Goal: Information Seeking & Learning: Learn about a topic

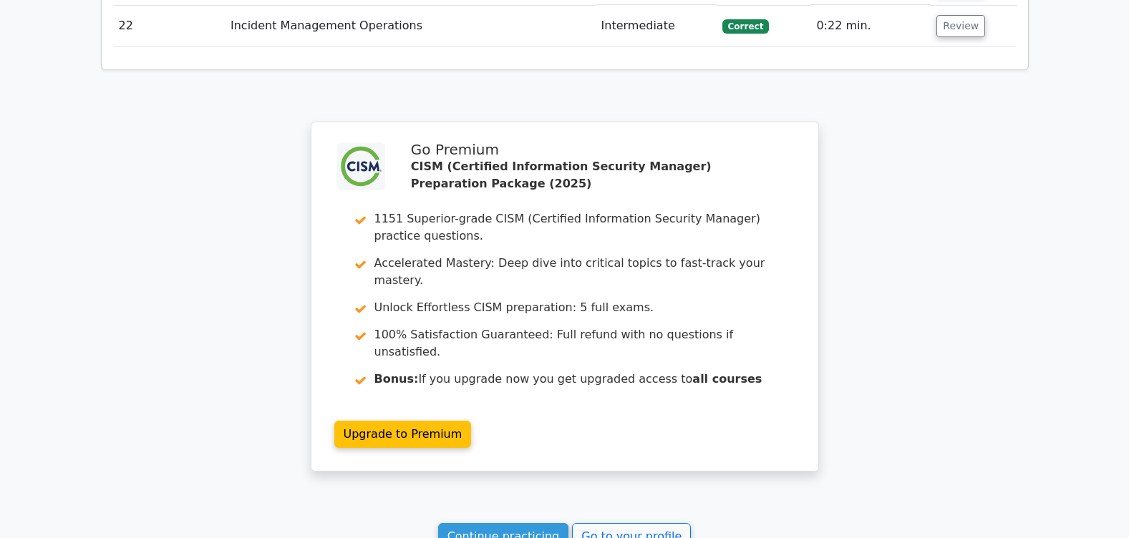
scroll to position [2958, 0]
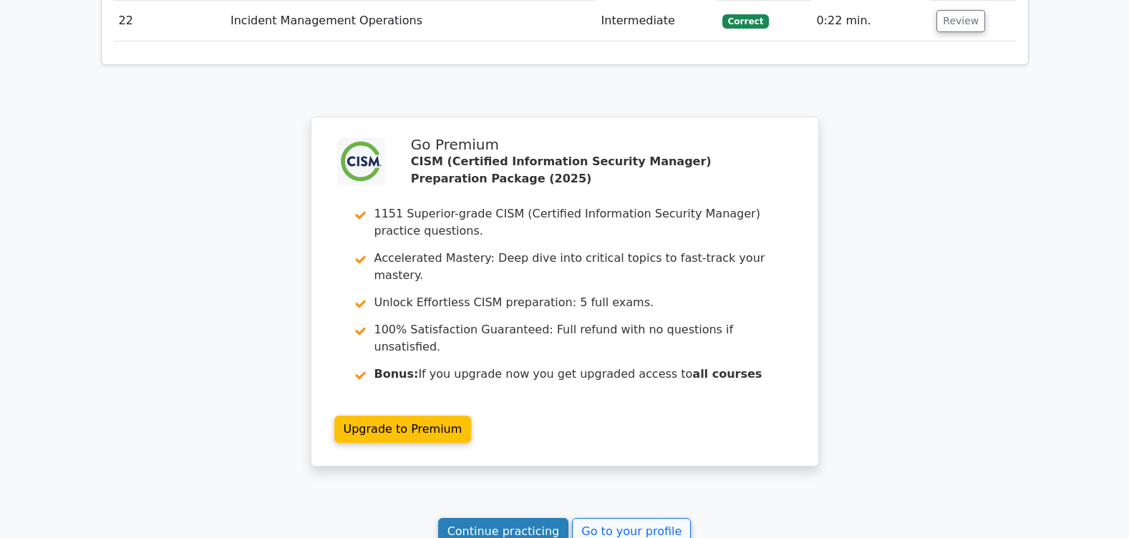
click at [519, 518] on link "Continue practicing" at bounding box center [503, 531] width 131 height 27
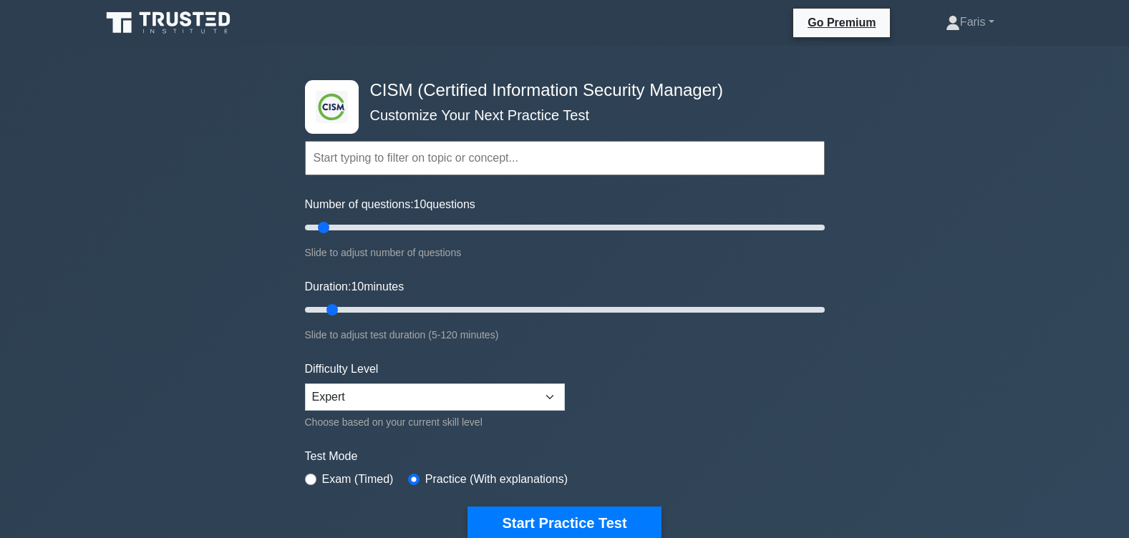
scroll to position [72, 0]
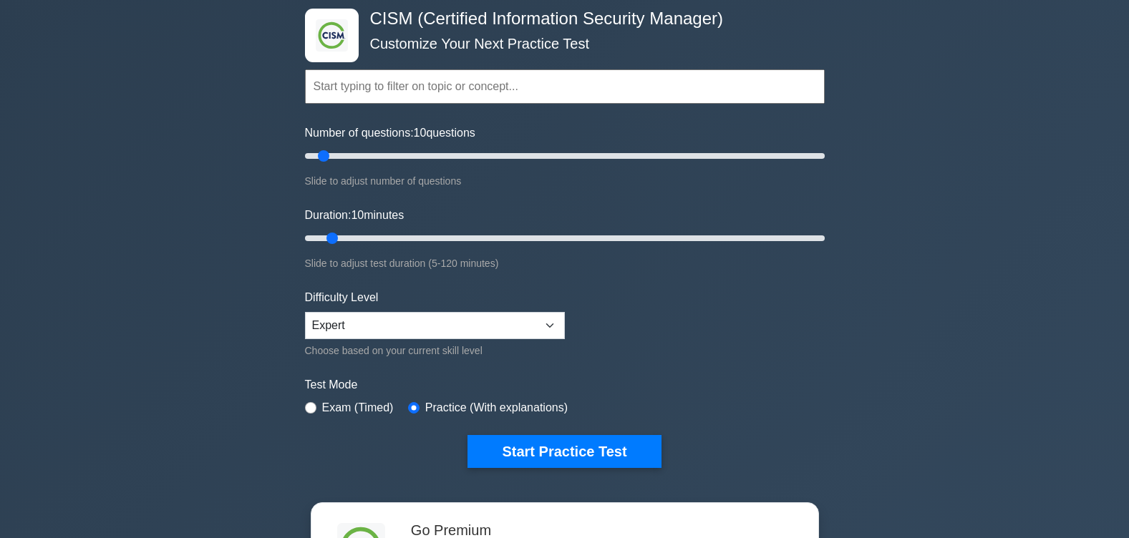
click at [330, 409] on label "Exam (Timed)" at bounding box center [358, 407] width 72 height 17
click at [314, 405] on input "radio" at bounding box center [310, 407] width 11 height 11
radio input "true"
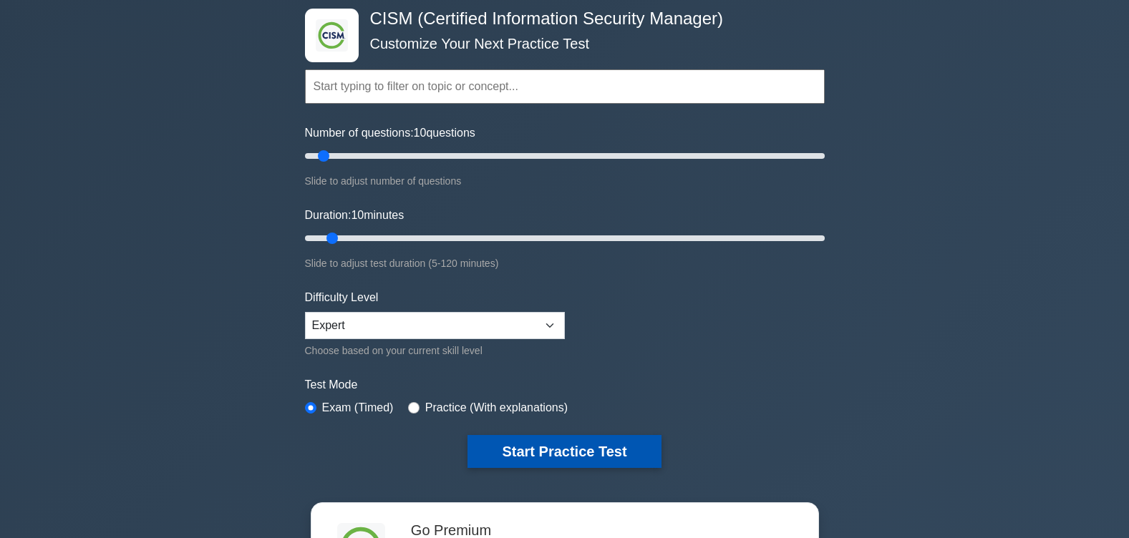
click at [543, 454] on button "Start Practice Test" at bounding box center [563, 451] width 193 height 33
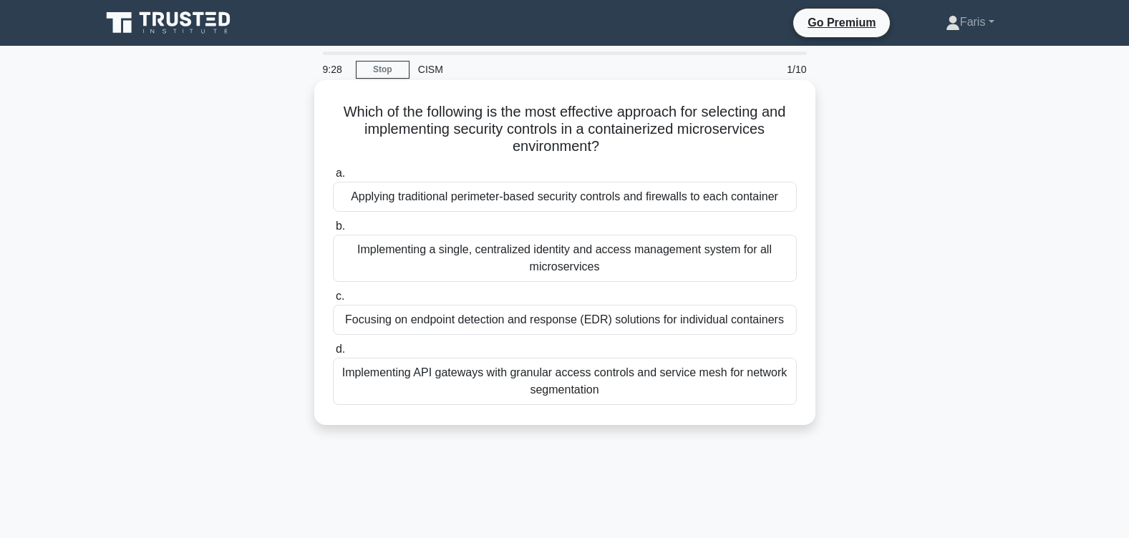
click at [572, 376] on div "Implementing API gateways with granular access controls and service mesh for ne…" at bounding box center [565, 381] width 464 height 47
click at [333, 354] on input "d. Implementing API gateways with granular access controls and service mesh for…" at bounding box center [333, 349] width 0 height 9
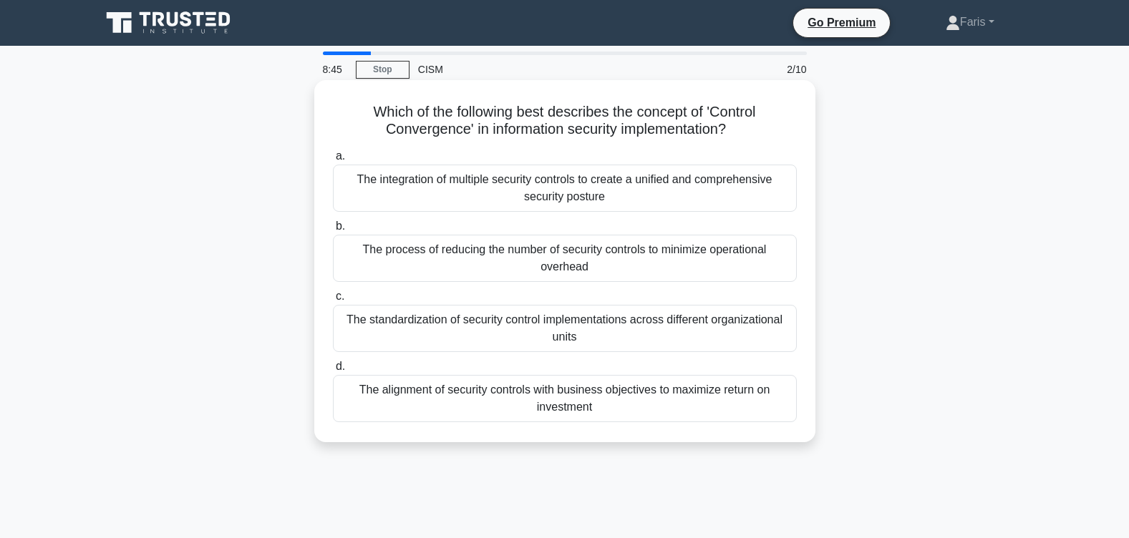
click at [578, 398] on div "The alignment of security controls with business objectives to maximize return …" at bounding box center [565, 398] width 464 height 47
click at [333, 371] on input "d. The alignment of security controls with business objectives to maximize retu…" at bounding box center [333, 366] width 0 height 9
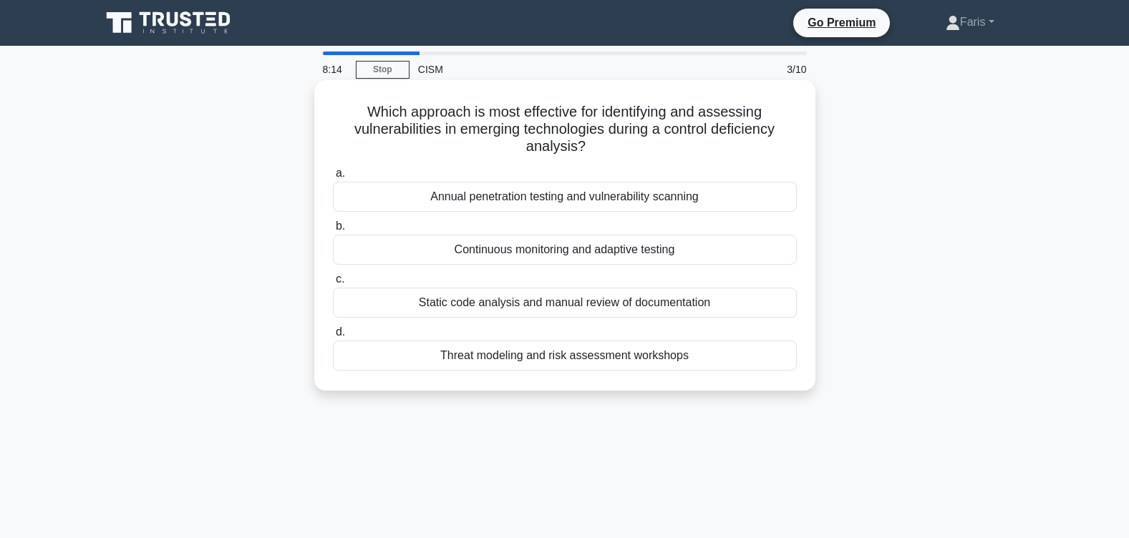
click at [598, 359] on div "Threat modeling and risk assessment workshops" at bounding box center [565, 356] width 464 height 30
click at [333, 337] on input "d. Threat modeling and risk assessment workshops" at bounding box center [333, 332] width 0 height 9
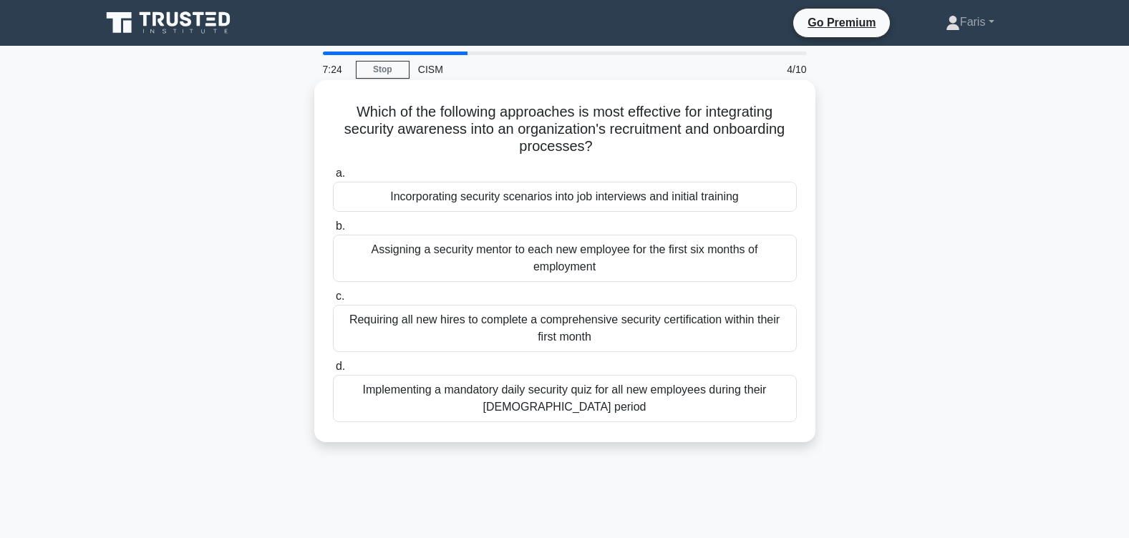
click at [537, 203] on div "Incorporating security scenarios into job interviews and initial training" at bounding box center [565, 197] width 464 height 30
click at [333, 178] on input "a. Incorporating security scenarios into job interviews and initial training" at bounding box center [333, 173] width 0 height 9
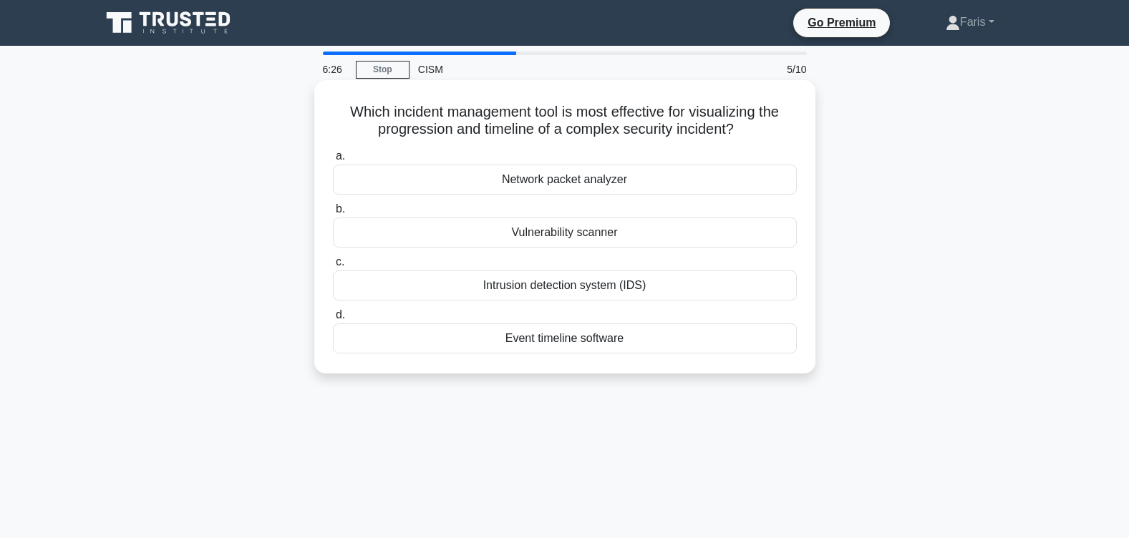
click at [548, 342] on div "Event timeline software" at bounding box center [565, 339] width 464 height 30
click at [333, 320] on input "d. Event timeline software" at bounding box center [333, 315] width 0 height 9
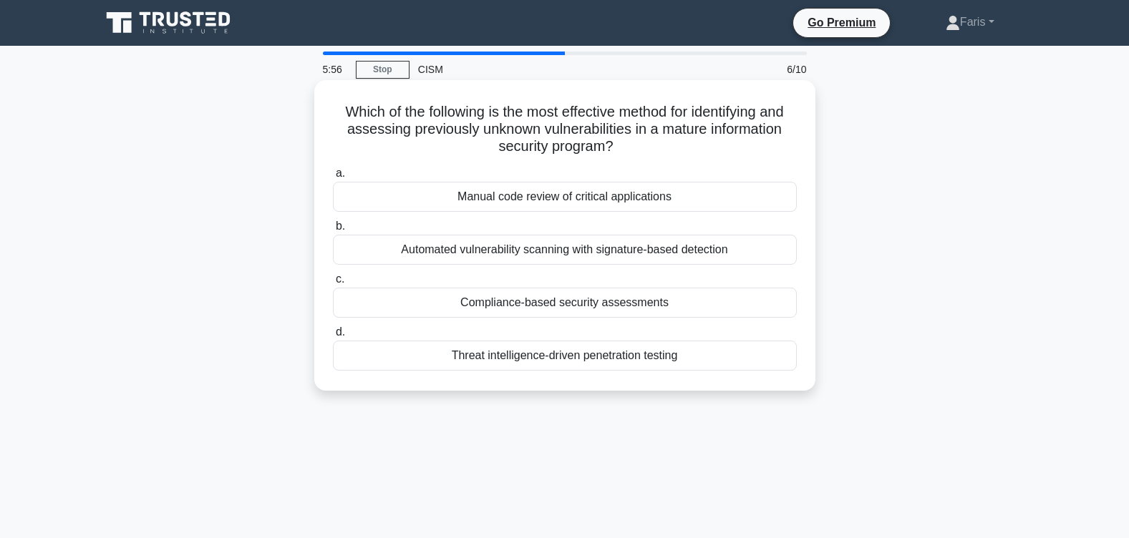
click at [585, 255] on div "Automated vulnerability scanning with signature-based detection" at bounding box center [565, 250] width 464 height 30
click at [333, 231] on input "b. Automated vulnerability scanning with signature-based detection" at bounding box center [333, 226] width 0 height 9
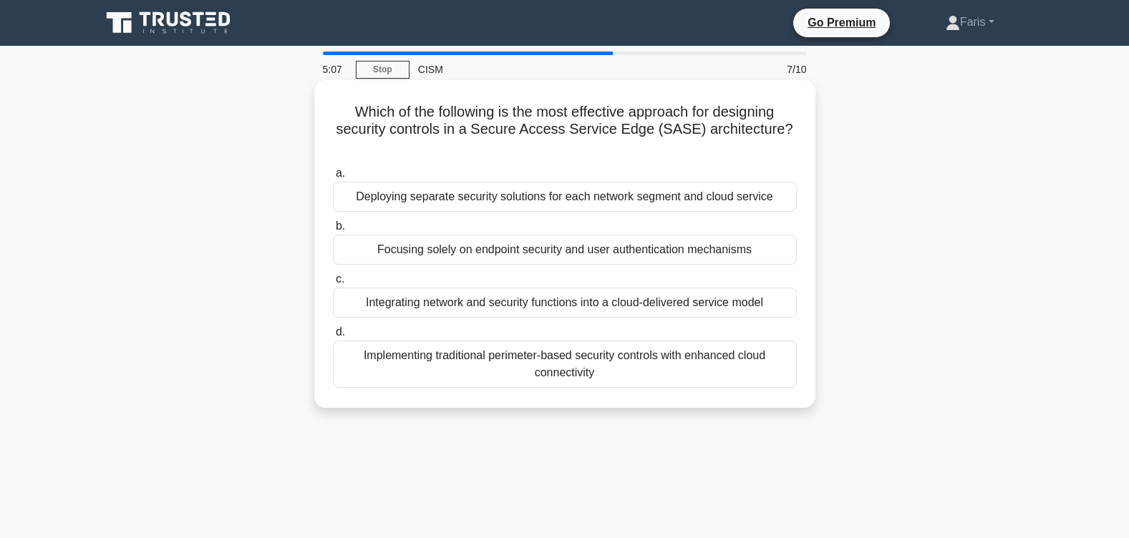
click at [578, 254] on div "Focusing solely on endpoint security and user authentication mechanisms" at bounding box center [565, 250] width 464 height 30
click at [333, 231] on input "b. Focusing solely on endpoint security and user authentication mechanisms" at bounding box center [333, 226] width 0 height 9
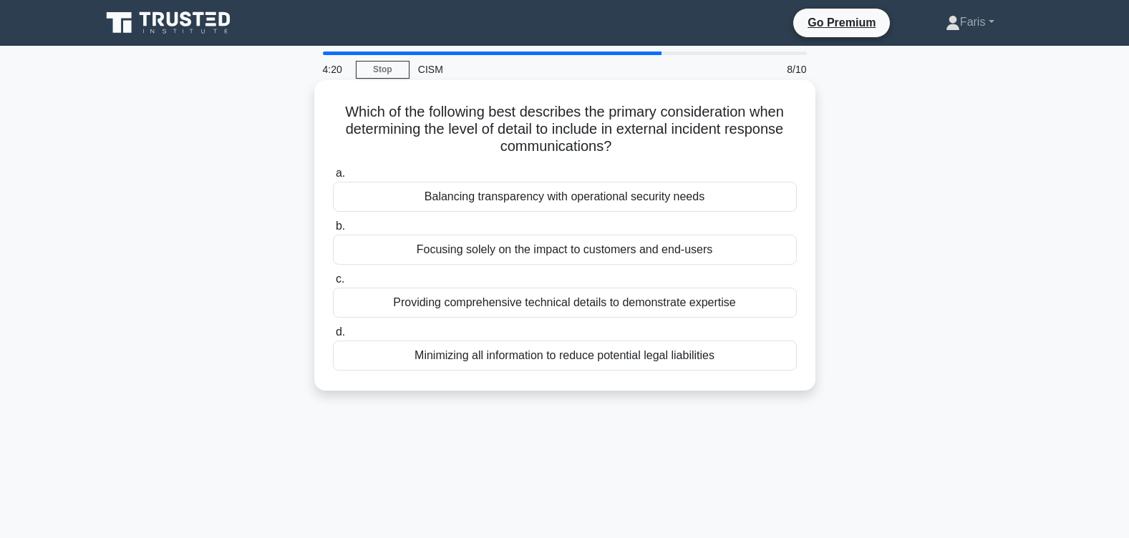
click at [543, 202] on div "Balancing transparency with operational security needs" at bounding box center [565, 197] width 464 height 30
click at [333, 178] on input "a. Balancing transparency with operational security needs" at bounding box center [333, 173] width 0 height 9
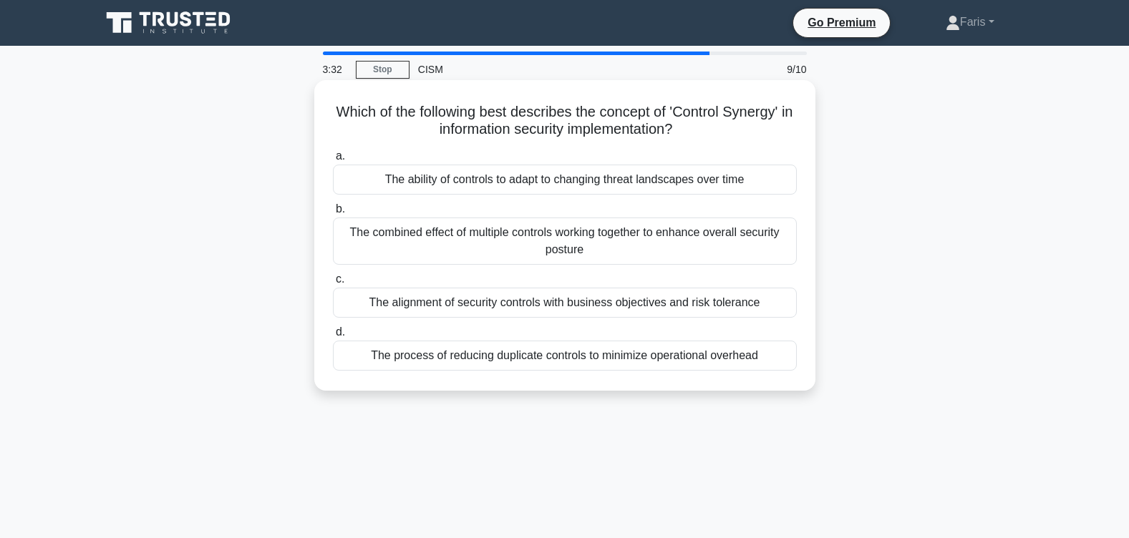
click at [562, 309] on div "The alignment of security controls with business objectives and risk tolerance" at bounding box center [565, 303] width 464 height 30
click at [333, 284] on input "c. The alignment of security controls with business objectives and risk toleran…" at bounding box center [333, 279] width 0 height 9
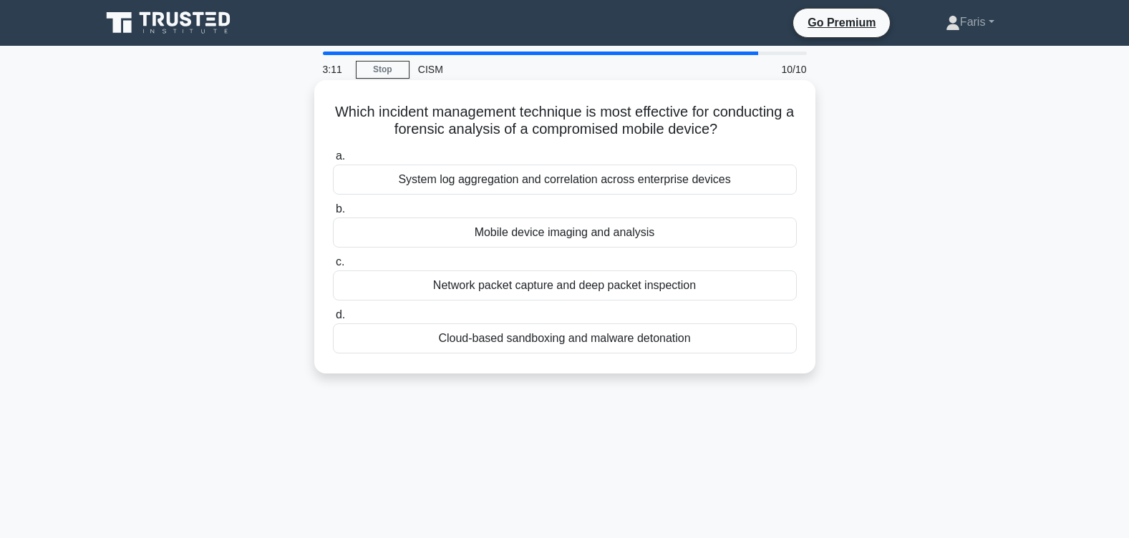
click at [595, 235] on div "Mobile device imaging and analysis" at bounding box center [565, 233] width 464 height 30
click at [333, 214] on input "b. Mobile device imaging and analysis" at bounding box center [333, 209] width 0 height 9
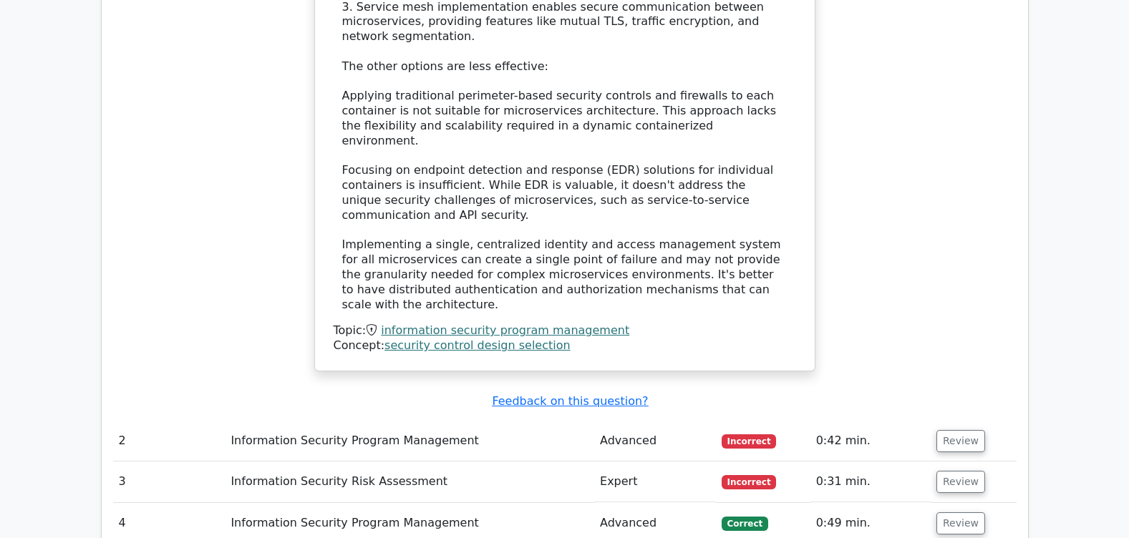
scroll to position [1749, 0]
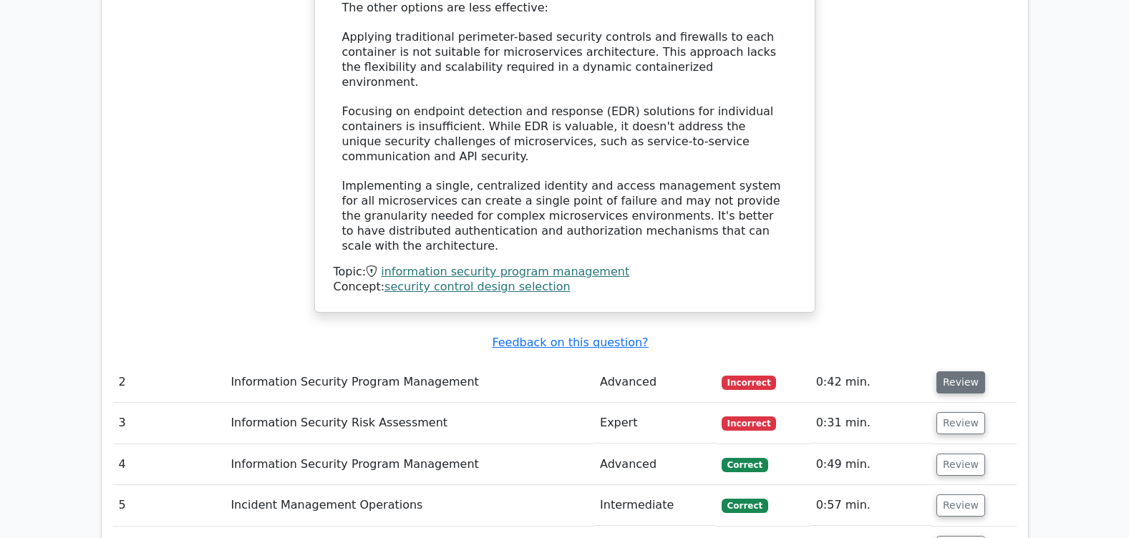
click at [961, 371] on button "Review" at bounding box center [960, 382] width 49 height 22
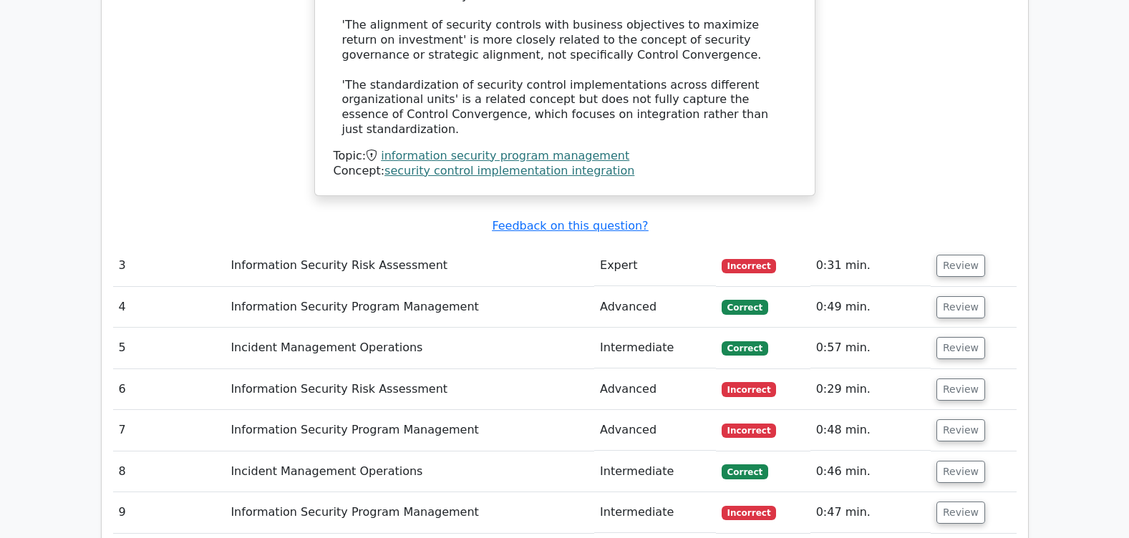
scroll to position [2640, 0]
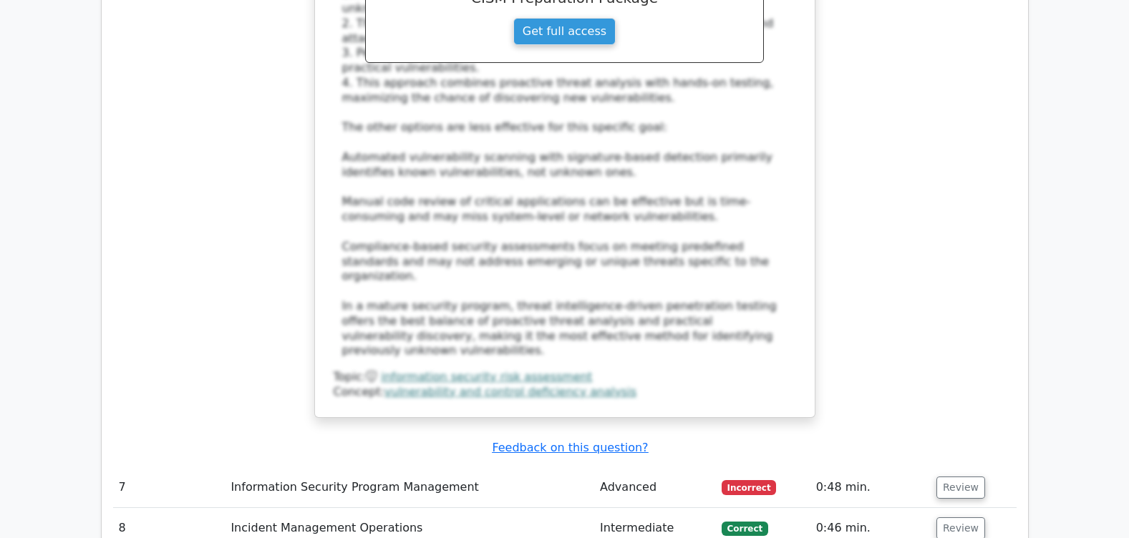
scroll to position [3675, 0]
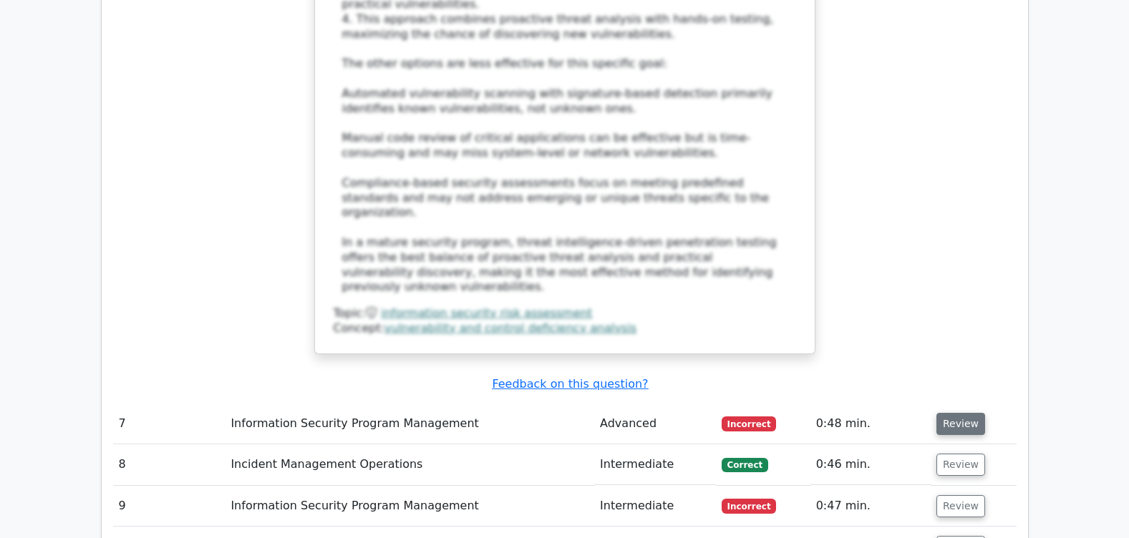
click at [957, 413] on button "Review" at bounding box center [960, 424] width 49 height 22
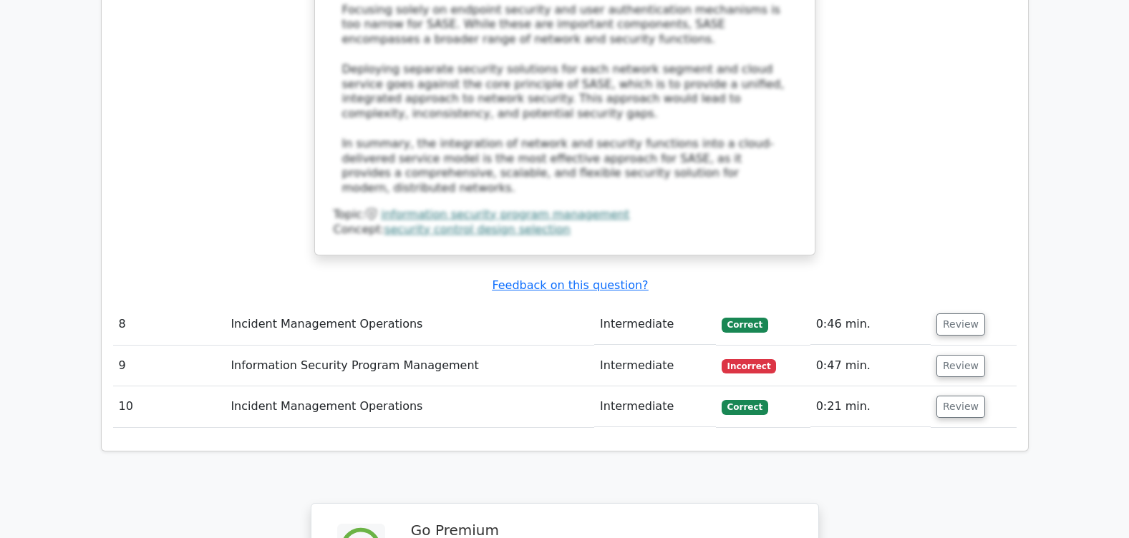
scroll to position [4957, 0]
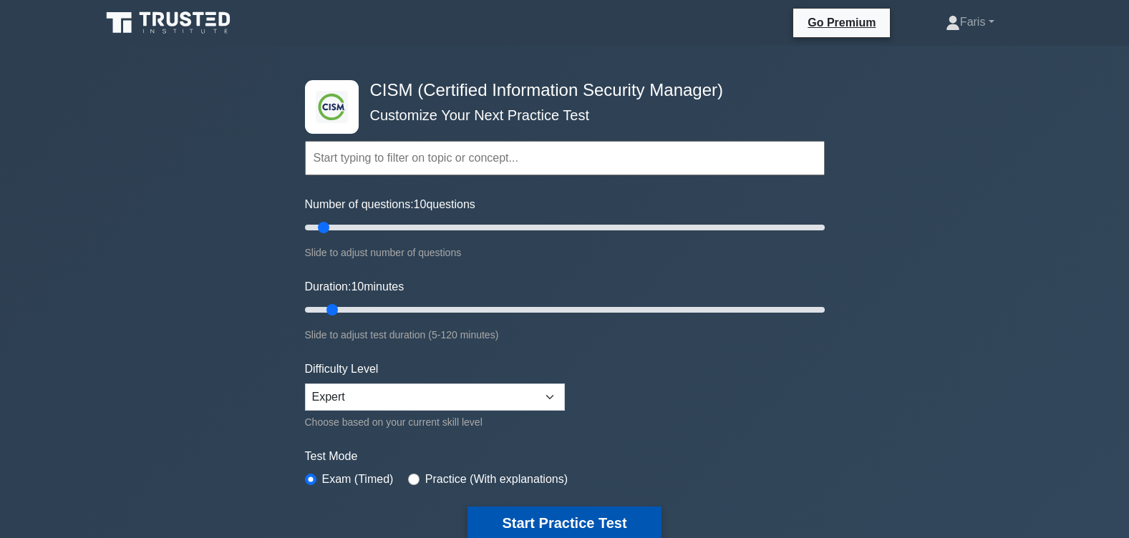
click at [570, 524] on button "Start Practice Test" at bounding box center [563, 523] width 193 height 33
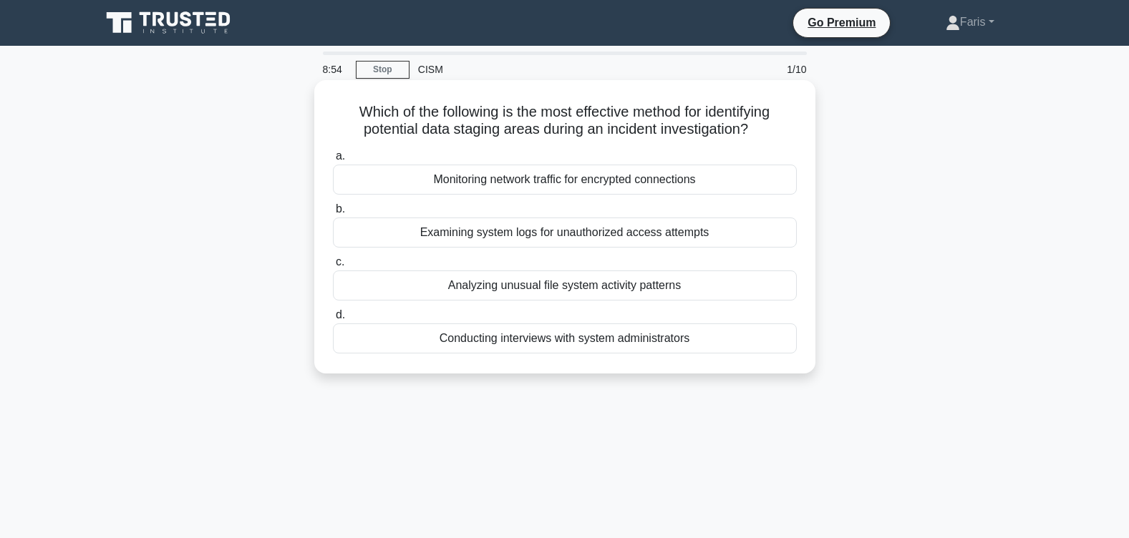
click at [586, 239] on div "Examining system logs for unauthorized access attempts" at bounding box center [565, 233] width 464 height 30
click at [333, 214] on input "b. Examining system logs for unauthorized access attempts" at bounding box center [333, 209] width 0 height 9
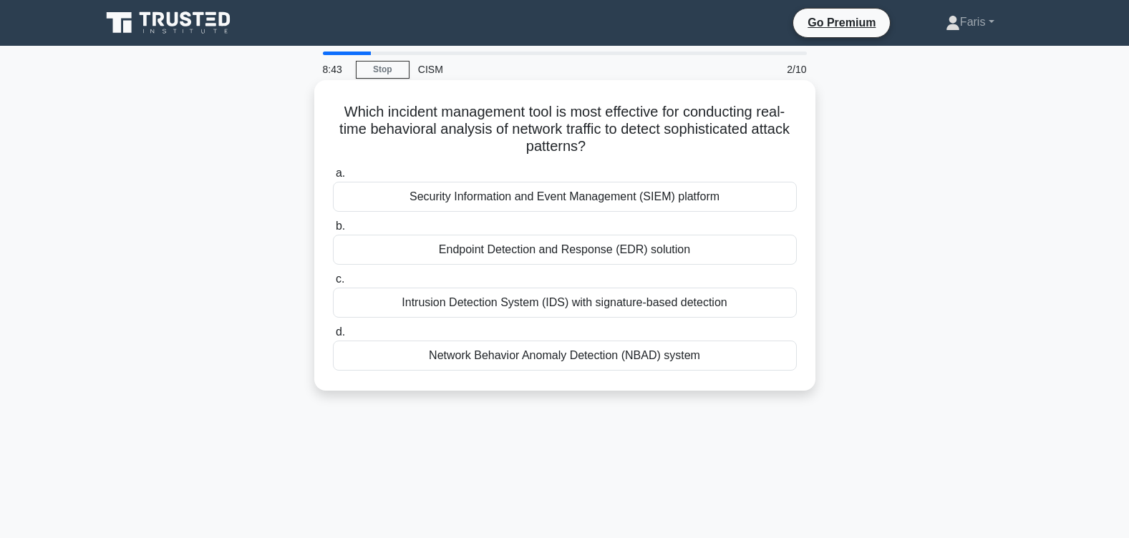
click at [628, 198] on div "Security Information and Event Management (SIEM) platform" at bounding box center [565, 197] width 464 height 30
click at [333, 178] on input "a. Security Information and Event Management (SIEM) platform" at bounding box center [333, 173] width 0 height 9
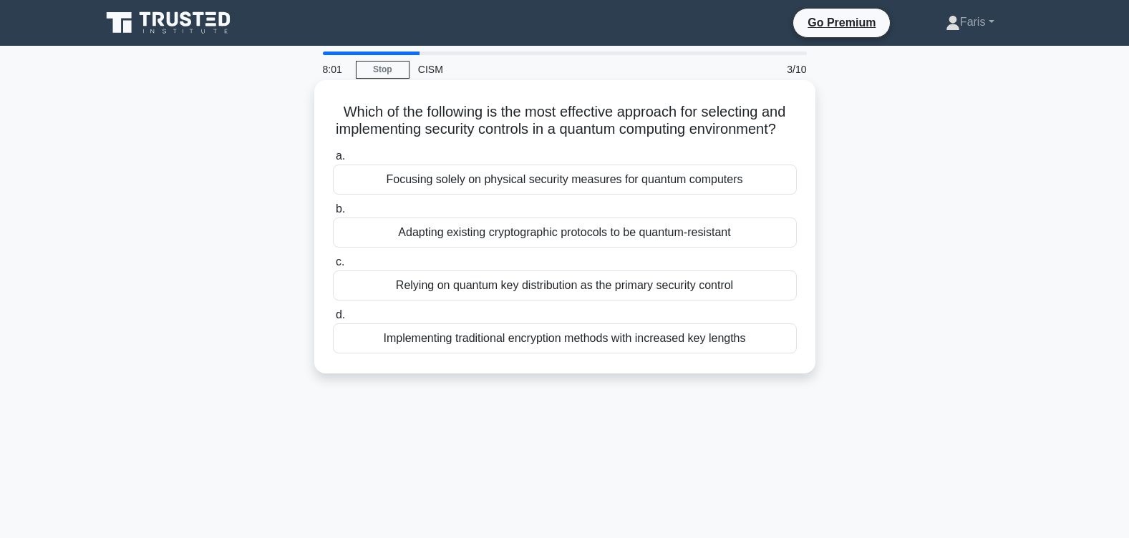
click at [551, 248] on div "Adapting existing cryptographic protocols to be quantum-resistant" at bounding box center [565, 233] width 464 height 30
click at [333, 214] on input "b. Adapting existing cryptographic protocols to be quantum-resistant" at bounding box center [333, 209] width 0 height 9
click at [522, 235] on div "To identify patterns in recurring vulnerabilities over time" at bounding box center [565, 233] width 464 height 30
click at [333, 214] on input "b. To identify patterns in recurring vulnerabilities over time" at bounding box center [333, 209] width 0 height 9
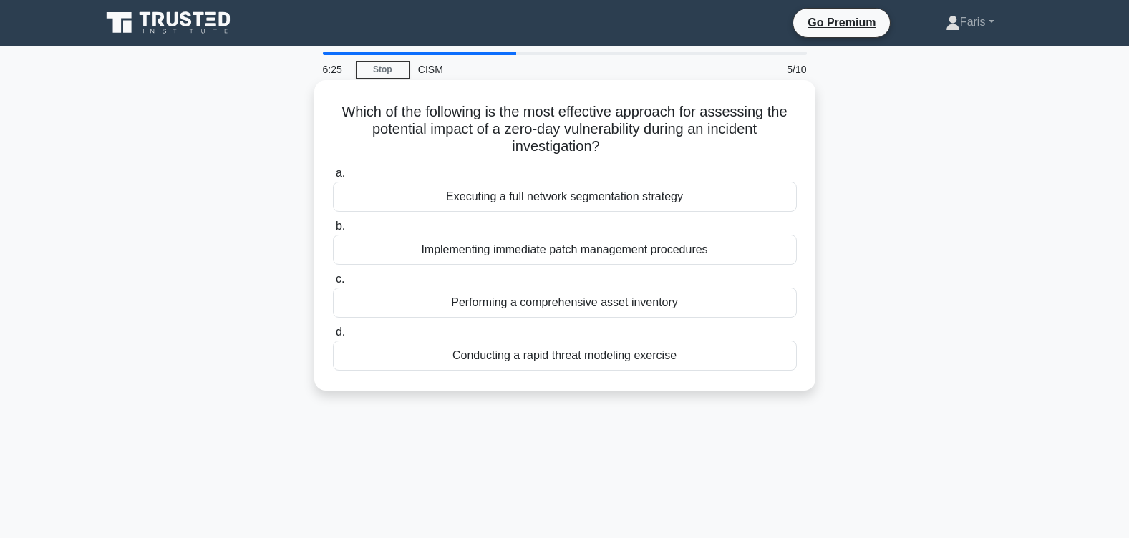
click at [595, 359] on div "Conducting a rapid threat modeling exercise" at bounding box center [565, 356] width 464 height 30
click at [333, 337] on input "d. Conducting a rapid threat modeling exercise" at bounding box center [333, 332] width 0 height 9
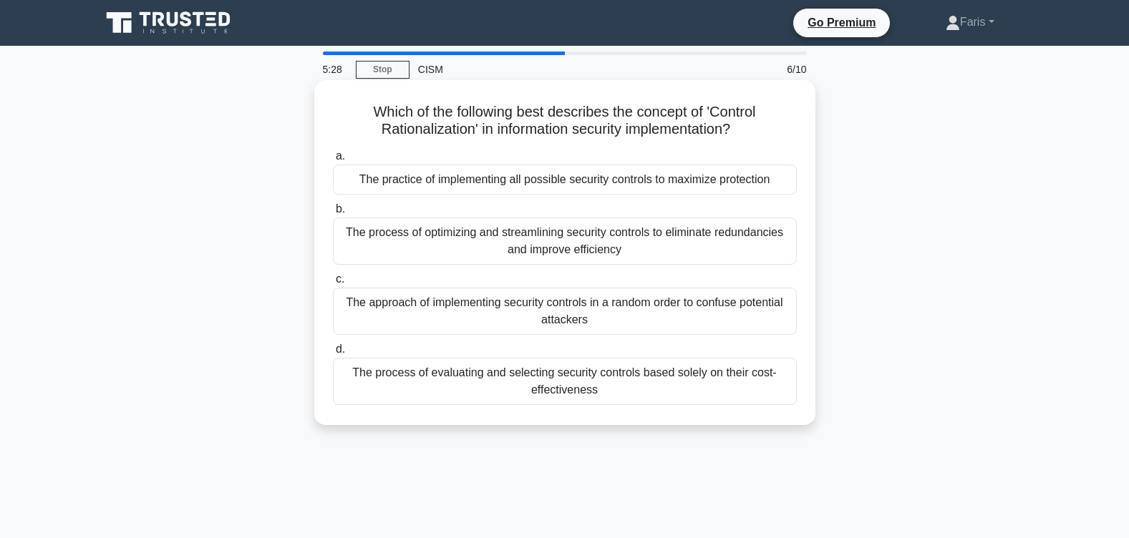
click at [568, 252] on div "The process of optimizing and streamlining security controls to eliminate redun…" at bounding box center [565, 241] width 464 height 47
click at [333, 214] on input "b. The process of optimizing and streamlining security controls to eliminate re…" at bounding box center [333, 209] width 0 height 9
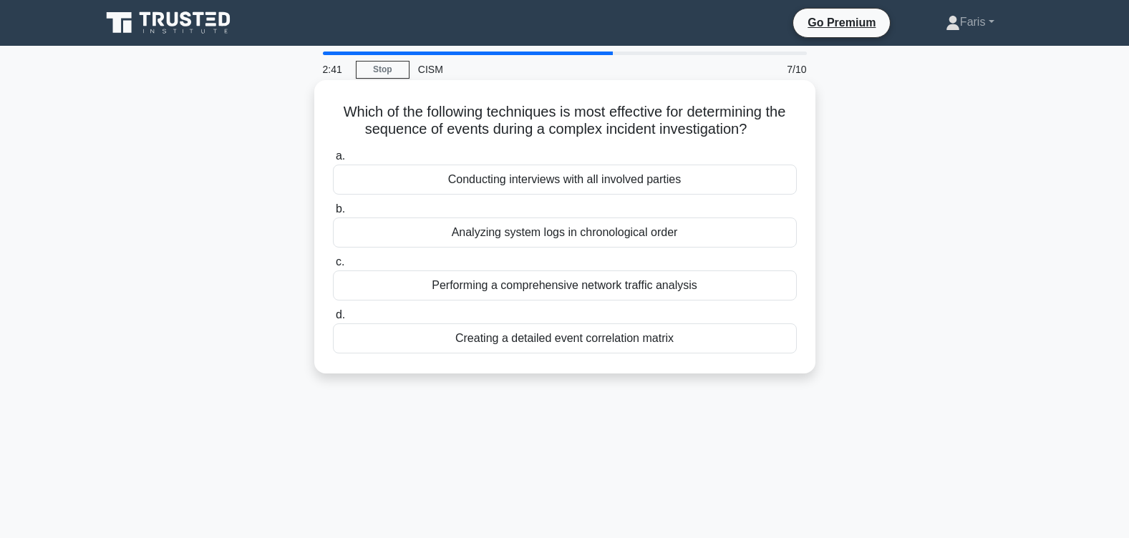
click at [550, 288] on div "Performing a comprehensive network traffic analysis" at bounding box center [565, 286] width 464 height 30
click at [333, 267] on input "c. Performing a comprehensive network traffic analysis" at bounding box center [333, 262] width 0 height 9
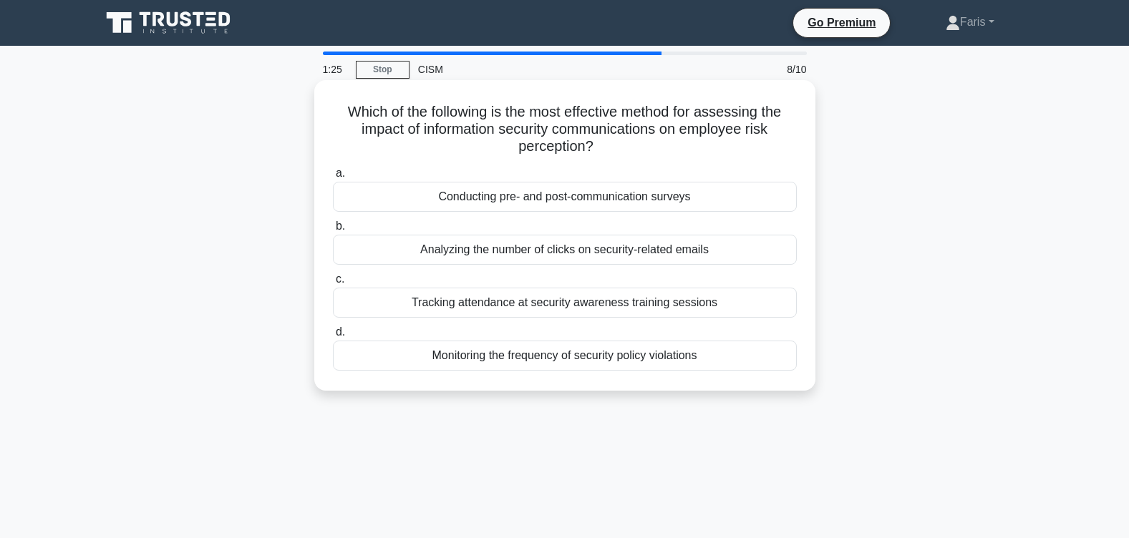
click at [576, 198] on div "Conducting pre- and post-communication surveys" at bounding box center [565, 197] width 464 height 30
click at [333, 178] on input "a. Conducting pre- and post-communication surveys" at bounding box center [333, 173] width 0 height 9
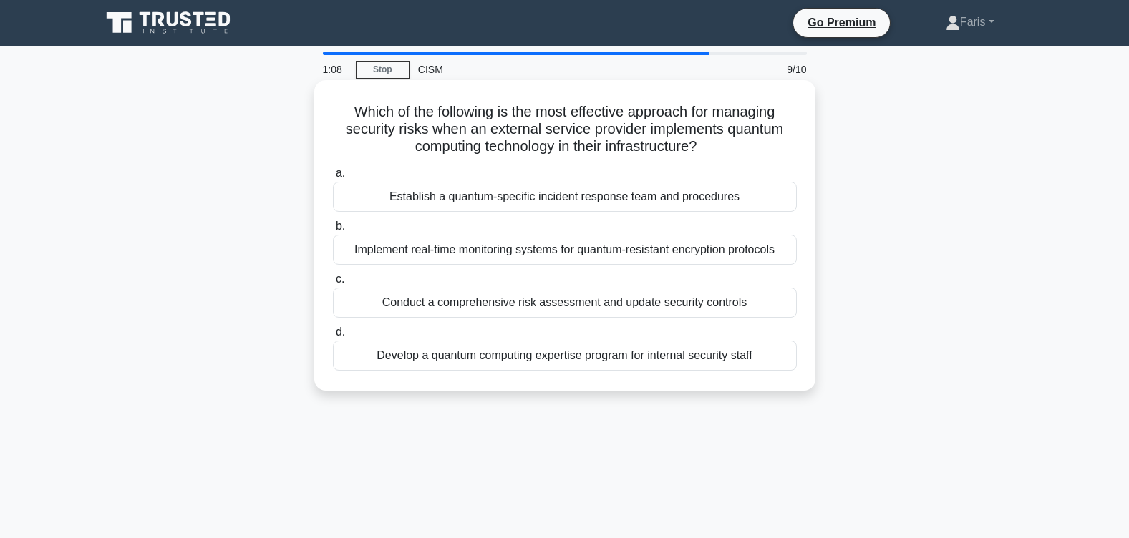
click at [578, 256] on div "Implement real-time monitoring systems for quantum-resistant encryption protoco…" at bounding box center [565, 250] width 464 height 30
click at [333, 231] on input "b. Implement real-time monitoring systems for quantum-resistant encryption prot…" at bounding box center [333, 226] width 0 height 9
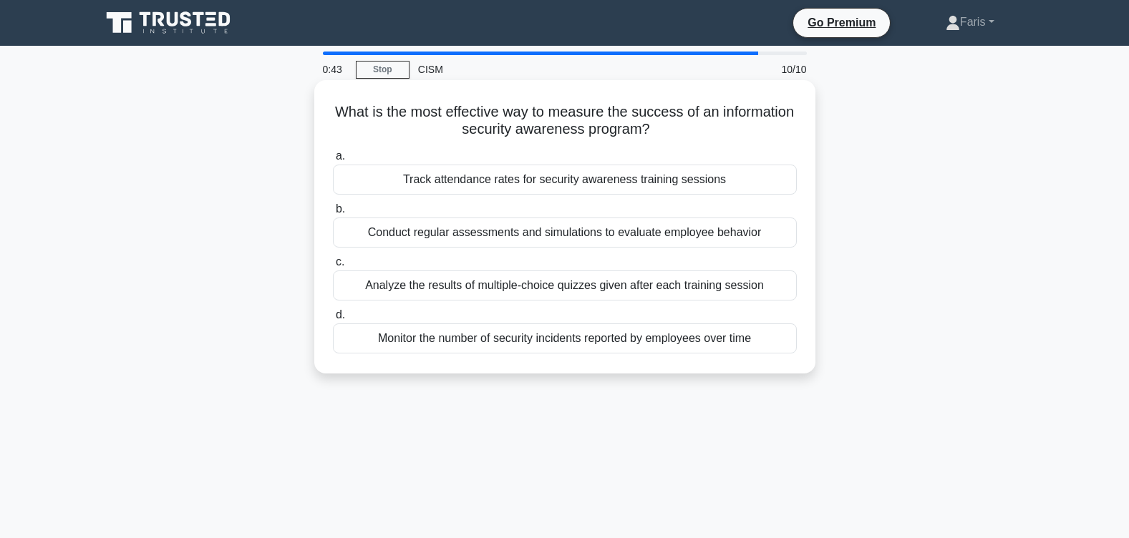
click at [547, 238] on div "Conduct regular assessments and simulations to evaluate employee behavior" at bounding box center [565, 233] width 464 height 30
click at [333, 214] on input "b. Conduct regular assessments and simulations to evaluate employee behavior" at bounding box center [333, 209] width 0 height 9
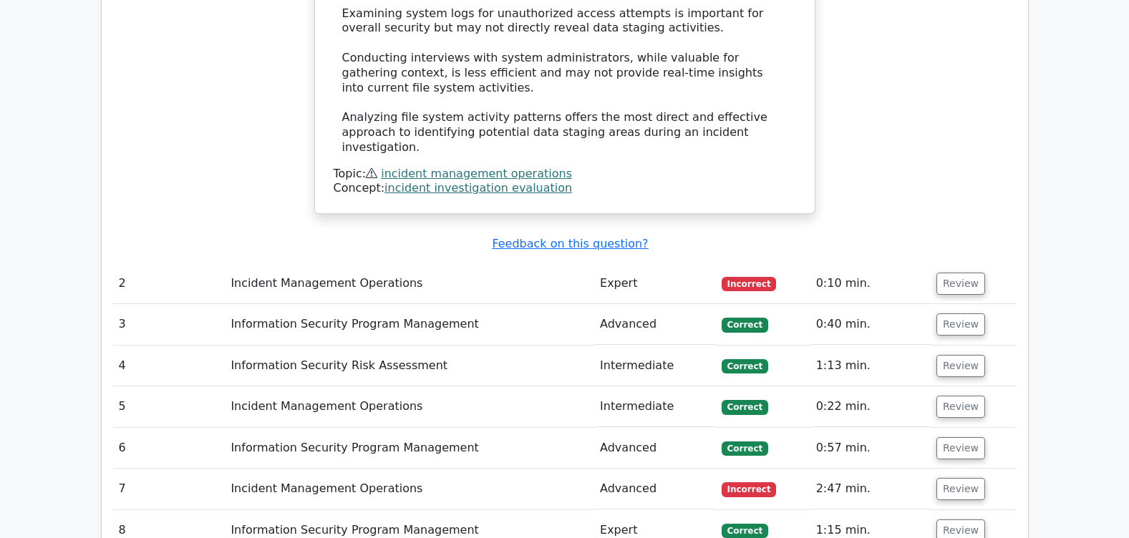
scroll to position [1804, 0]
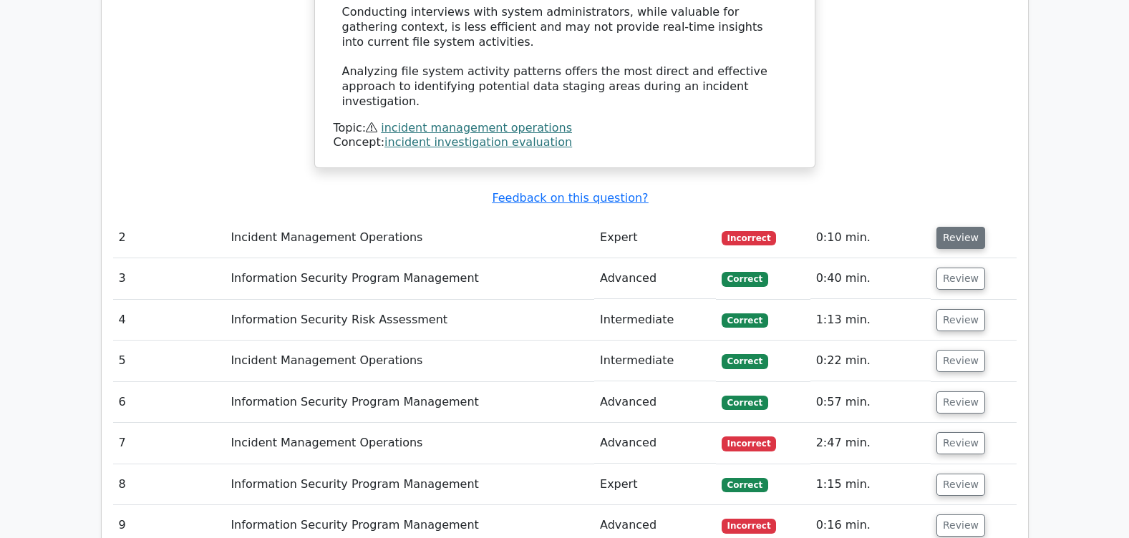
click at [956, 227] on button "Review" at bounding box center [960, 238] width 49 height 22
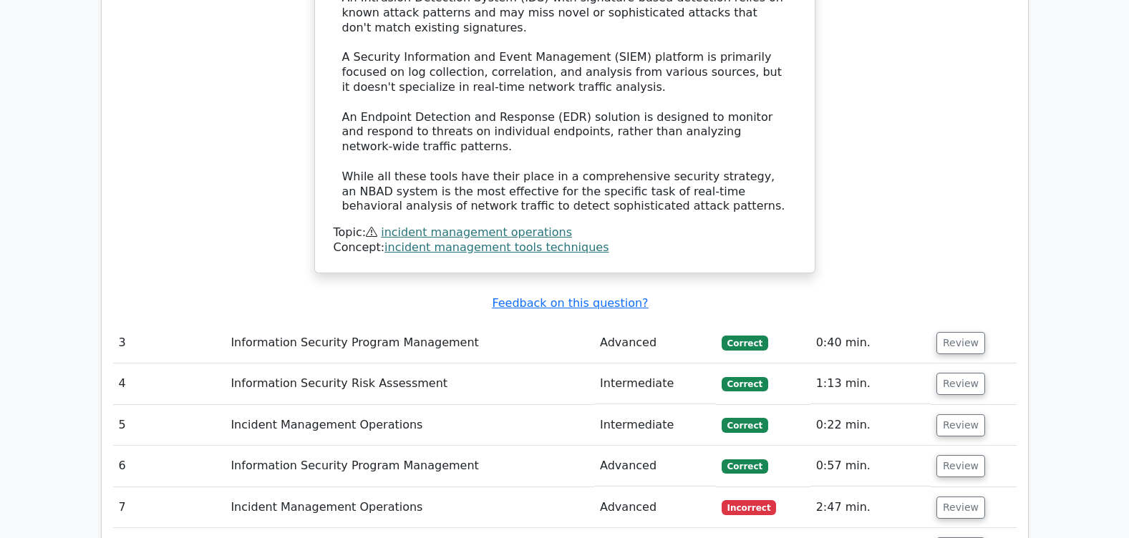
scroll to position [2599, 0]
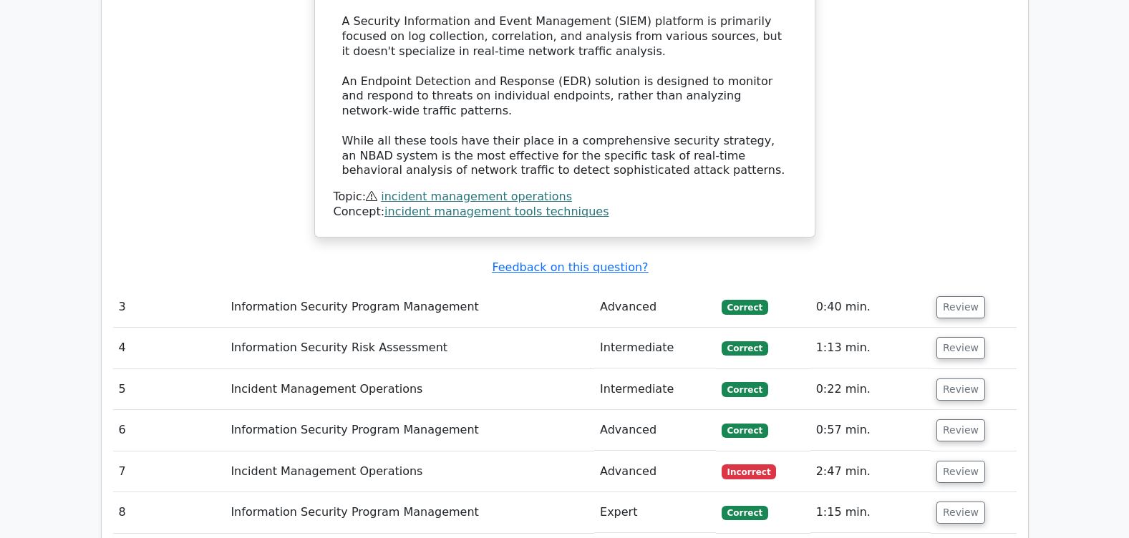
drag, startPoint x: 956, startPoint y: 194, endPoint x: 1010, endPoint y: 209, distance: 56.4
click at [957, 296] on button "Review" at bounding box center [960, 307] width 49 height 22
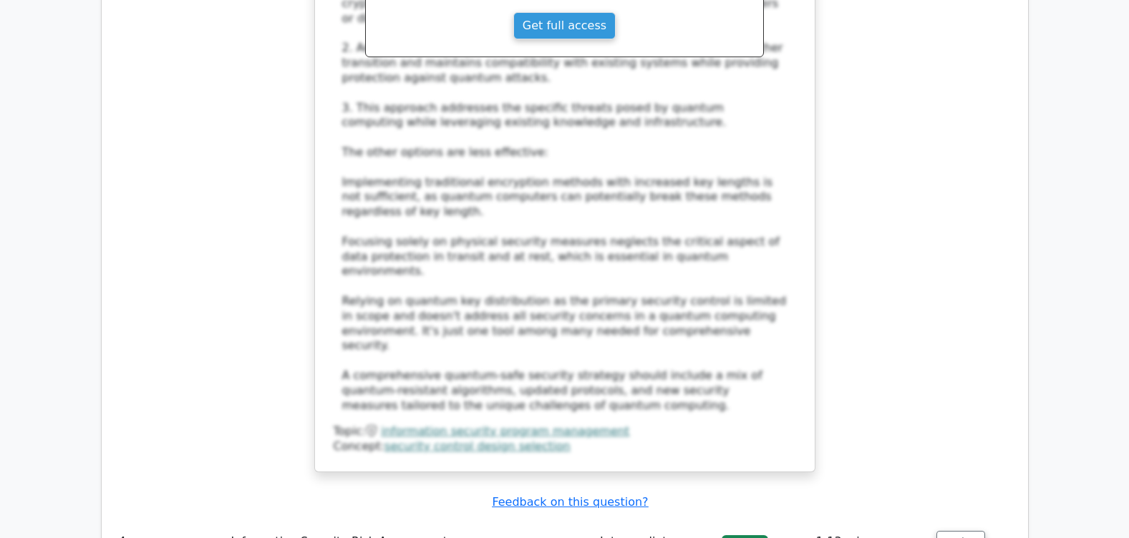
scroll to position [3386, 0]
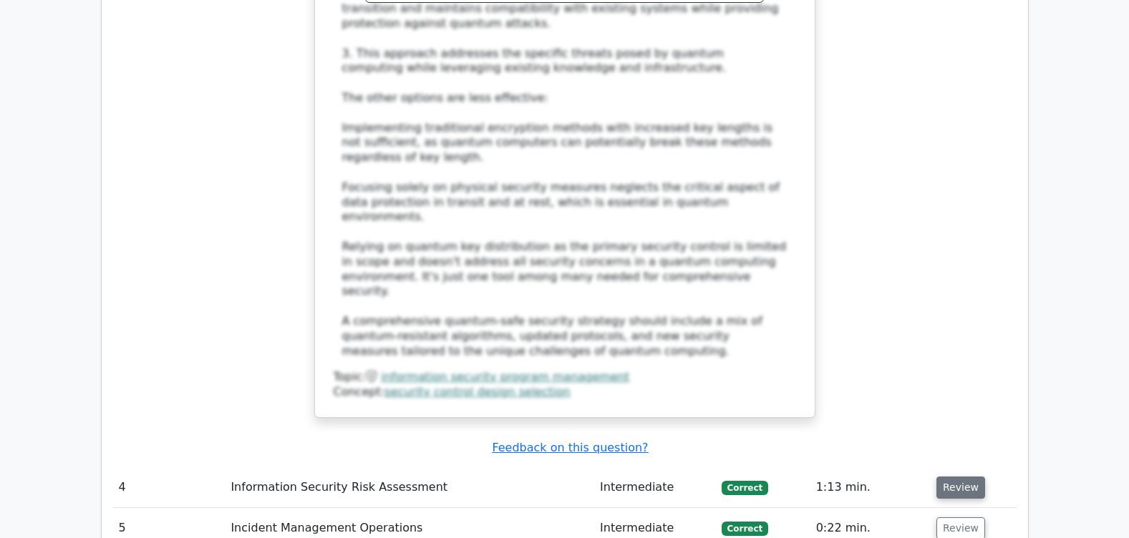
click at [958, 477] on button "Review" at bounding box center [960, 488] width 49 height 22
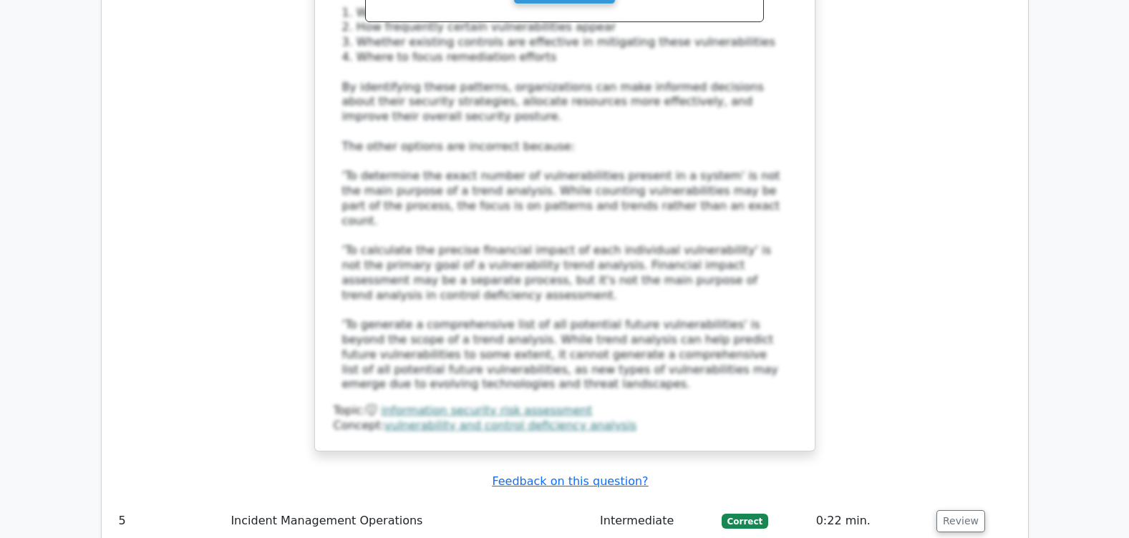
scroll to position [4378, 0]
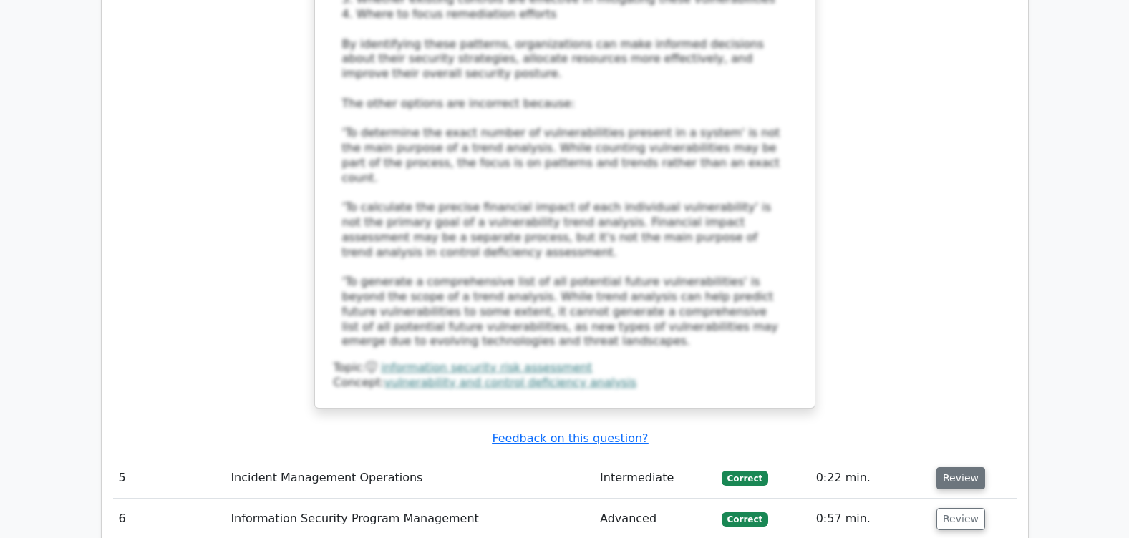
click at [961, 467] on button "Review" at bounding box center [960, 478] width 49 height 22
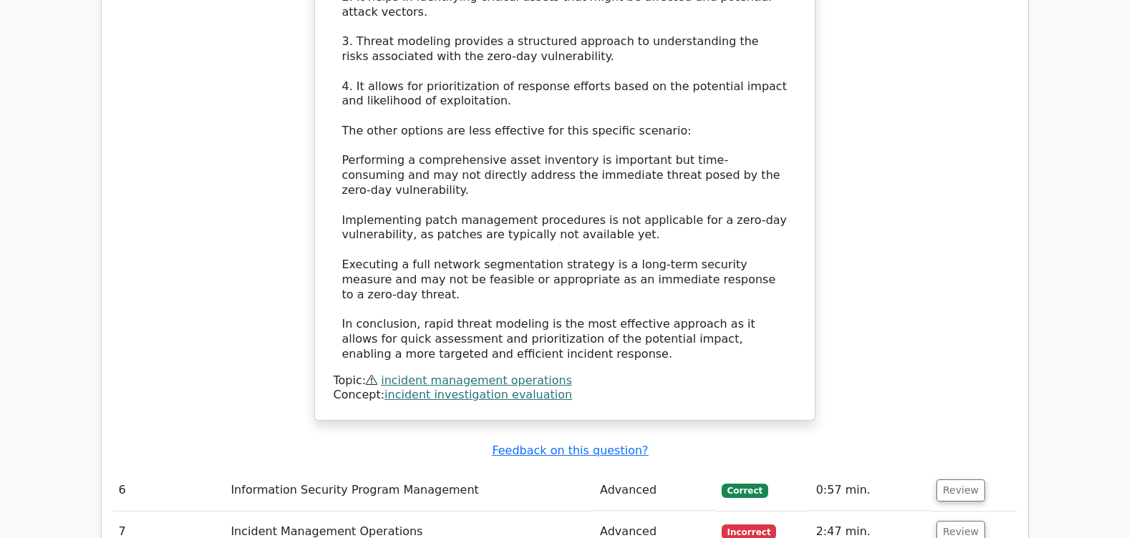
scroll to position [5468, 0]
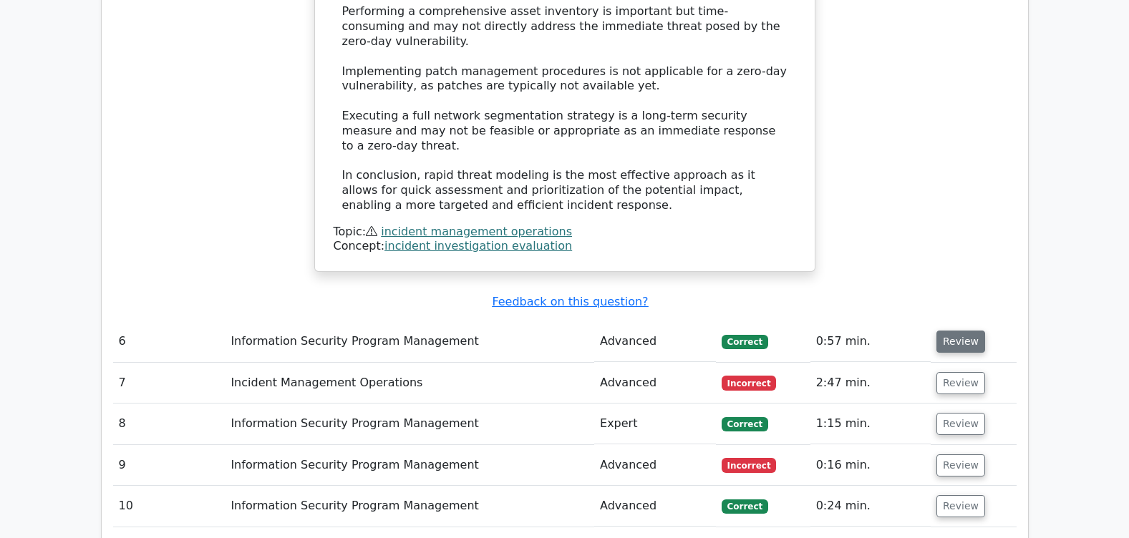
click at [951, 331] on button "Review" at bounding box center [960, 342] width 49 height 22
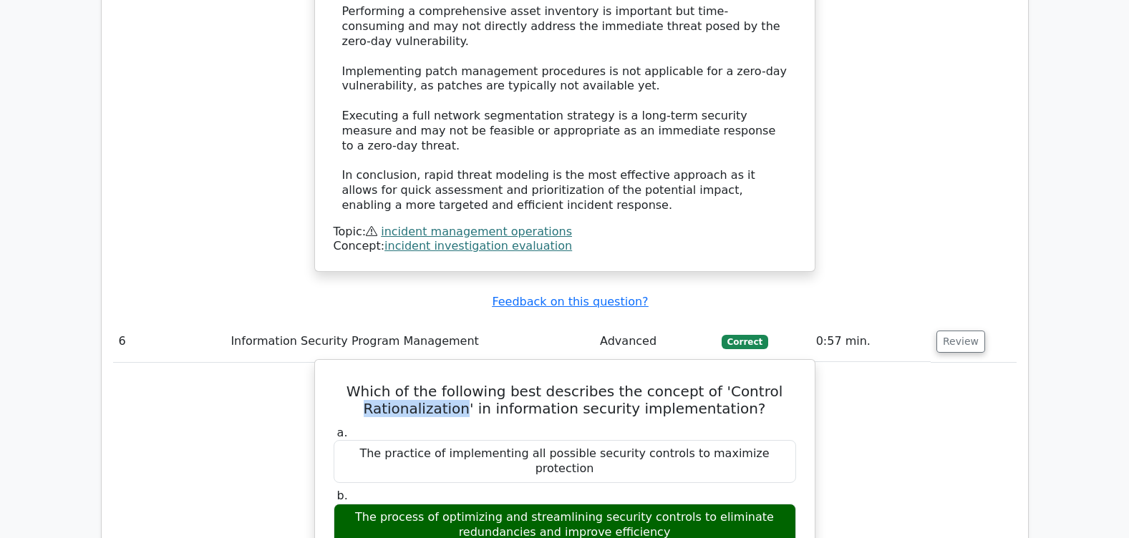
drag, startPoint x: 480, startPoint y: 160, endPoint x: 383, endPoint y: 165, distance: 96.7
click at [383, 383] on h5 "Which of the following best describes the concept of 'Control Rationalization' …" at bounding box center [564, 400] width 465 height 34
copy h5 "Rationalization"
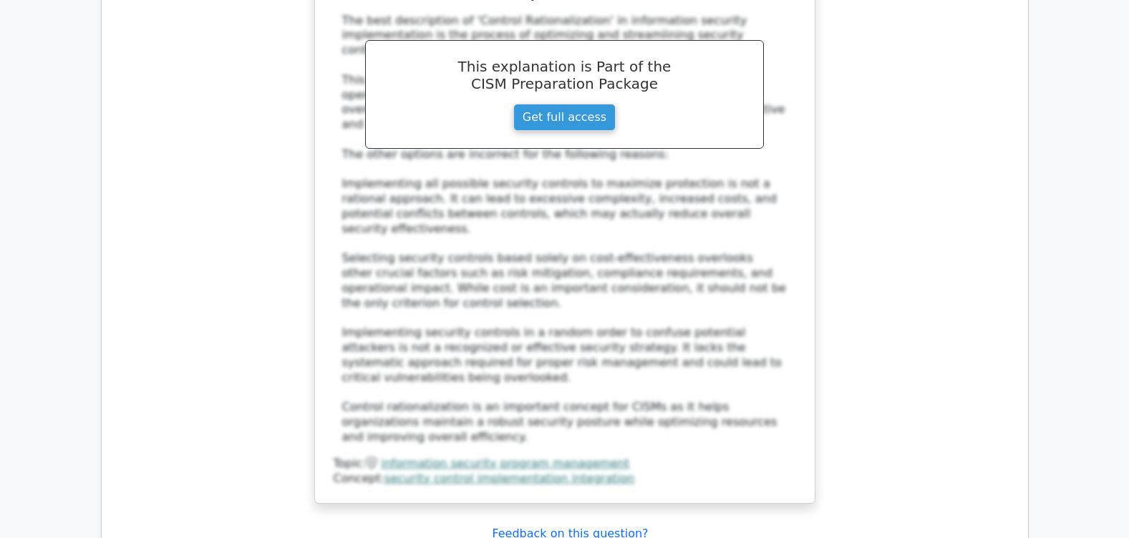
scroll to position [6262, 0]
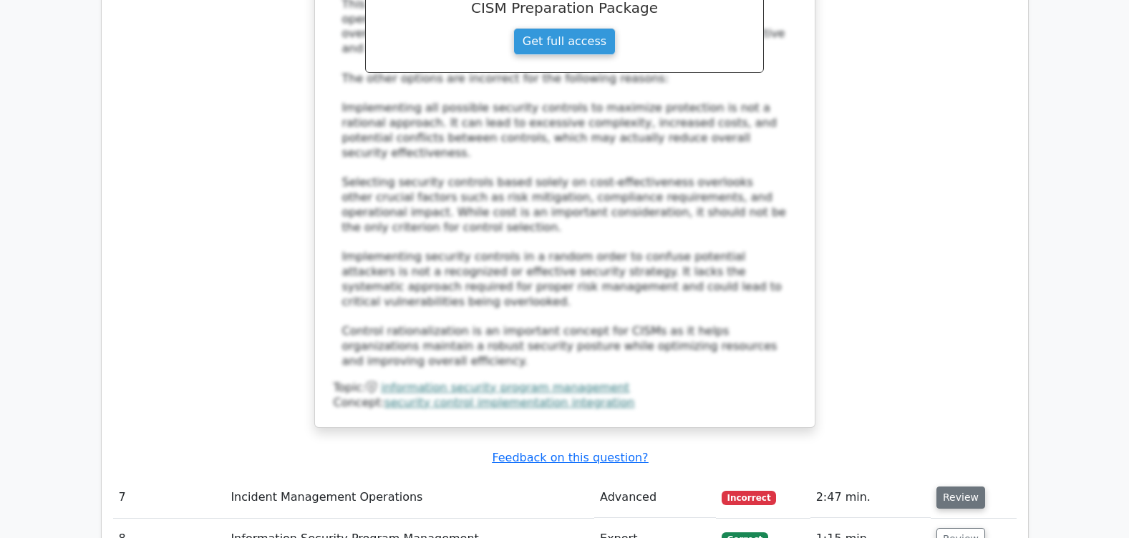
click at [962, 487] on button "Review" at bounding box center [960, 498] width 49 height 22
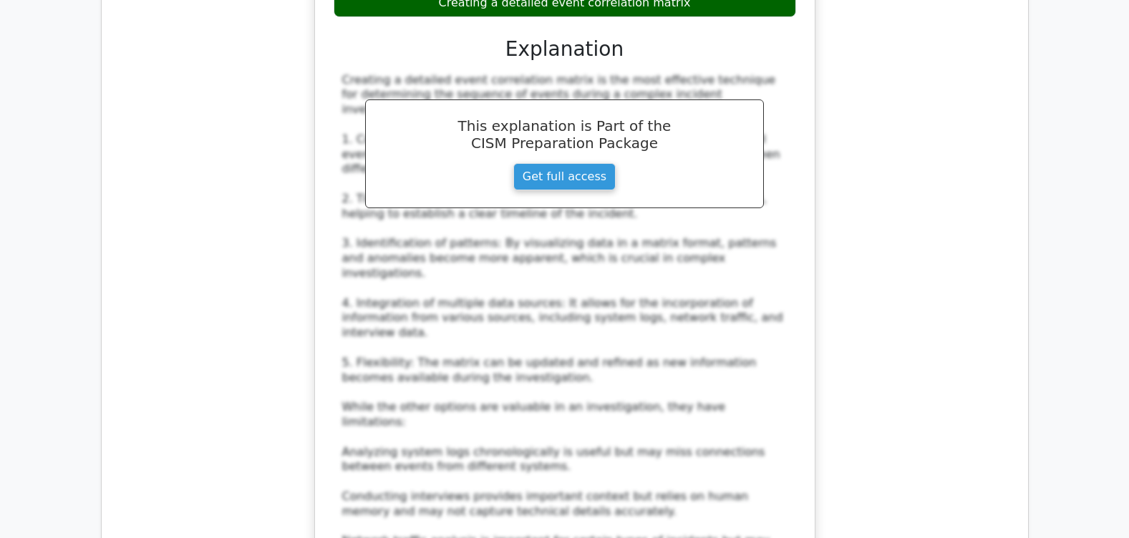
scroll to position [7074, 0]
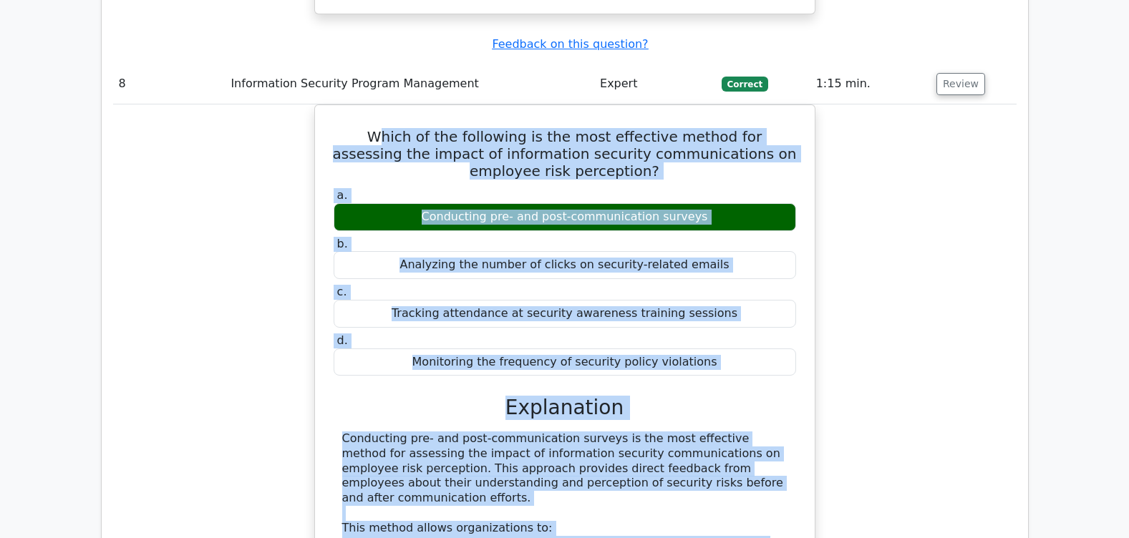
scroll to position [7711, 0]
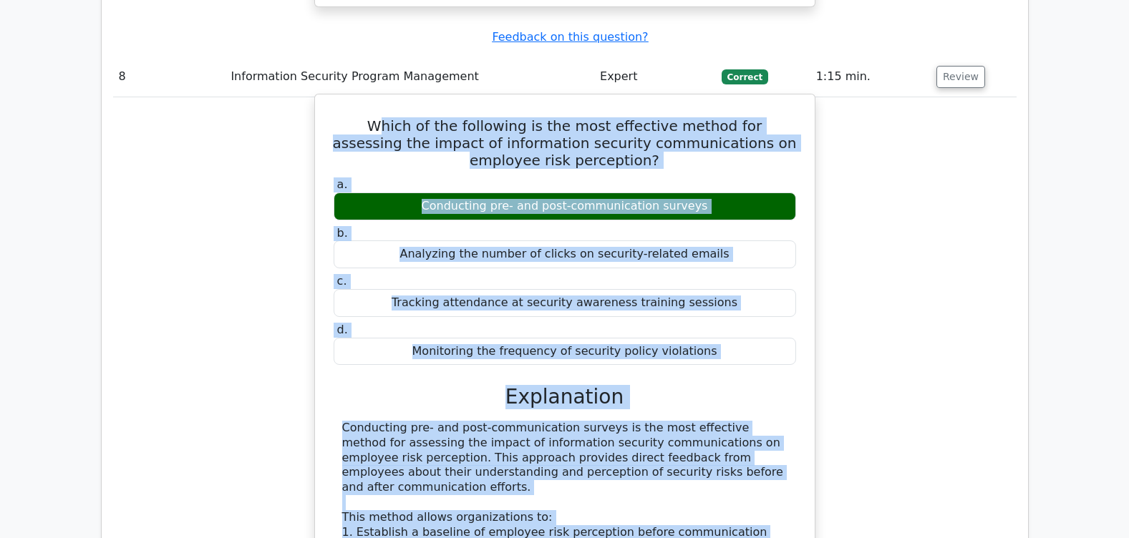
drag, startPoint x: 349, startPoint y: 145, endPoint x: 771, endPoint y: 354, distance: 470.2
click at [771, 354] on div "Which of the following is the most effective method for assessing the impact of…" at bounding box center [565, 472] width 488 height 745
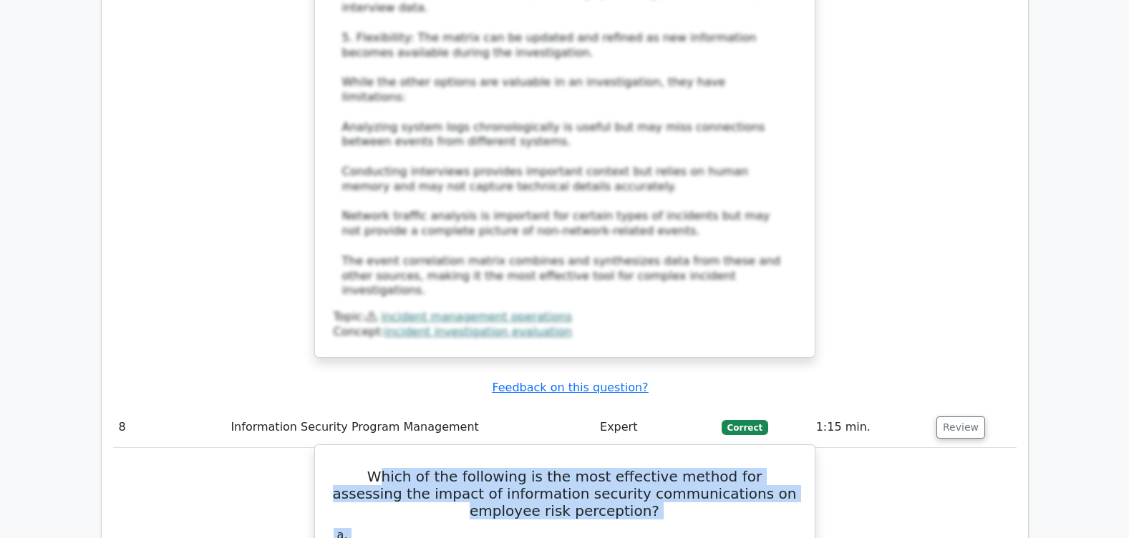
scroll to position [7353, 0]
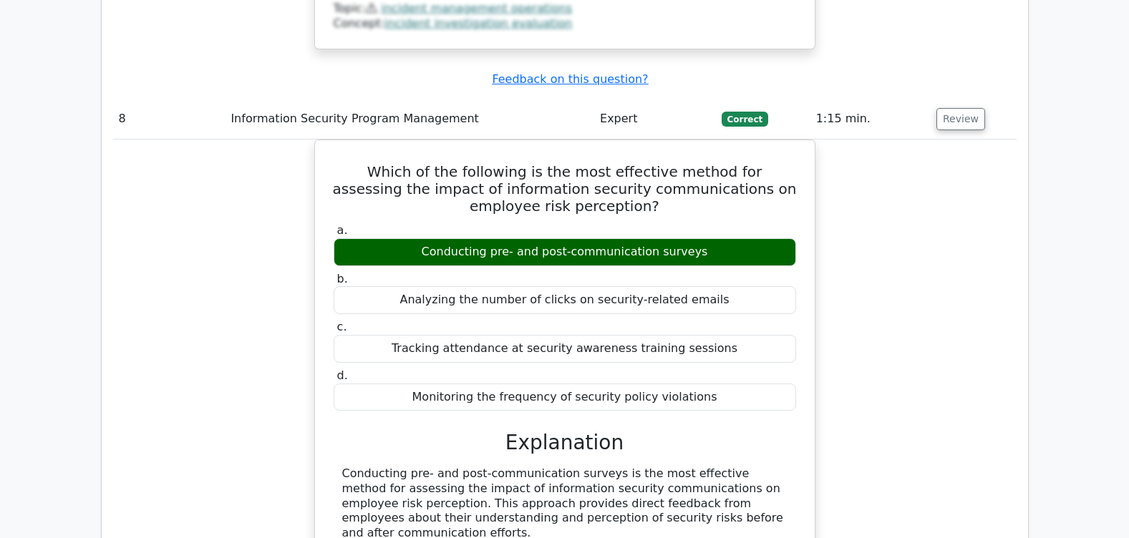
scroll to position [7680, 0]
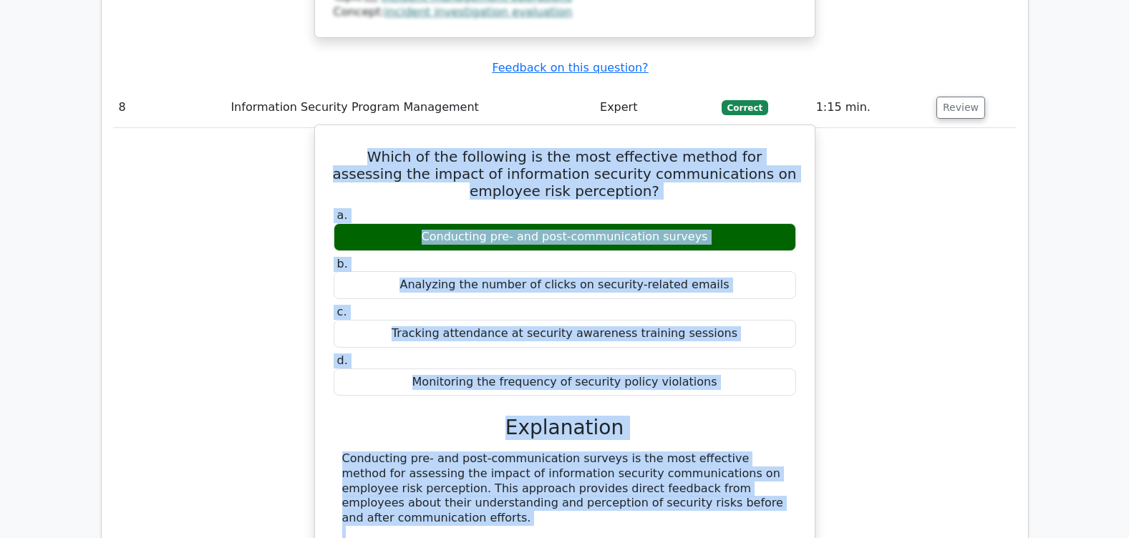
drag, startPoint x: 343, startPoint y: 164, endPoint x: 746, endPoint y: 387, distance: 460.7
click at [746, 387] on div "Which of the following is the most effective method for assessing the impact of…" at bounding box center [565, 503] width 488 height 745
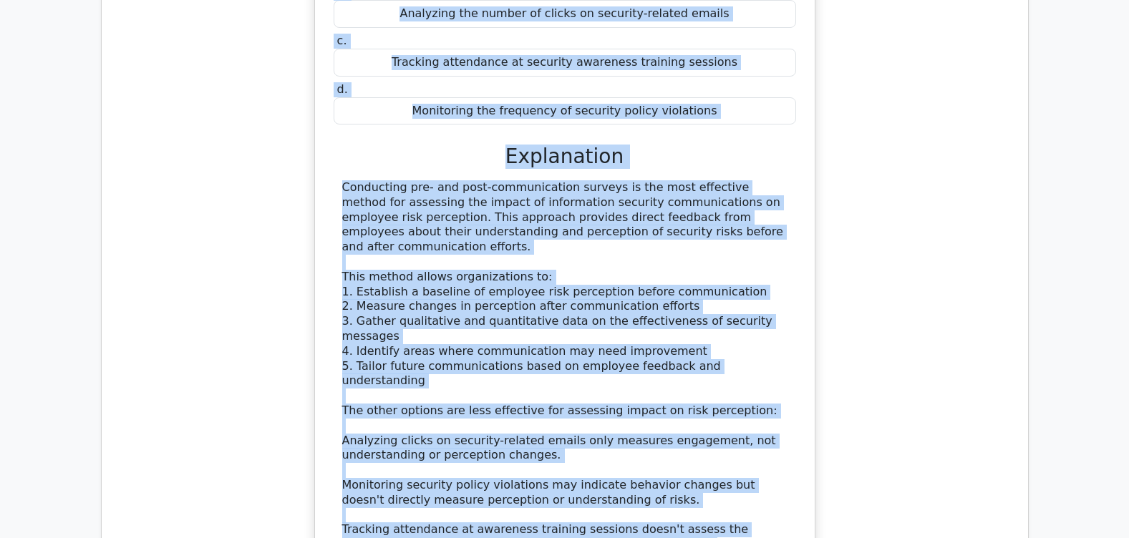
scroll to position [7997, 0]
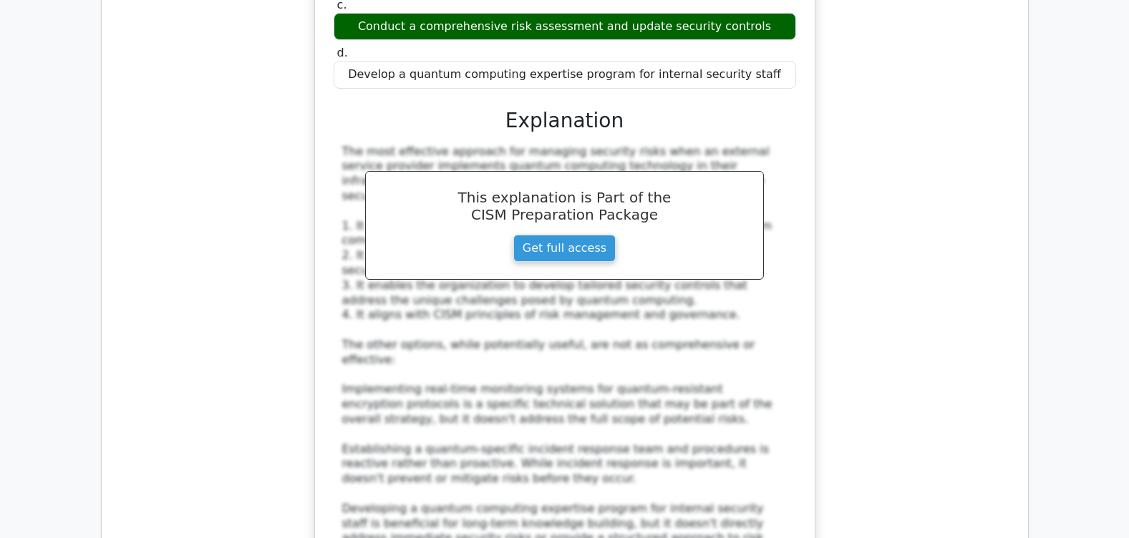
scroll to position [8889, 0]
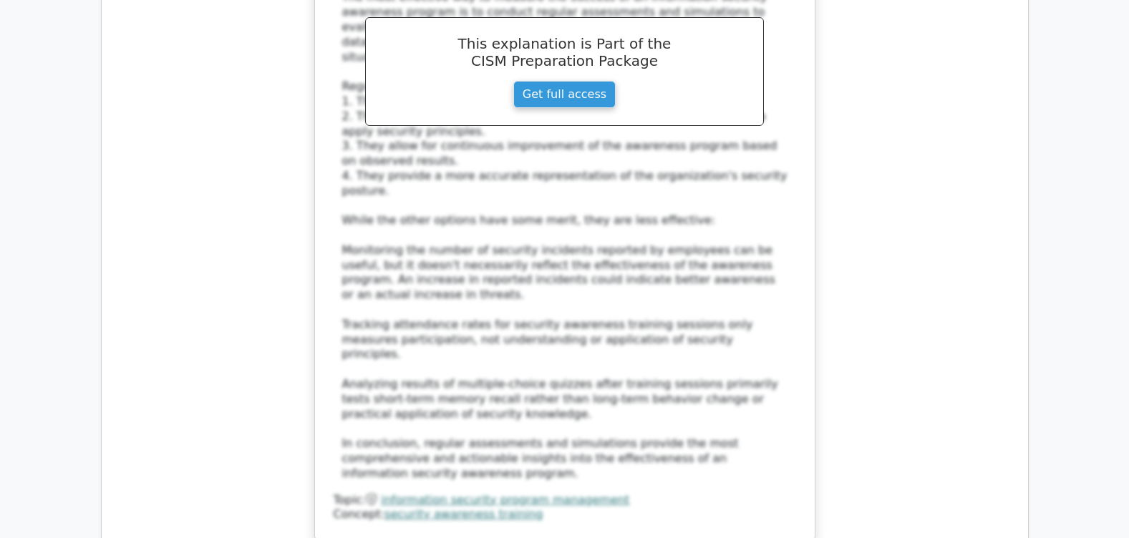
scroll to position [10148, 0]
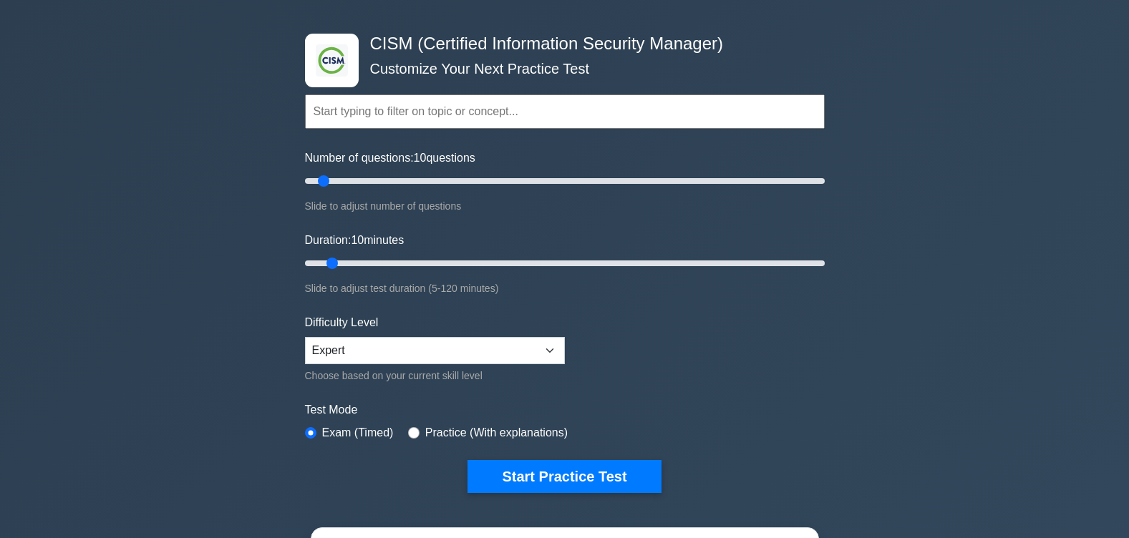
scroll to position [72, 0]
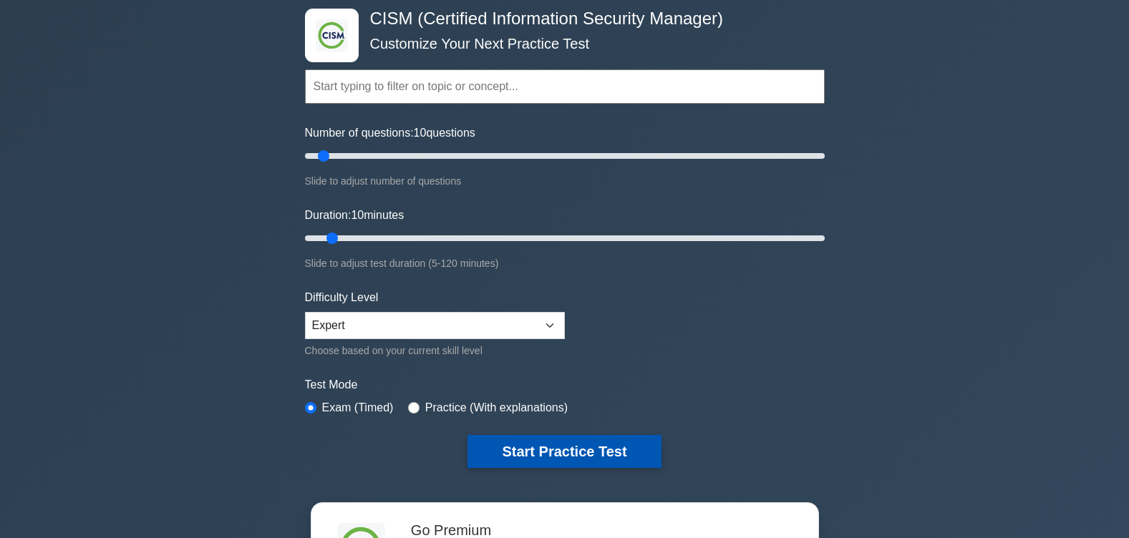
click at [544, 452] on button "Start Practice Test" at bounding box center [563, 451] width 193 height 33
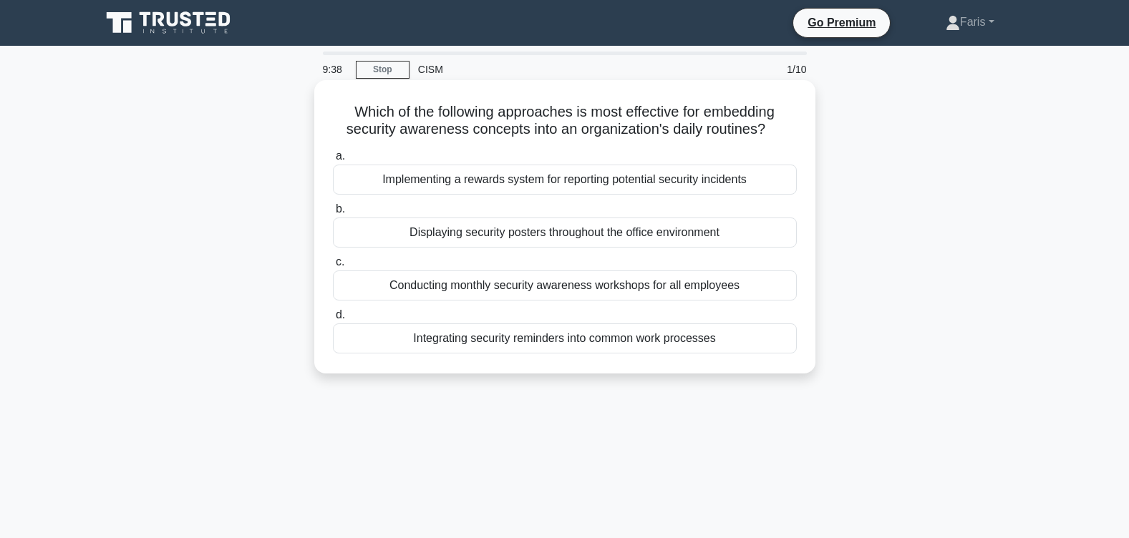
click at [500, 341] on div "Integrating security reminders into common work processes" at bounding box center [565, 339] width 464 height 30
click at [333, 320] on input "d. Integrating security reminders into common work processes" at bounding box center [333, 315] width 0 height 9
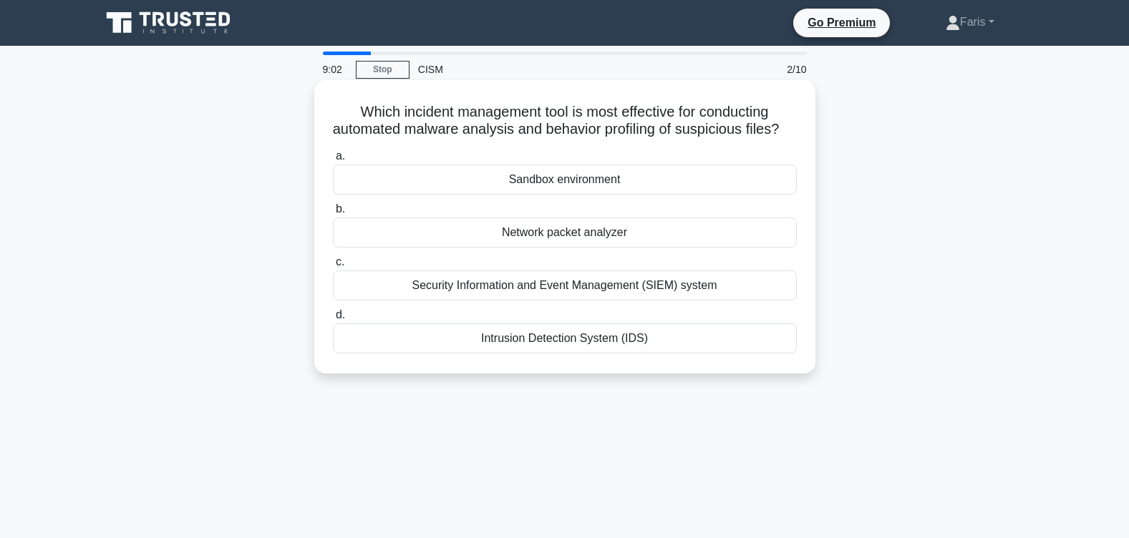
click at [552, 301] on div "Security Information and Event Management (SIEM) system" at bounding box center [565, 286] width 464 height 30
click at [333, 267] on input "c. Security Information and Event Management (SIEM) system" at bounding box center [333, 262] width 0 height 9
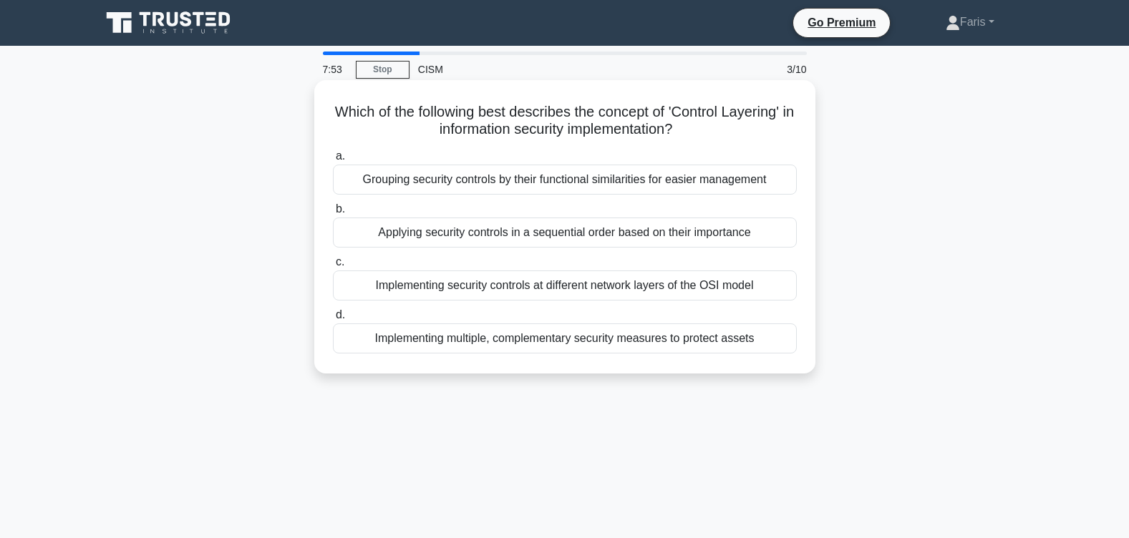
click at [548, 339] on div "Implementing multiple, complementary security measures to protect assets" at bounding box center [565, 339] width 464 height 30
click at [333, 320] on input "d. Implementing multiple, complementary security measures to protect assets" at bounding box center [333, 315] width 0 height 9
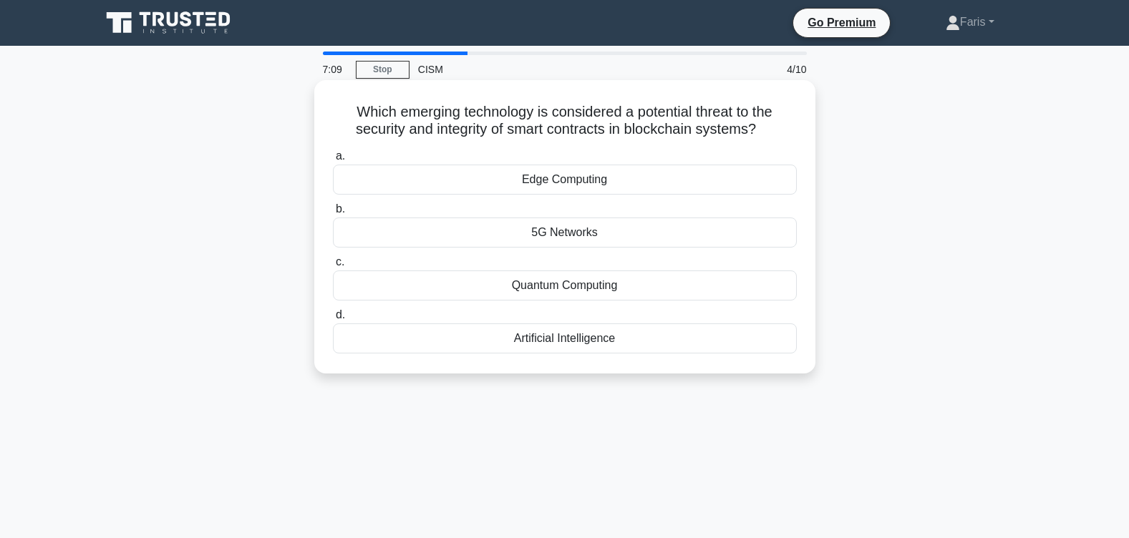
click at [586, 285] on div "Quantum Computing" at bounding box center [565, 286] width 464 height 30
click at [333, 267] on input "c. Quantum Computing" at bounding box center [333, 262] width 0 height 9
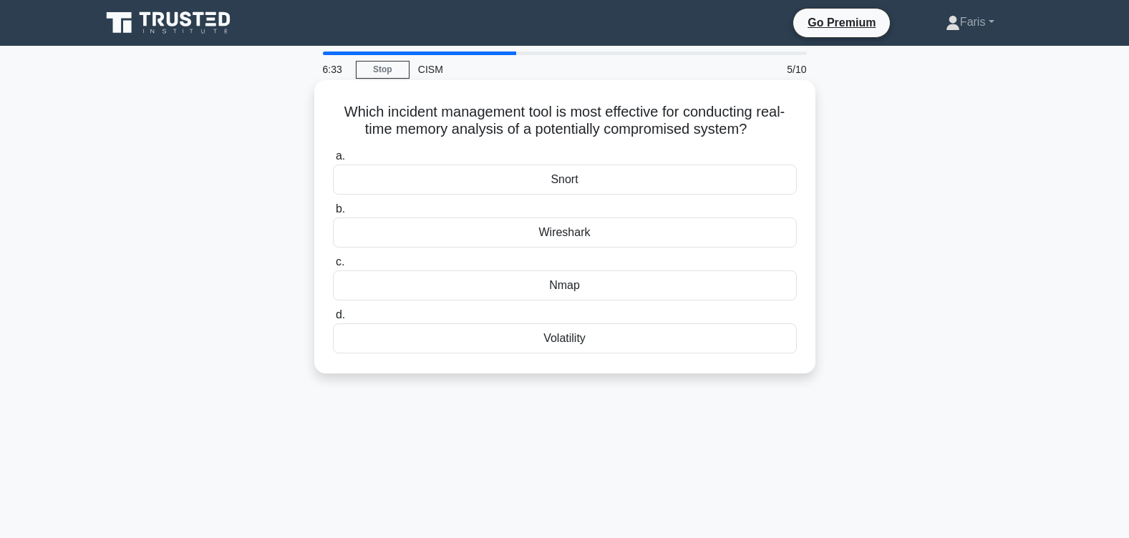
click at [563, 343] on div "Volatility" at bounding box center [565, 339] width 464 height 30
click at [333, 320] on input "d. Volatility" at bounding box center [333, 315] width 0 height 9
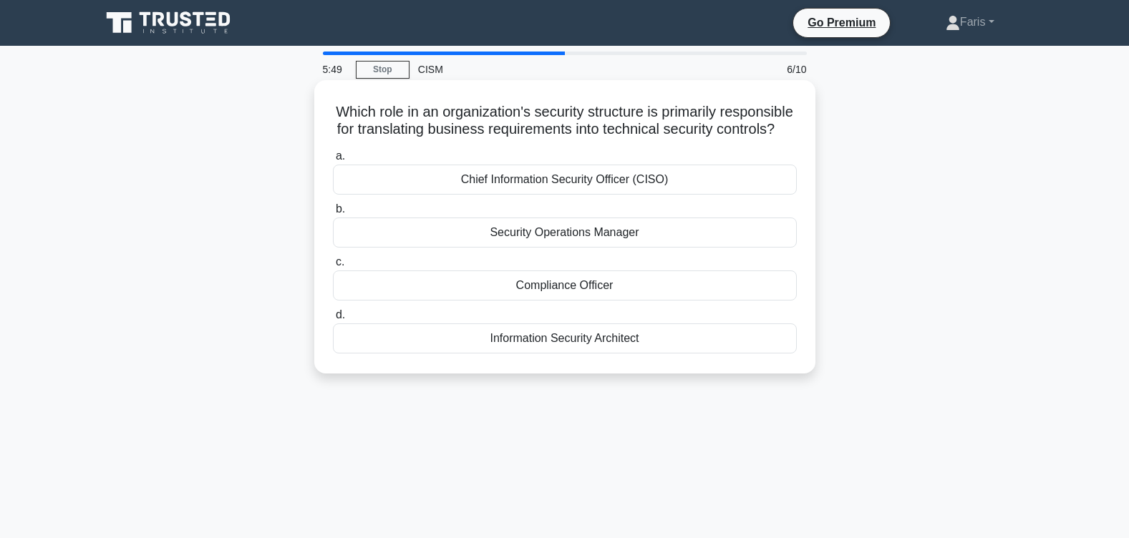
click at [568, 248] on div "Security Operations Manager" at bounding box center [565, 233] width 464 height 30
click at [333, 214] on input "b. Security Operations Manager" at bounding box center [333, 209] width 0 height 9
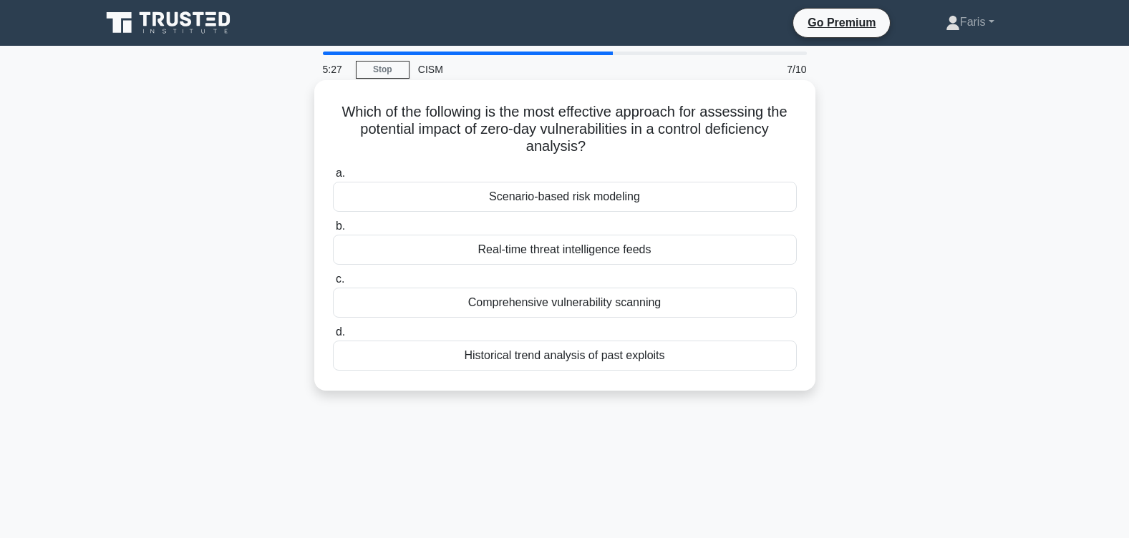
click at [563, 253] on div "Real-time threat intelligence feeds" at bounding box center [565, 250] width 464 height 30
click at [333, 231] on input "b. Real-time threat intelligence feeds" at bounding box center [333, 226] width 0 height 9
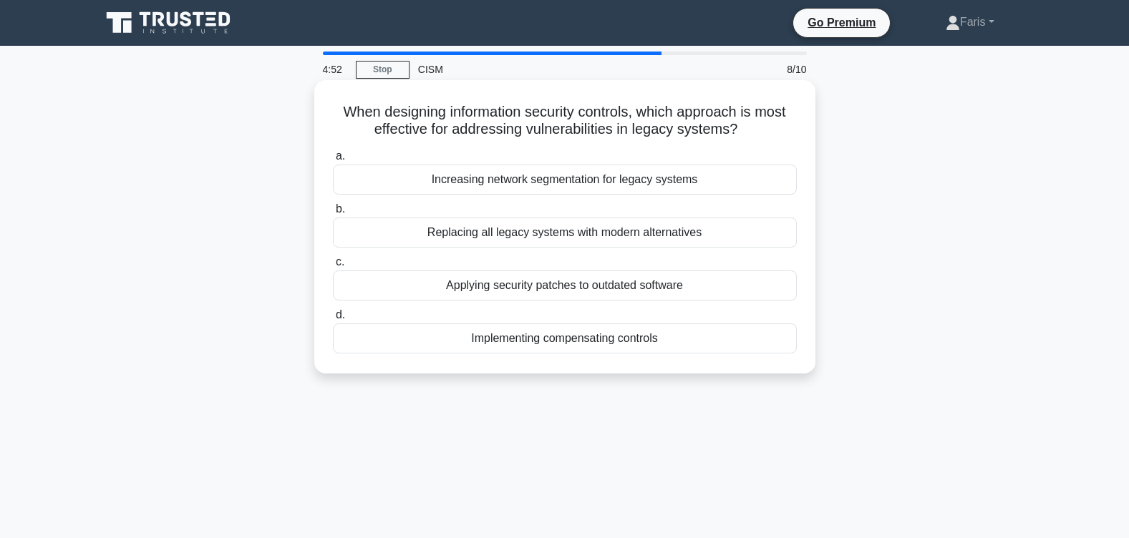
click at [545, 342] on div "Implementing compensating controls" at bounding box center [565, 339] width 464 height 30
click at [333, 320] on input "d. Implementing compensating controls" at bounding box center [333, 315] width 0 height 9
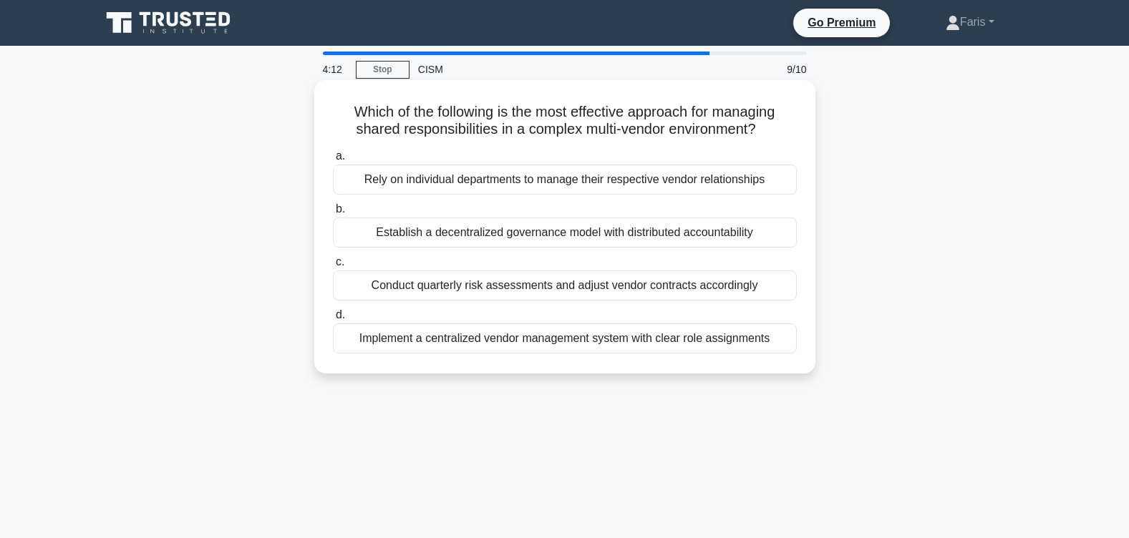
click at [547, 340] on div "Implement a centralized vendor management system with clear role assignments" at bounding box center [565, 339] width 464 height 30
click at [333, 320] on input "d. Implement a centralized vendor management system with clear role assignments" at bounding box center [333, 315] width 0 height 9
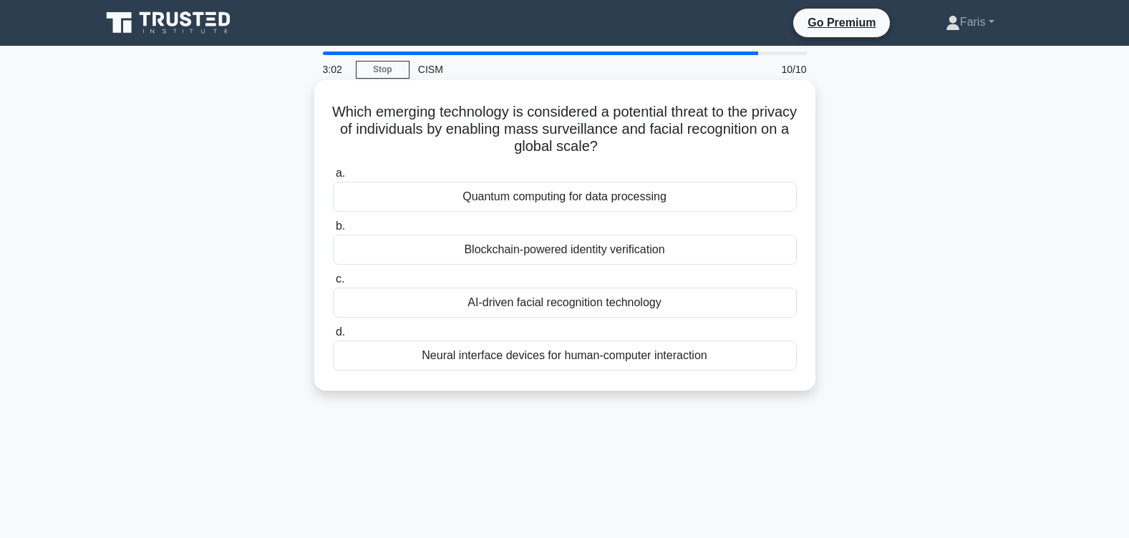
click at [555, 304] on div "AI-driven facial recognition technology" at bounding box center [565, 303] width 464 height 30
click at [333, 284] on input "c. AI-driven facial recognition technology" at bounding box center [333, 279] width 0 height 9
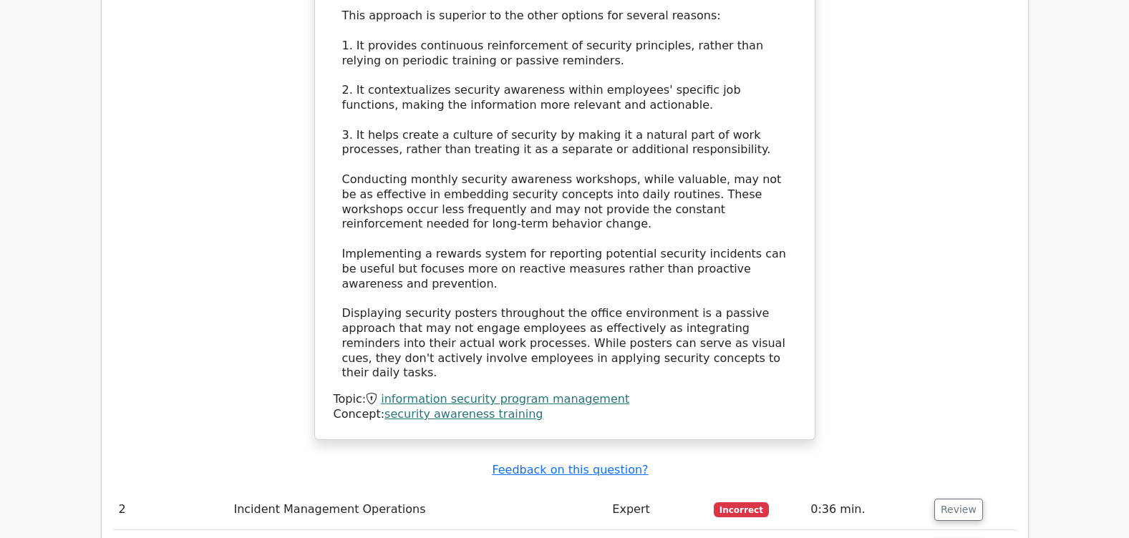
scroll to position [1575, 0]
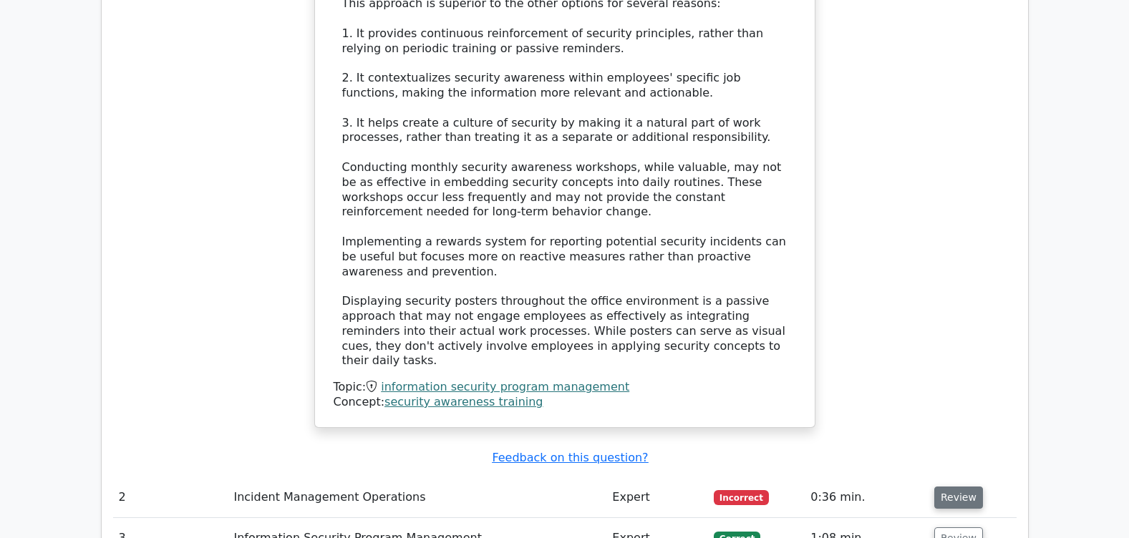
click at [952, 487] on button "Review" at bounding box center [958, 498] width 49 height 22
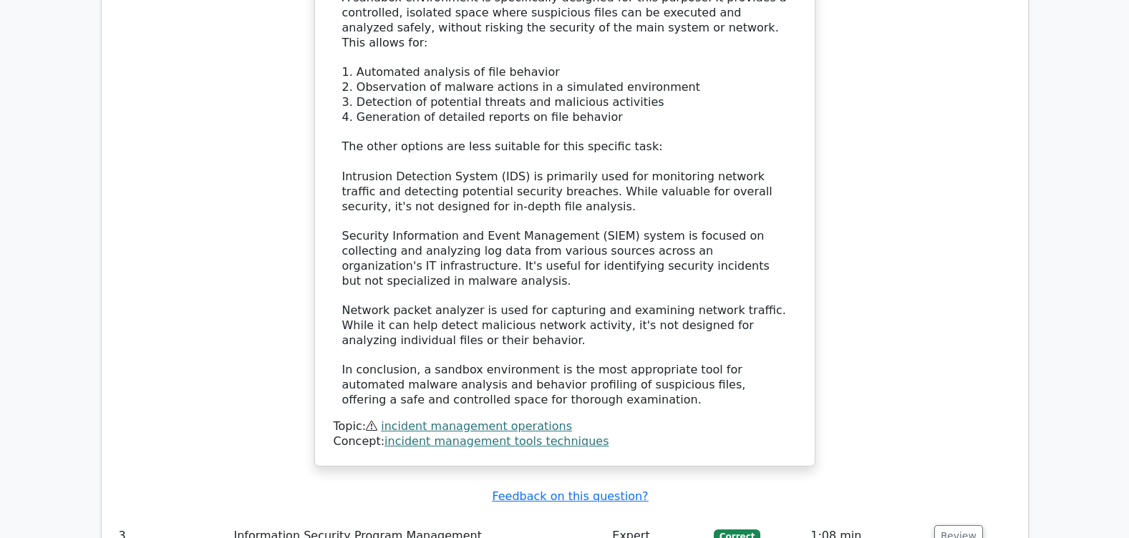
scroll to position [2494, 0]
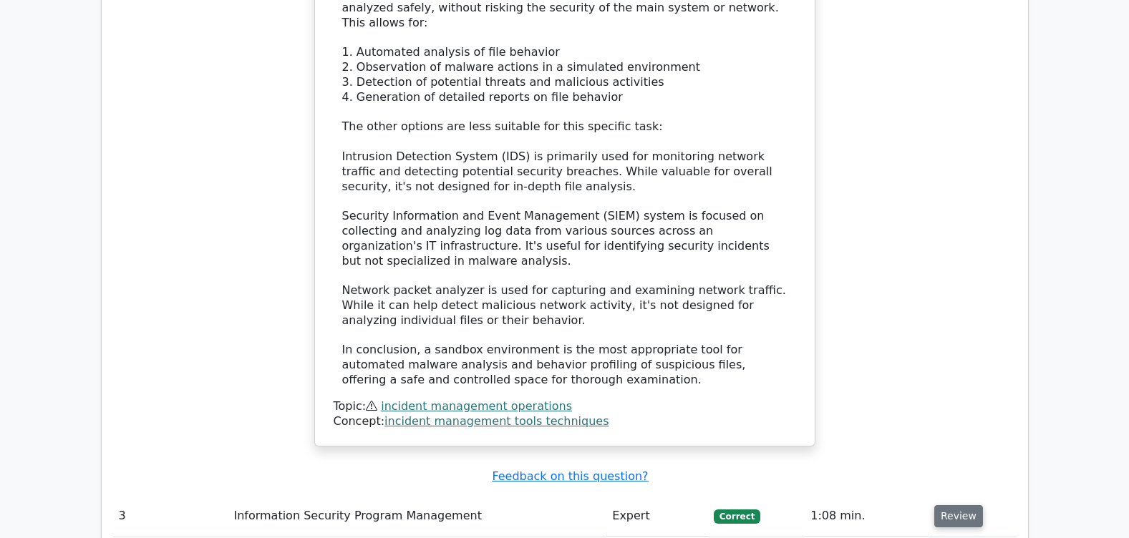
click at [950, 505] on button "Review" at bounding box center [958, 516] width 49 height 22
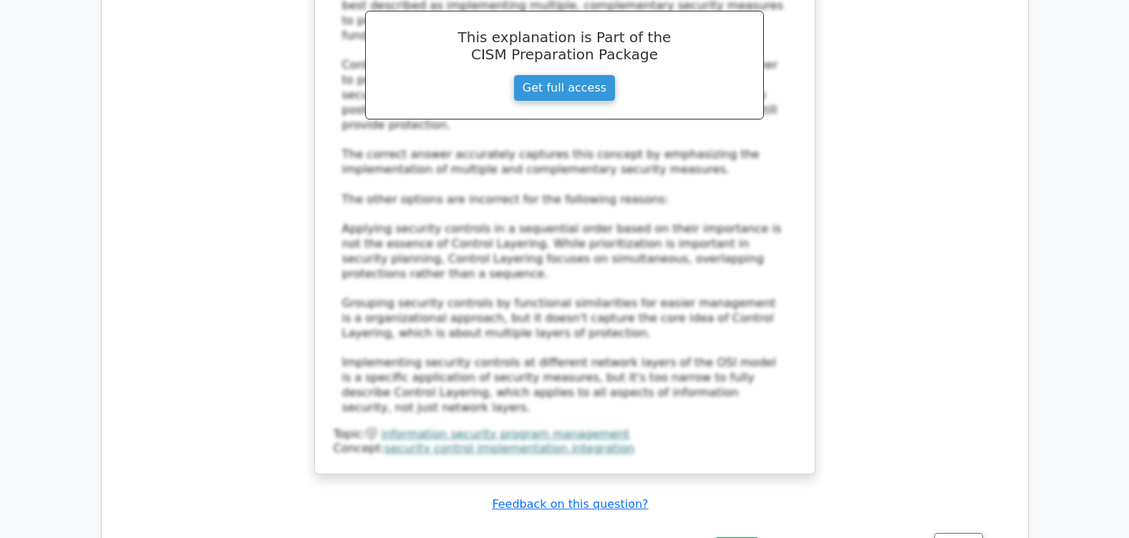
scroll to position [3422, 0]
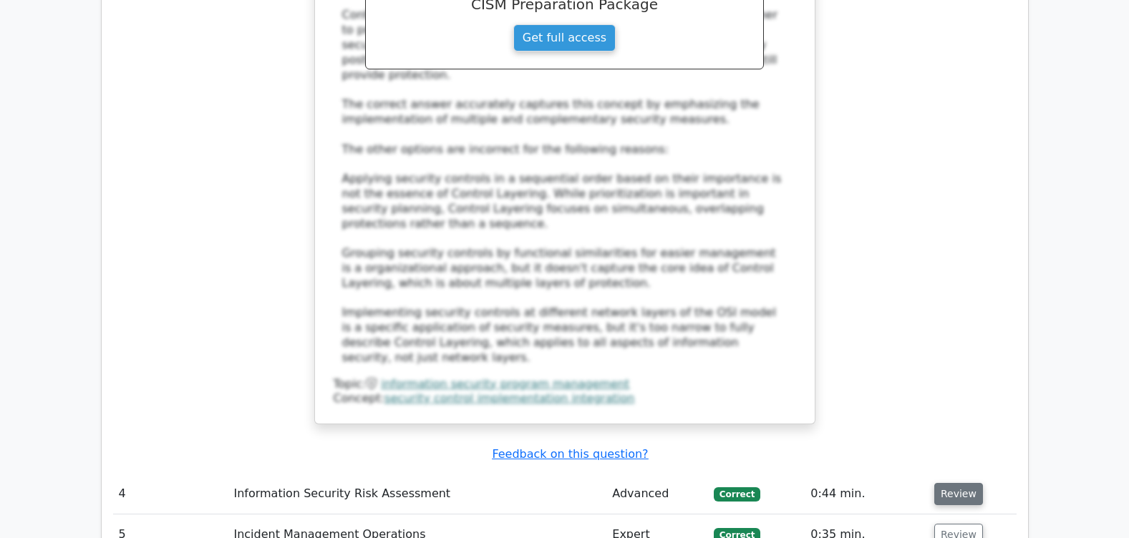
click at [954, 483] on button "Review" at bounding box center [958, 494] width 49 height 22
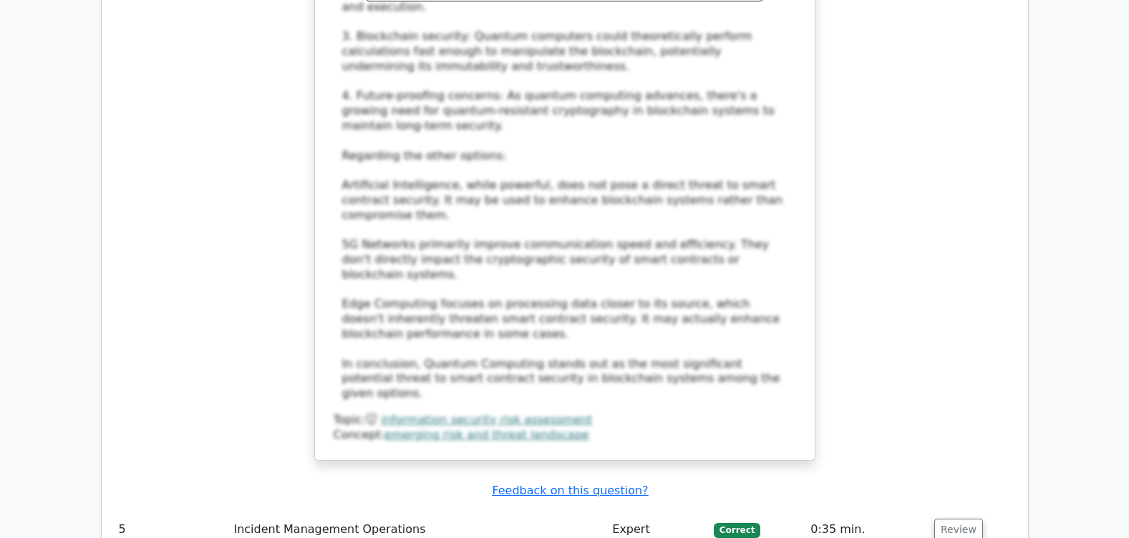
scroll to position [4433, 0]
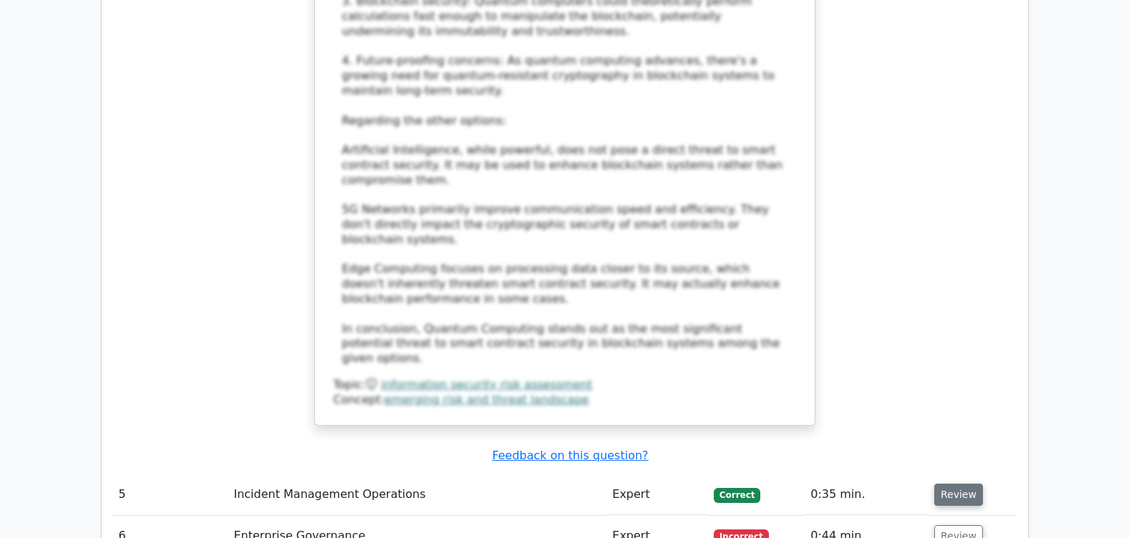
click at [954, 484] on button "Review" at bounding box center [958, 495] width 49 height 22
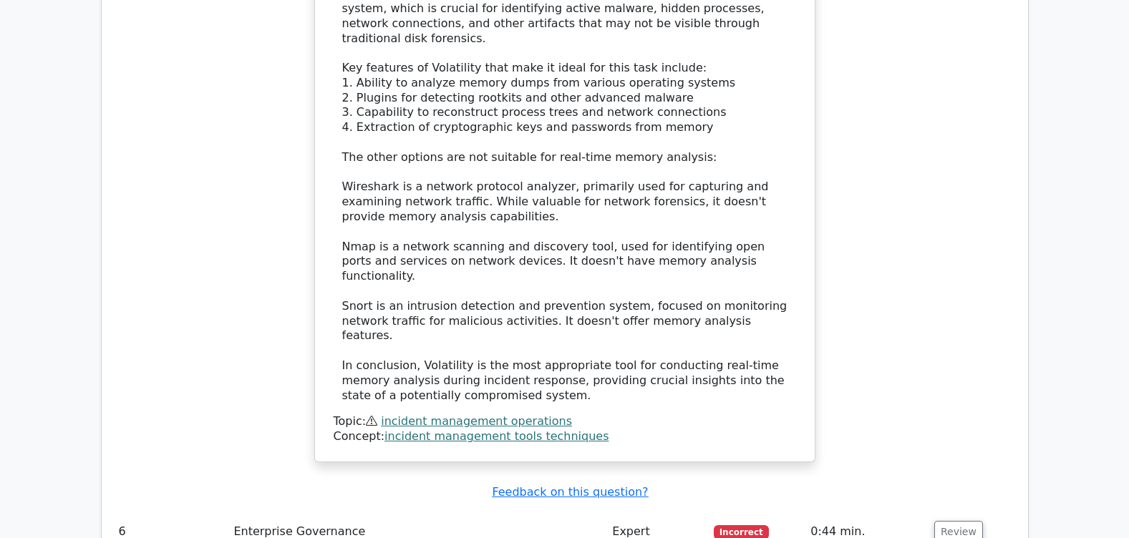
scroll to position [5371, 0]
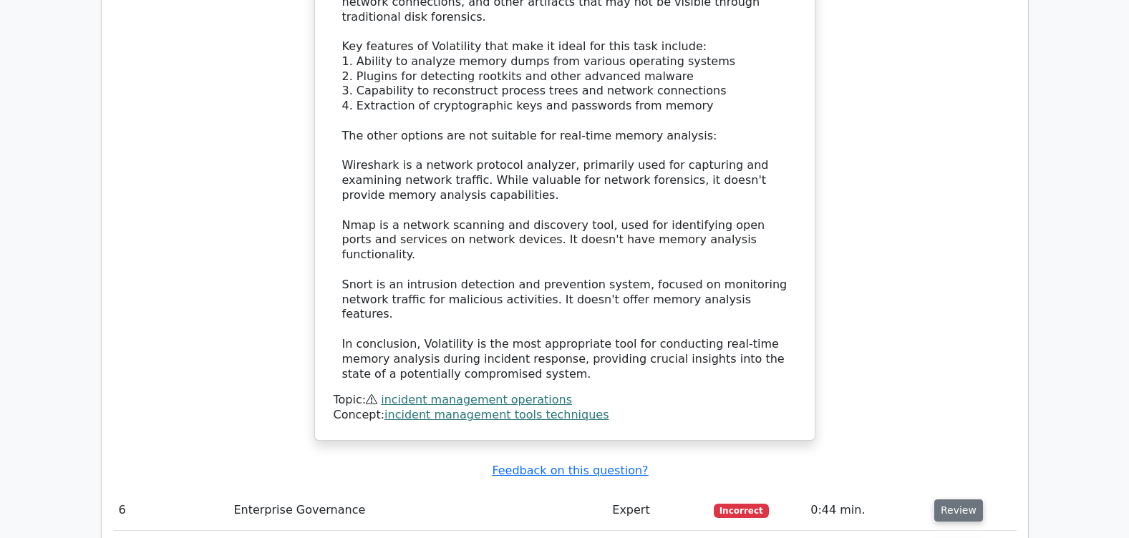
click at [952, 500] on button "Review" at bounding box center [958, 511] width 49 height 22
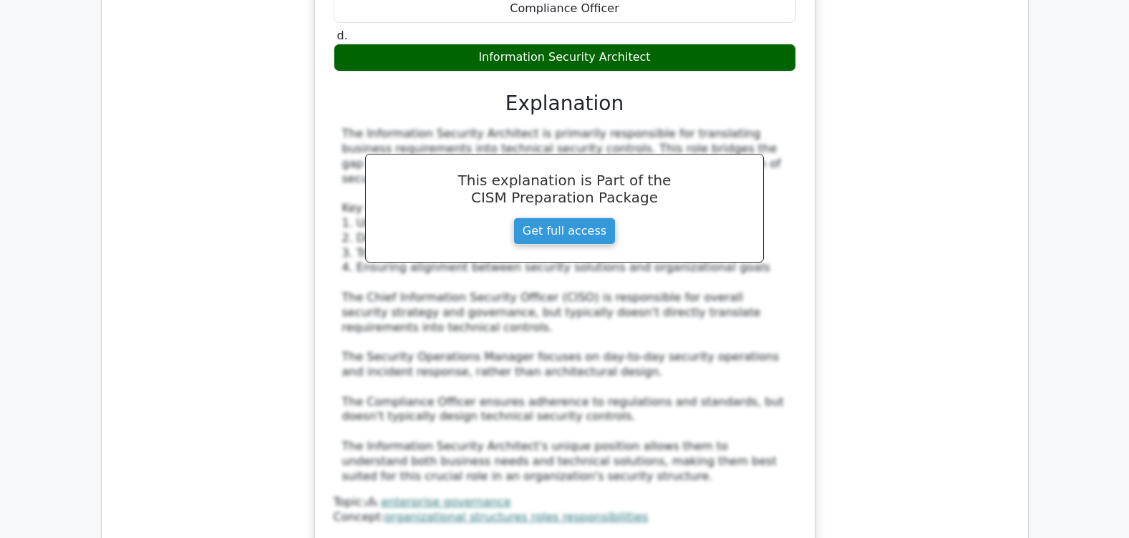
scroll to position [6116, 0]
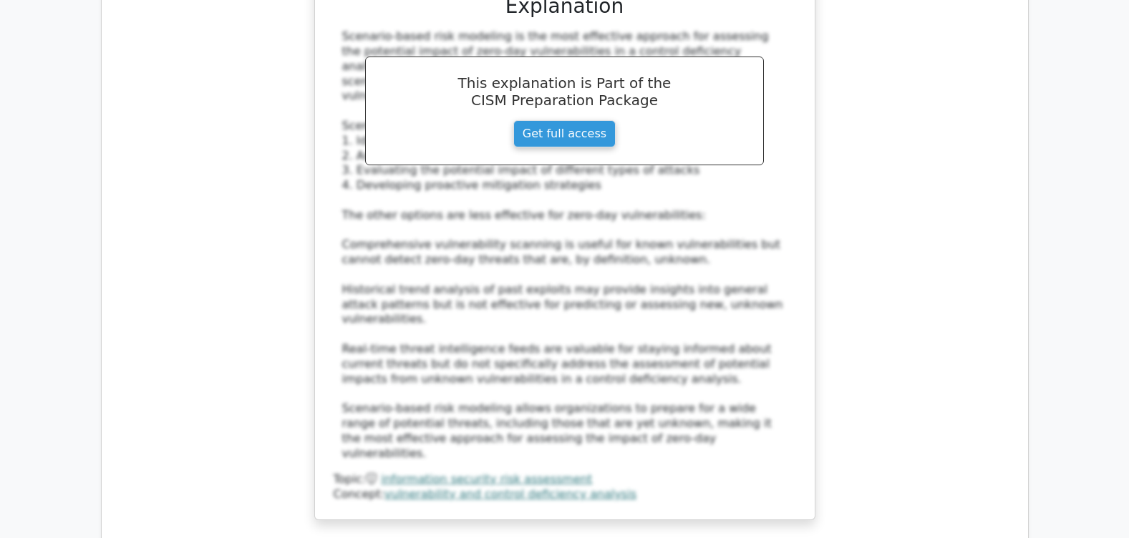
scroll to position [7082, 0]
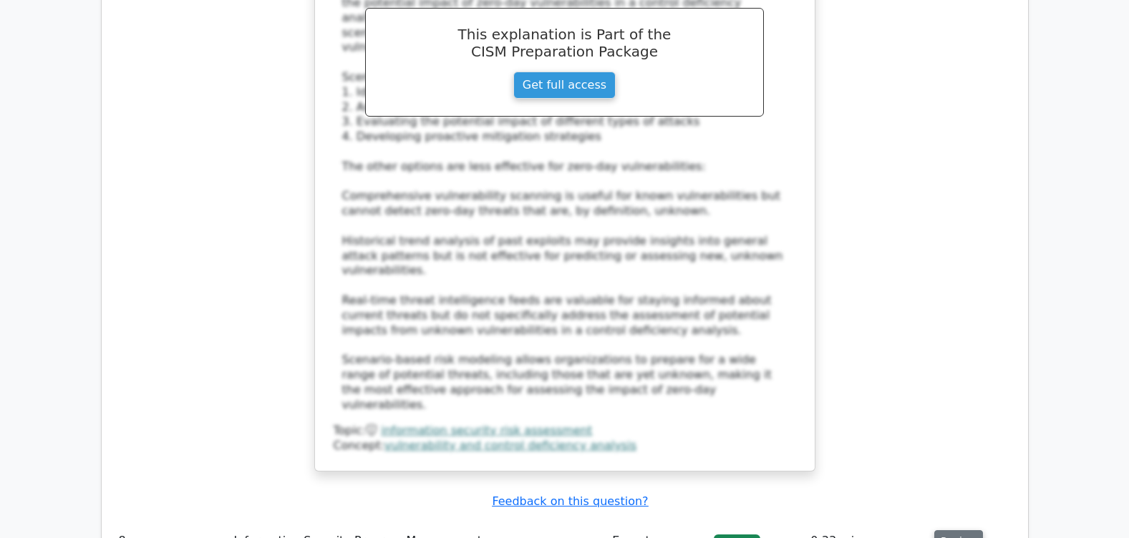
click at [953, 530] on button "Review" at bounding box center [958, 541] width 49 height 22
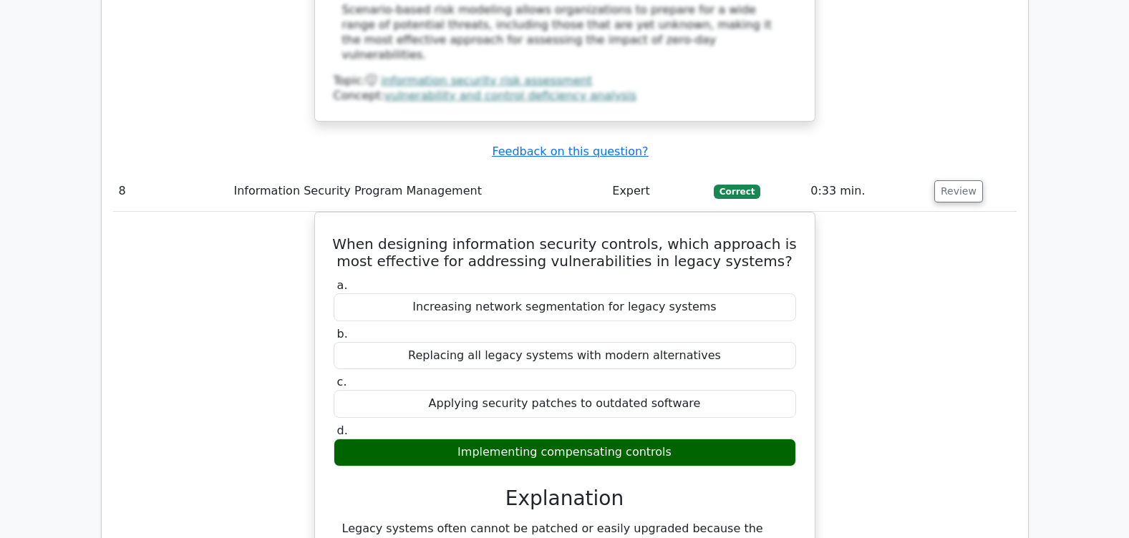
scroll to position [7472, 0]
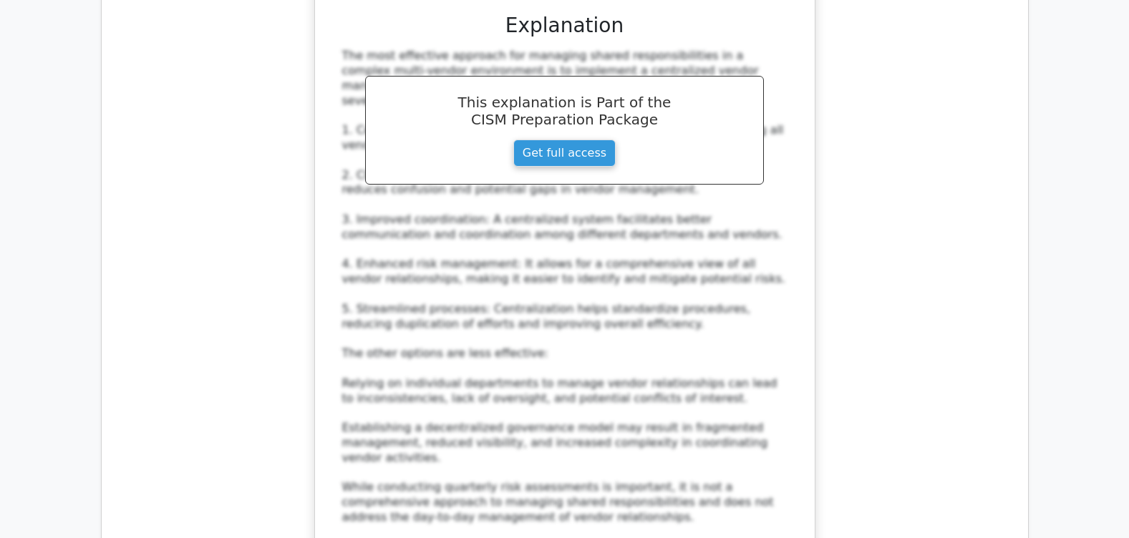
scroll to position [8607, 0]
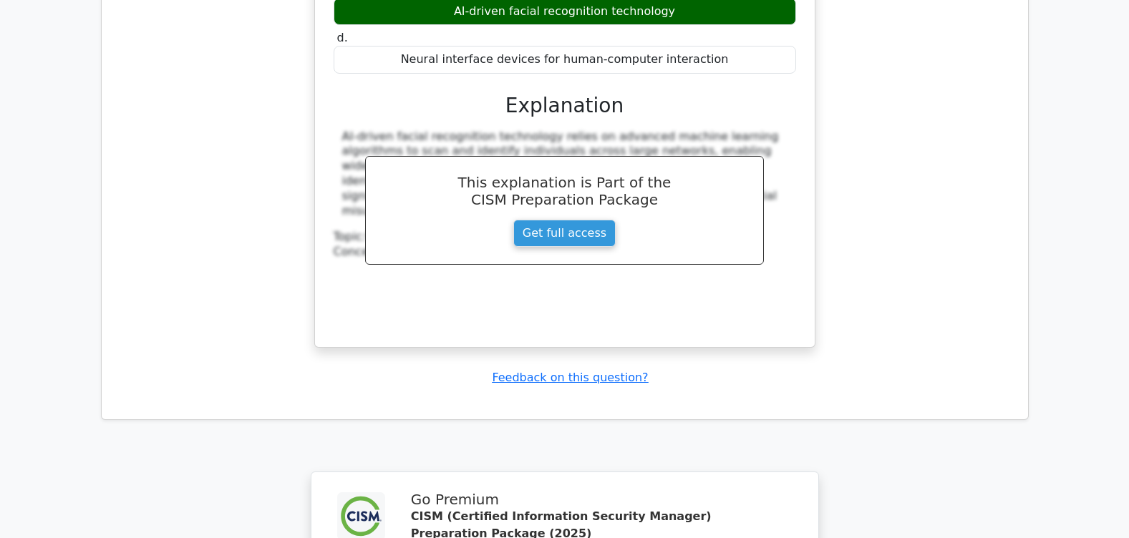
scroll to position [9591, 0]
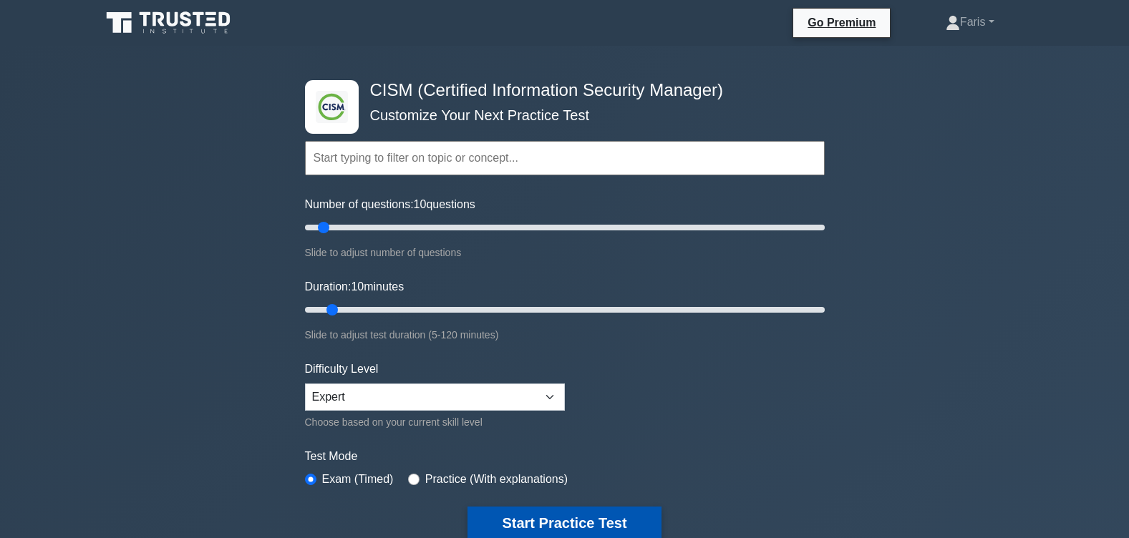
click at [568, 525] on button "Start Practice Test" at bounding box center [563, 523] width 193 height 33
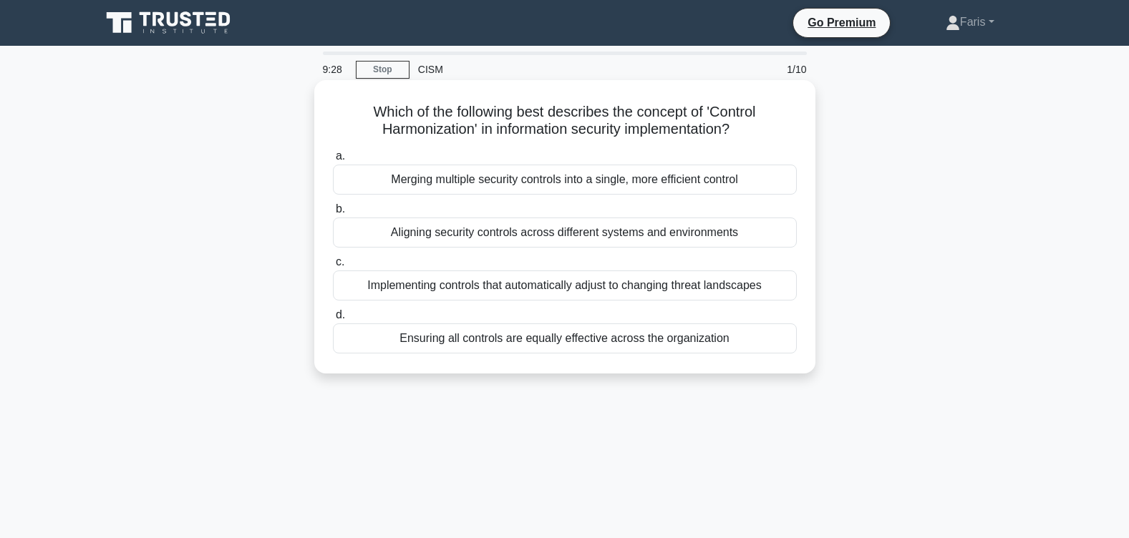
click at [502, 241] on div "Aligning security controls across different systems and environments" at bounding box center [565, 233] width 464 height 30
click at [333, 214] on input "b. Aligning security controls across different systems and environments" at bounding box center [333, 209] width 0 height 9
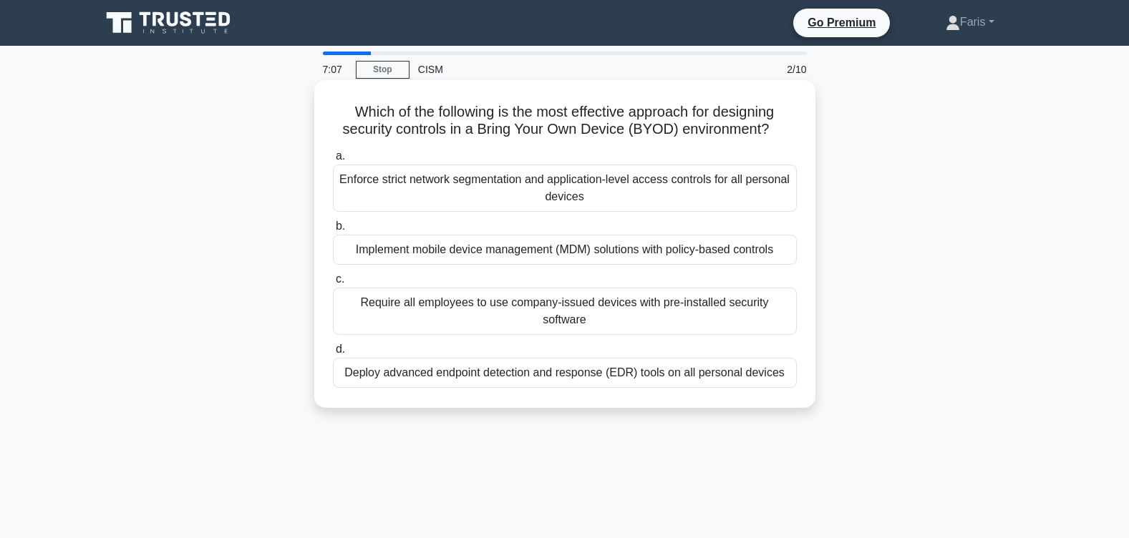
click at [518, 251] on div "Implement mobile device management (MDM) solutions with policy-based controls" at bounding box center [565, 250] width 464 height 30
click at [333, 231] on input "b. Implement mobile device management (MDM) solutions with policy-based controls" at bounding box center [333, 226] width 0 height 9
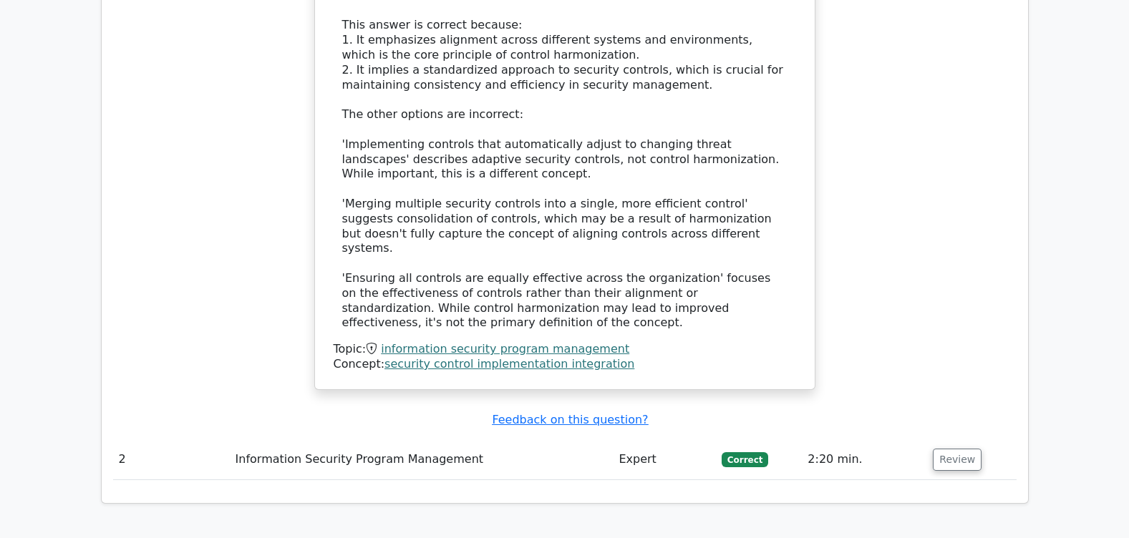
scroll to position [1595, 0]
click at [950, 449] on button "Review" at bounding box center [957, 460] width 49 height 22
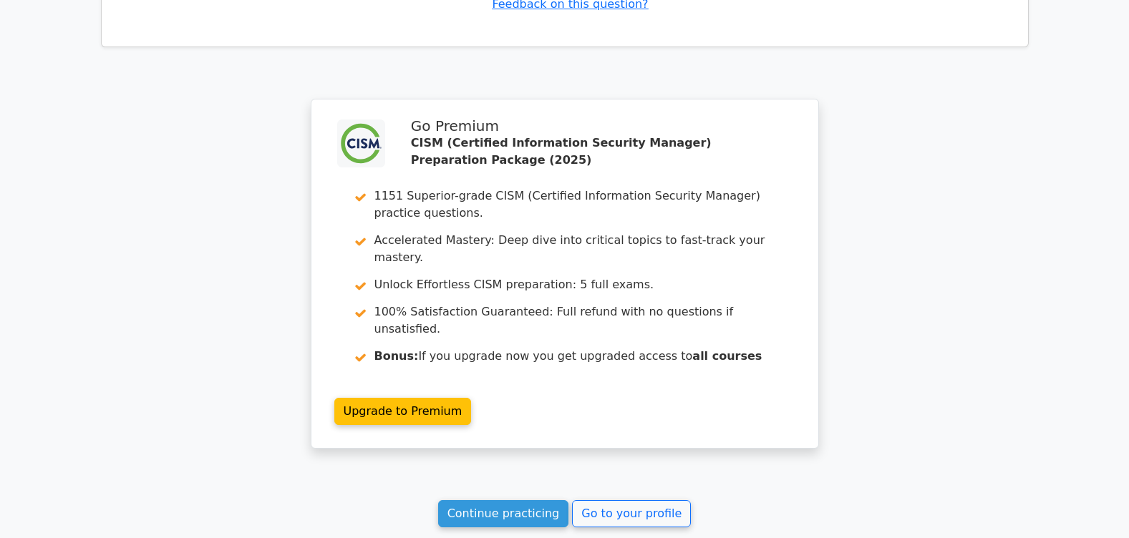
scroll to position [2996, 0]
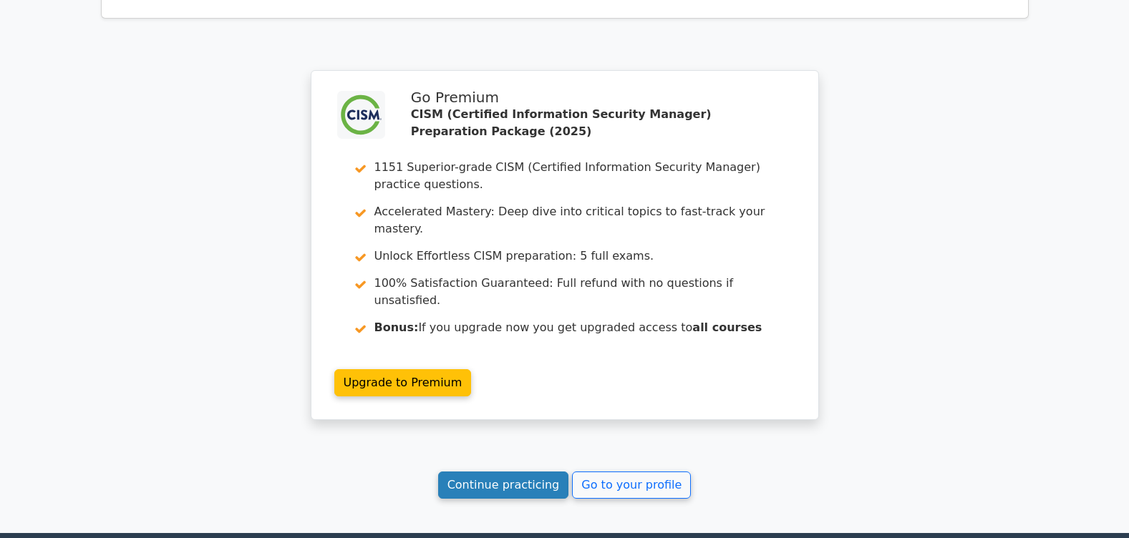
click at [499, 472] on link "Continue practicing" at bounding box center [503, 485] width 131 height 27
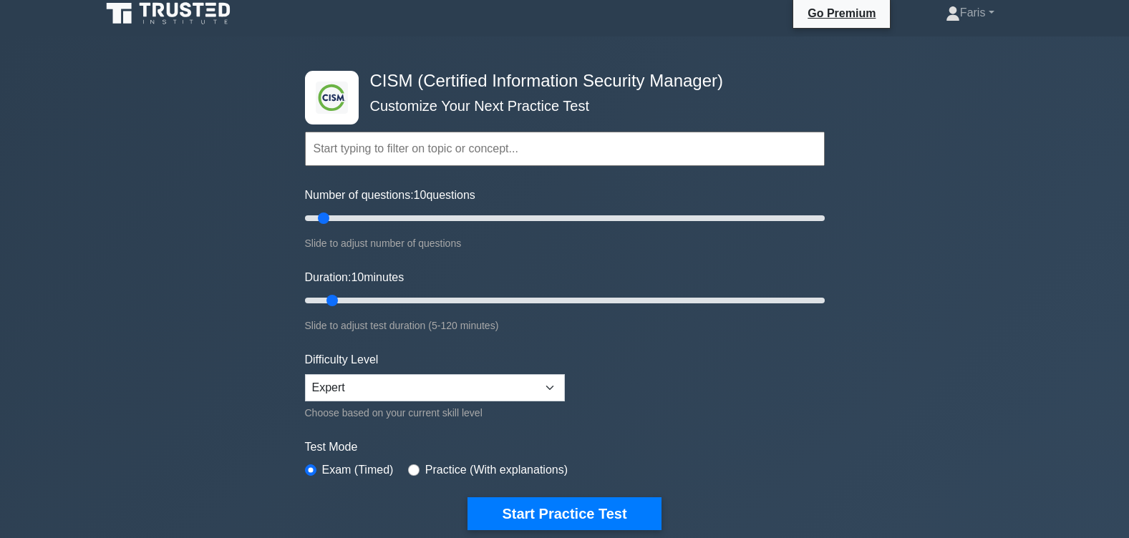
scroll to position [72, 0]
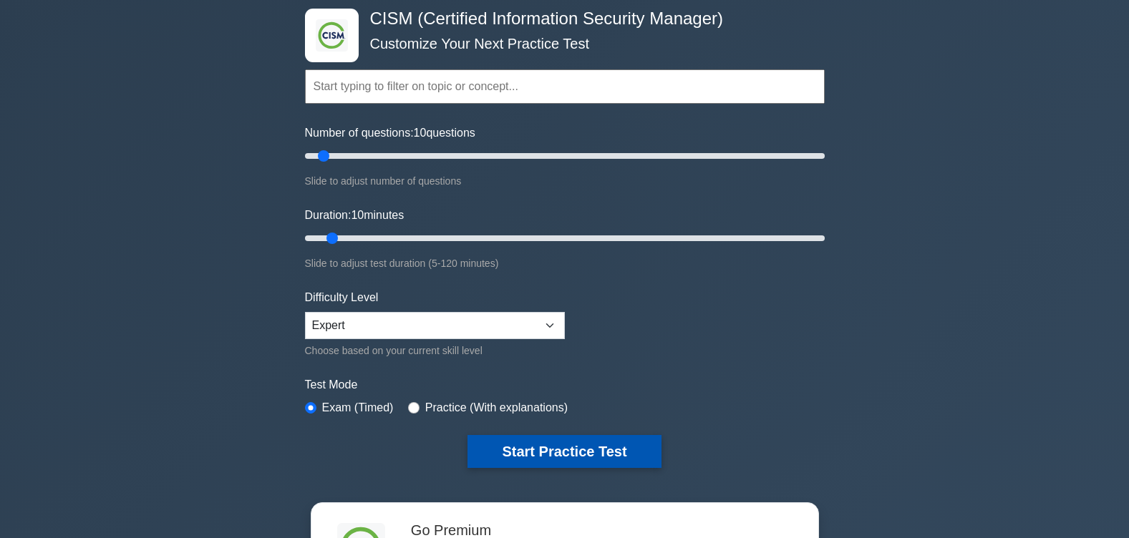
click at [547, 454] on button "Start Practice Test" at bounding box center [563, 451] width 193 height 33
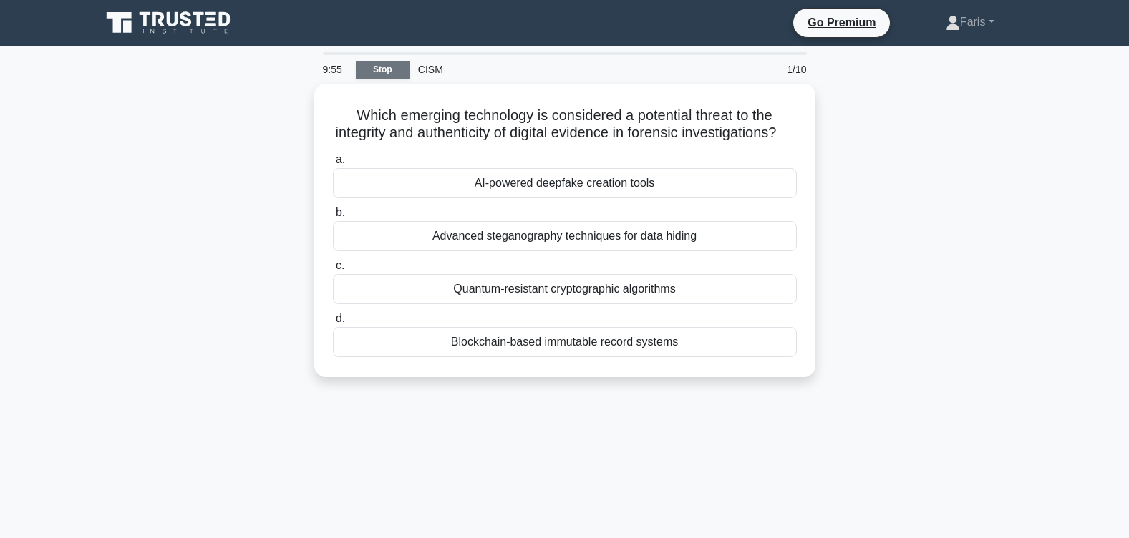
click at [380, 68] on link "Stop" at bounding box center [383, 70] width 54 height 18
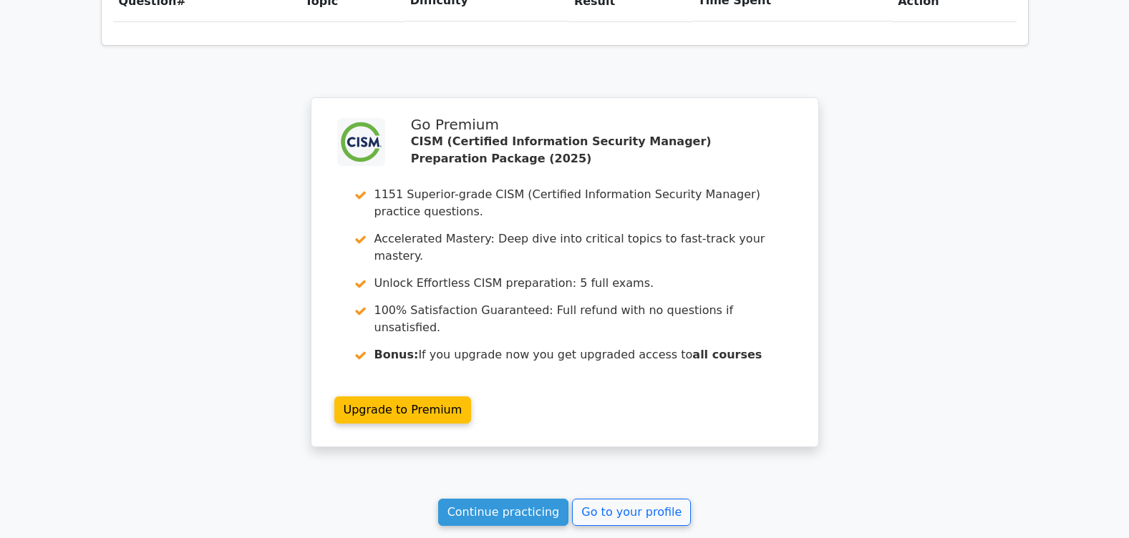
scroll to position [1088, 0]
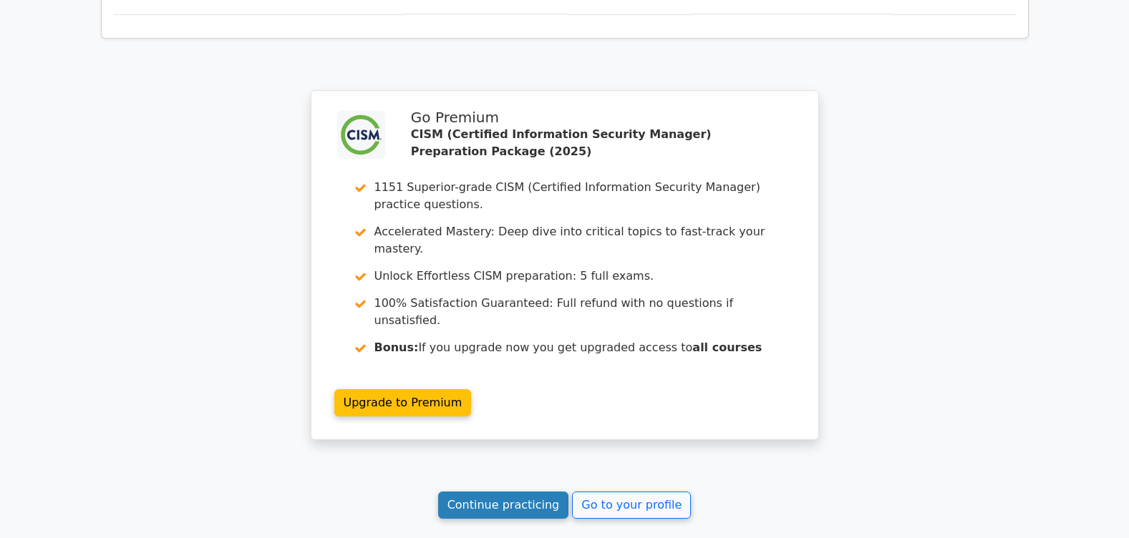
click at [506, 492] on link "Continue practicing" at bounding box center [503, 505] width 131 height 27
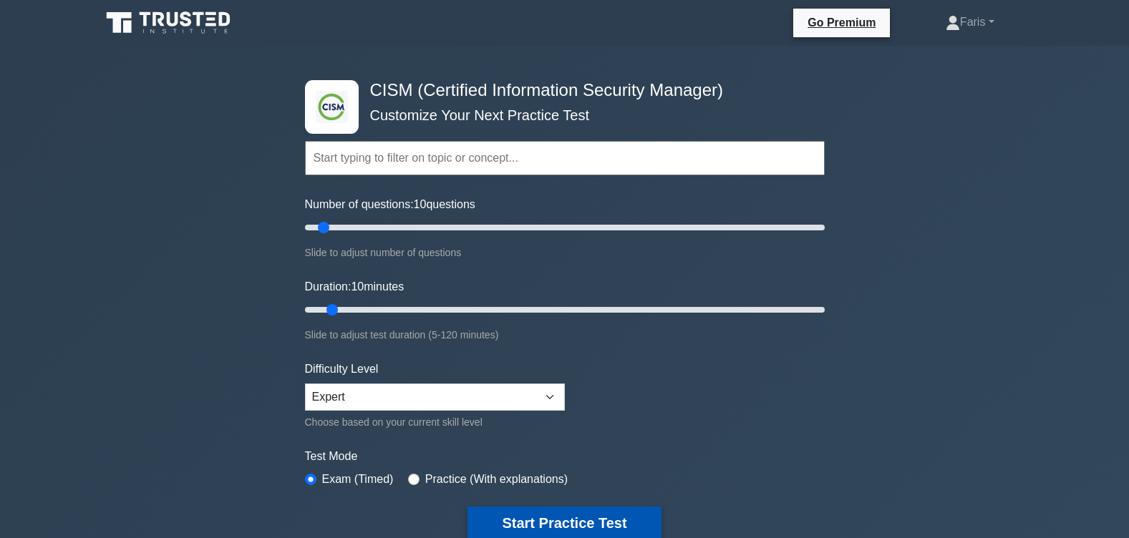
click at [563, 523] on button "Start Practice Test" at bounding box center [563, 523] width 193 height 33
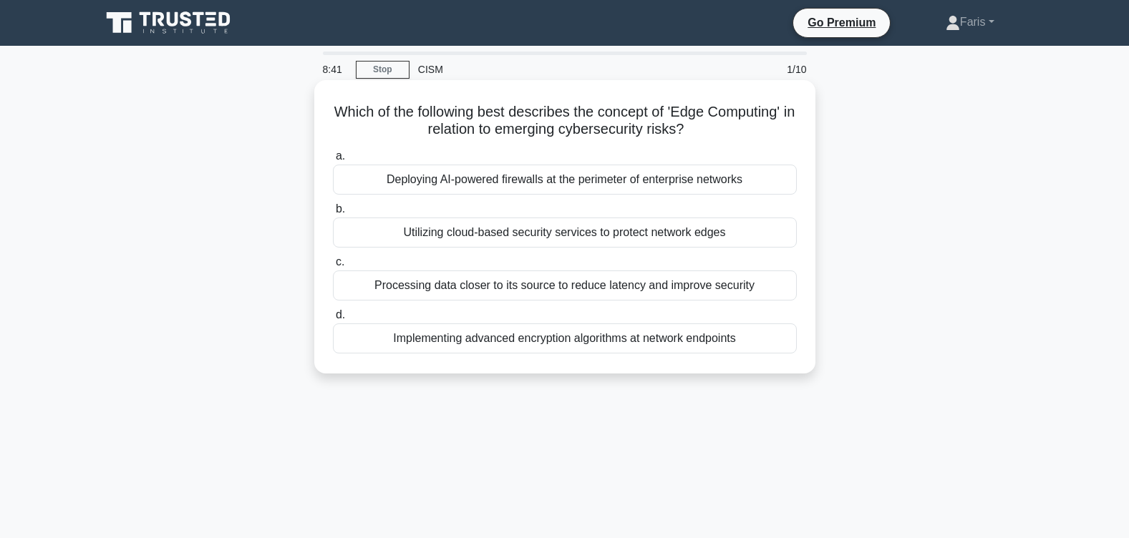
click at [565, 238] on div "Utilizing cloud-based security services to protect network edges" at bounding box center [565, 233] width 464 height 30
click at [333, 214] on input "b. Utilizing cloud-based security services to protect network edges" at bounding box center [333, 209] width 0 height 9
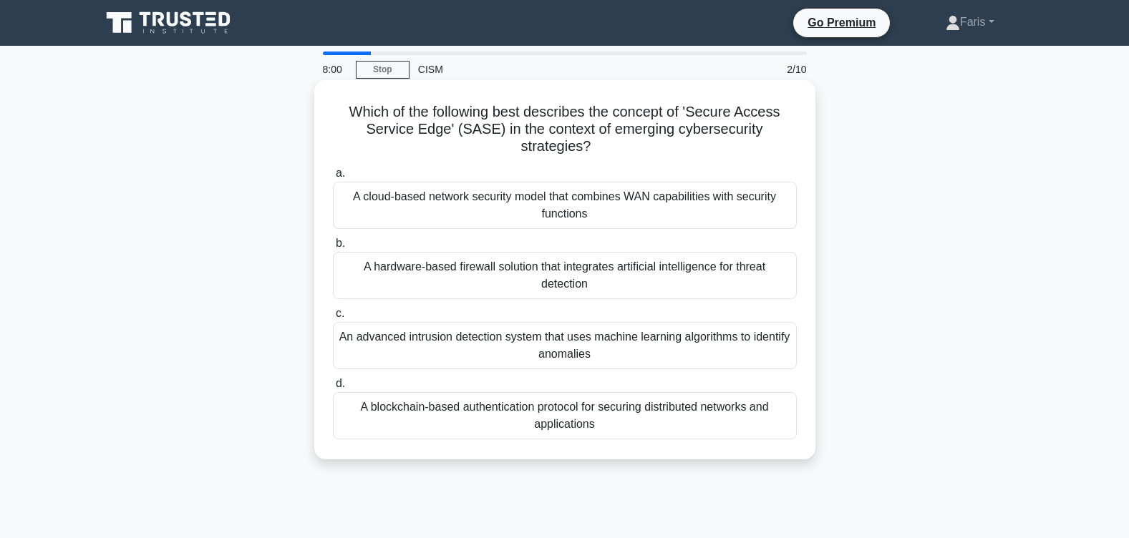
click at [575, 213] on div "A cloud-based network security model that combines WAN capabilities with securi…" at bounding box center [565, 205] width 464 height 47
click at [333, 178] on input "a. A cloud-based network security model that combines WAN capabilities with sec…" at bounding box center [333, 173] width 0 height 9
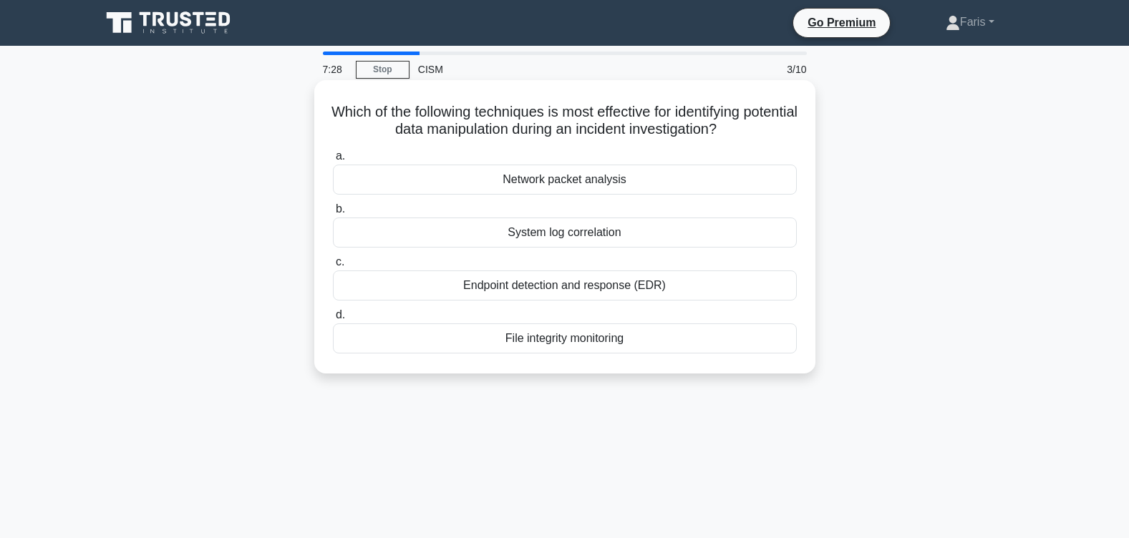
click at [570, 237] on div "System log correlation" at bounding box center [565, 233] width 464 height 30
click at [333, 214] on input "b. System log correlation" at bounding box center [333, 209] width 0 height 9
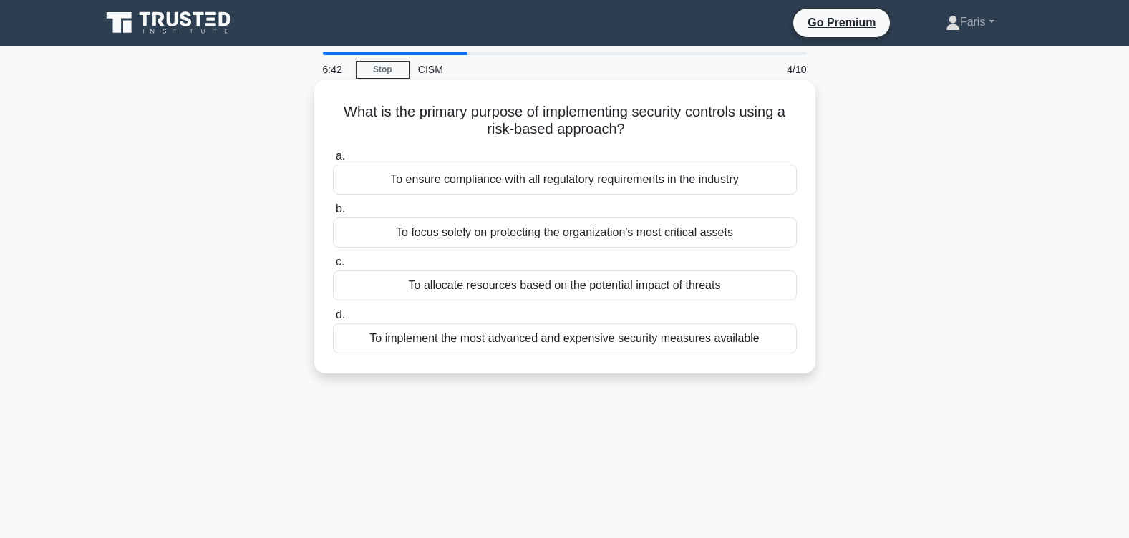
click at [608, 288] on div "To allocate resources based on the potential impact of threats" at bounding box center [565, 286] width 464 height 30
click at [333, 267] on input "c. To allocate resources based on the potential impact of threats" at bounding box center [333, 262] width 0 height 9
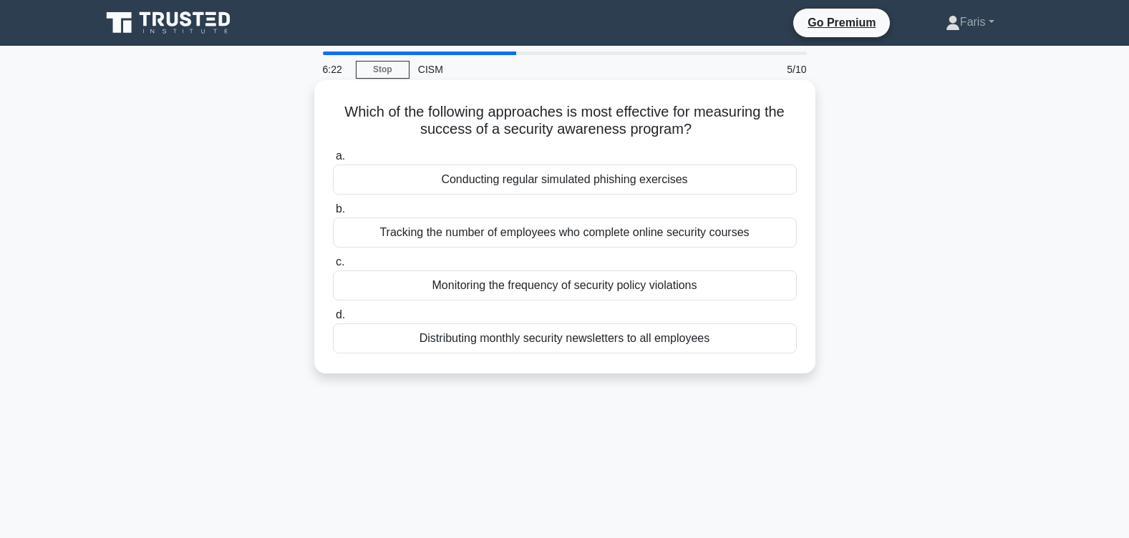
click at [560, 183] on div "Conducting regular simulated phishing exercises" at bounding box center [565, 180] width 464 height 30
click at [333, 161] on input "a. Conducting regular simulated phishing exercises" at bounding box center [333, 156] width 0 height 9
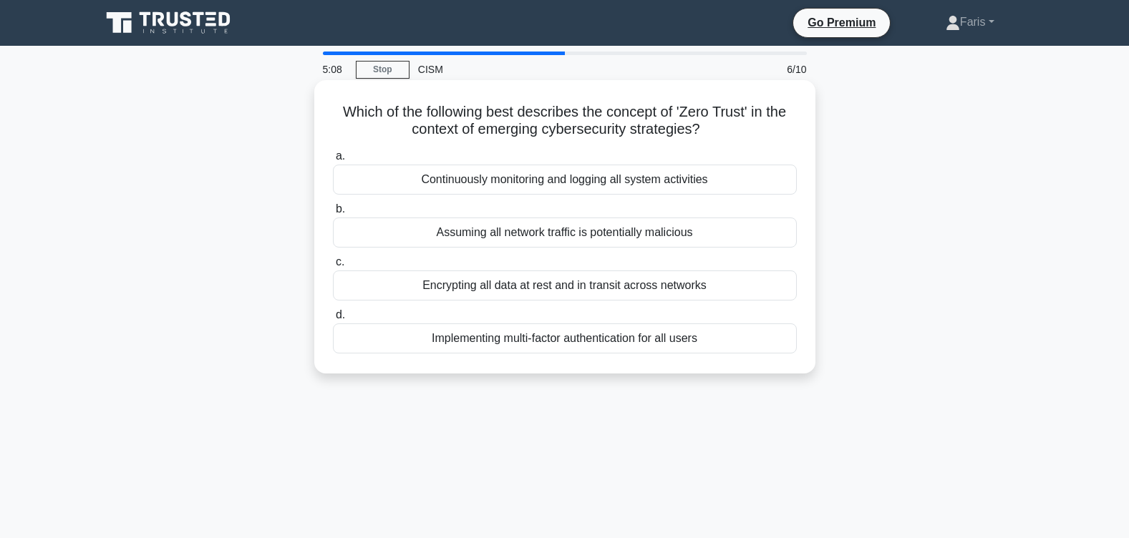
click at [564, 181] on div "Continuously monitoring and logging all system activities" at bounding box center [565, 180] width 464 height 30
click at [333, 161] on input "a. Continuously monitoring and logging all system activities" at bounding box center [333, 156] width 0 height 9
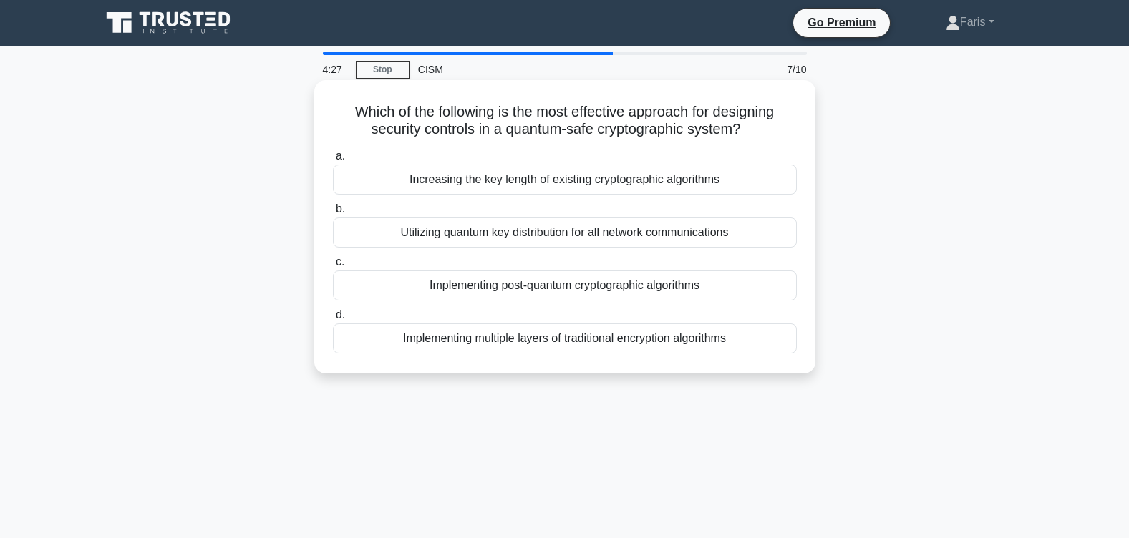
click at [553, 183] on div "Increasing the key length of existing cryptographic algorithms" at bounding box center [565, 180] width 464 height 30
click at [333, 161] on input "a. Increasing the key length of existing cryptographic algorithms" at bounding box center [333, 156] width 0 height 9
click at [538, 184] on div "Applying uniform security policies across all microservices" at bounding box center [565, 180] width 464 height 30
click at [333, 161] on input "a. Applying uniform security policies across all microservices" at bounding box center [333, 156] width 0 height 9
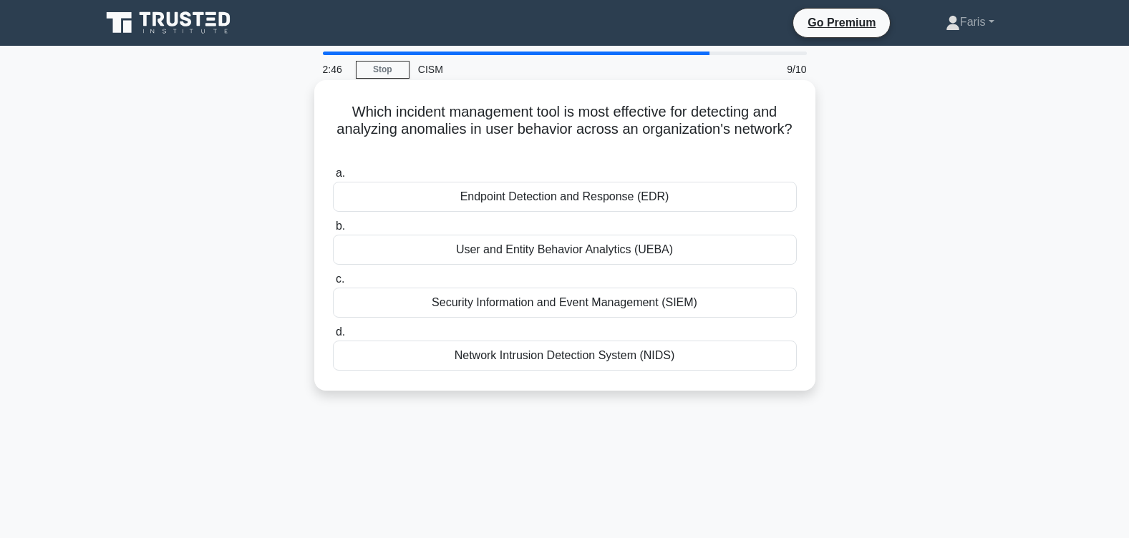
click at [579, 252] on div "User and Entity Behavior Analytics (UEBA)" at bounding box center [565, 250] width 464 height 30
click at [333, 231] on input "b. User and Entity Behavior Analytics (UEBA)" at bounding box center [333, 226] width 0 height 9
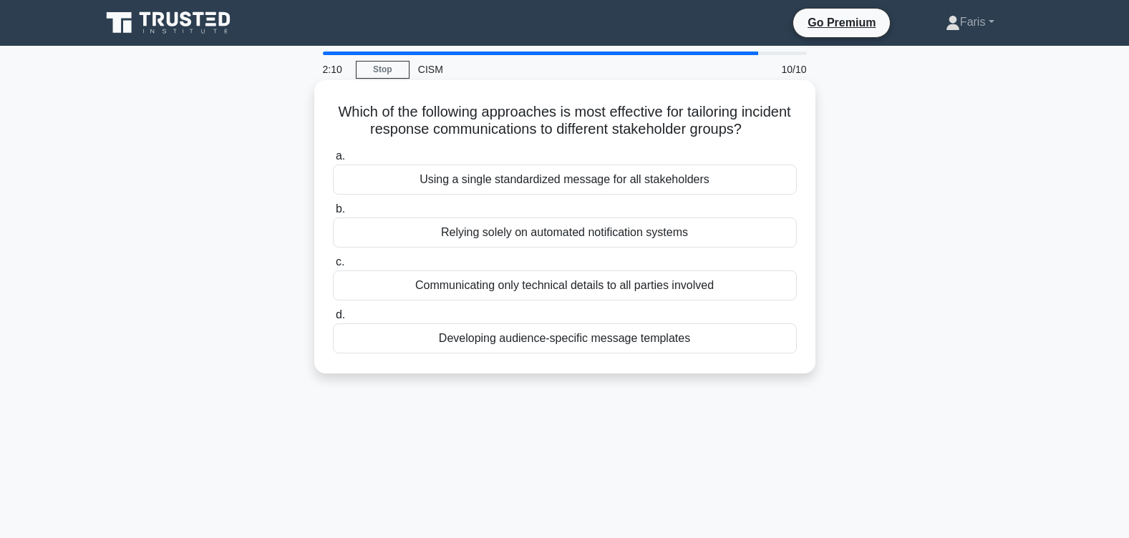
click at [604, 341] on div "Developing audience-specific message templates" at bounding box center [565, 339] width 464 height 30
click at [333, 320] on input "d. Developing audience-specific message templates" at bounding box center [333, 315] width 0 height 9
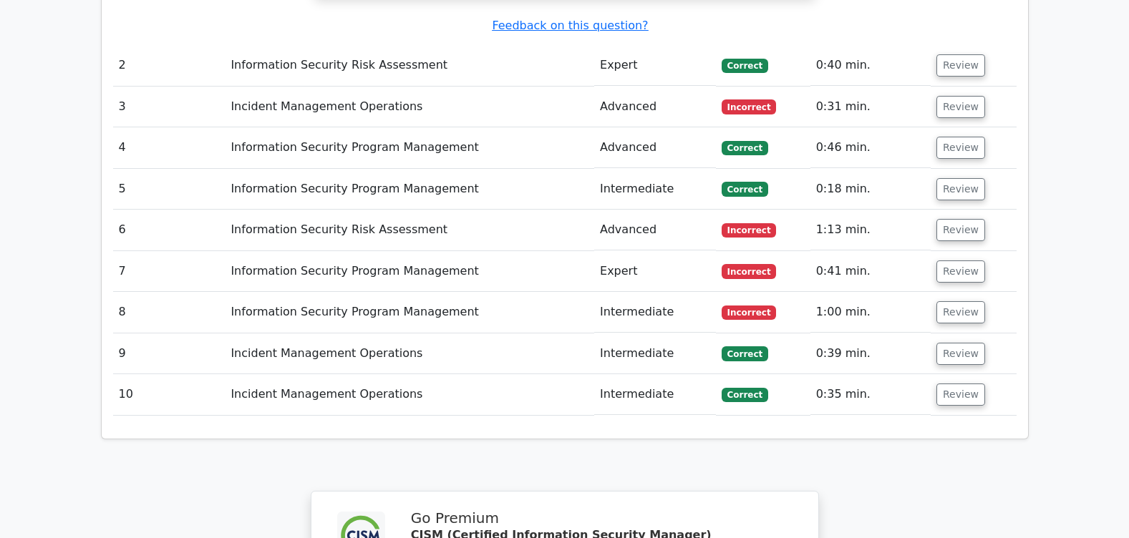
scroll to position [1984, 0]
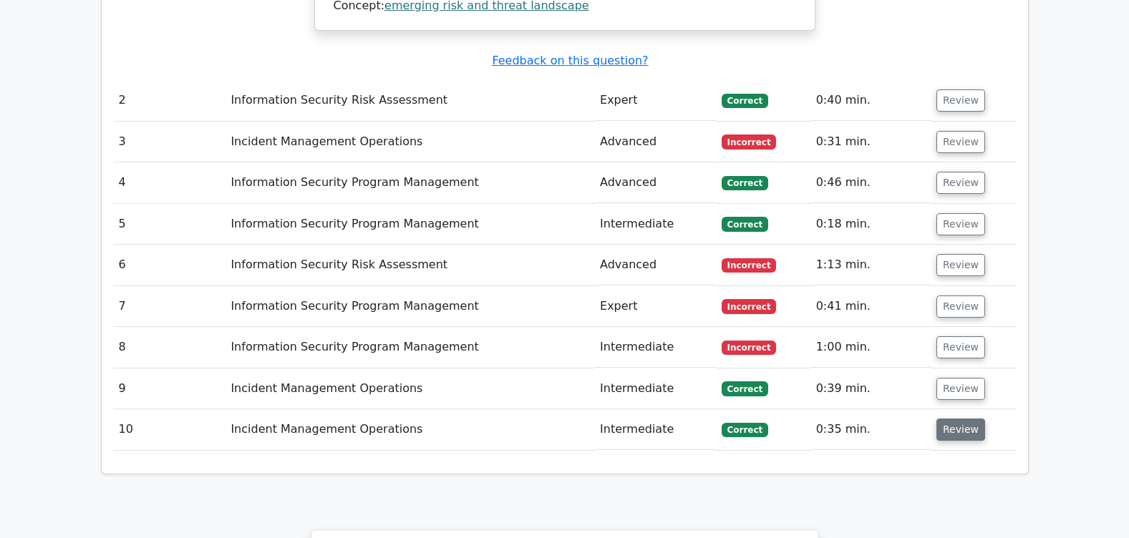
click at [949, 419] on button "Review" at bounding box center [960, 430] width 49 height 22
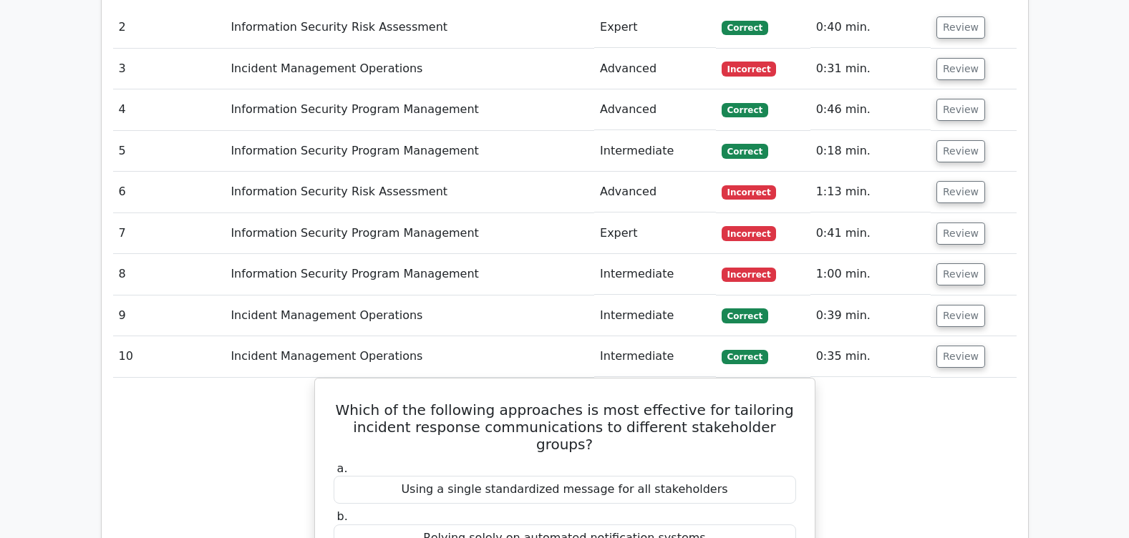
scroll to position [2006, 0]
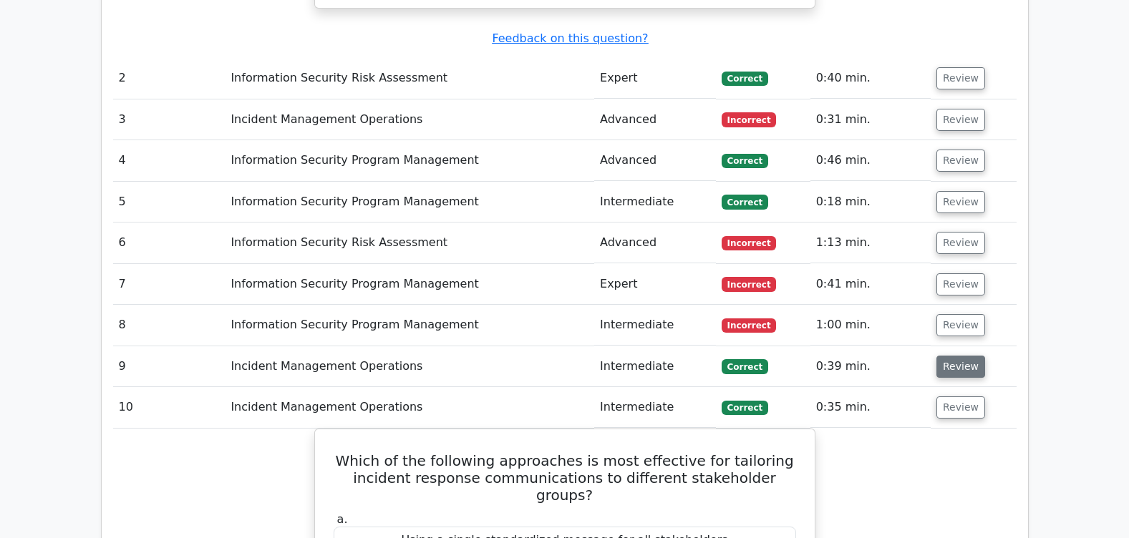
click at [955, 356] on button "Review" at bounding box center [960, 367] width 49 height 22
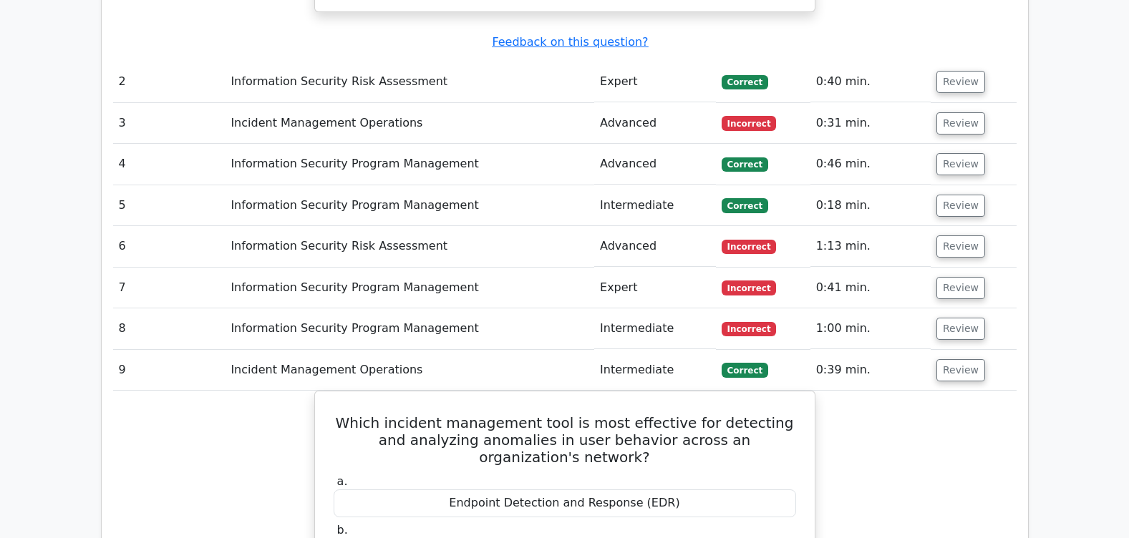
scroll to position [1935, 0]
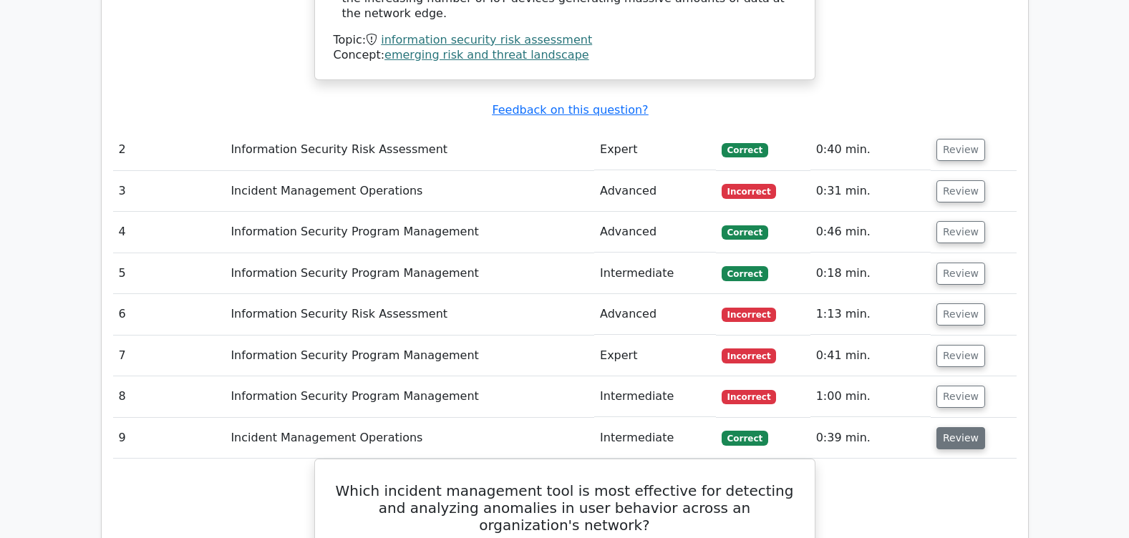
click at [956, 427] on button "Review" at bounding box center [960, 438] width 49 height 22
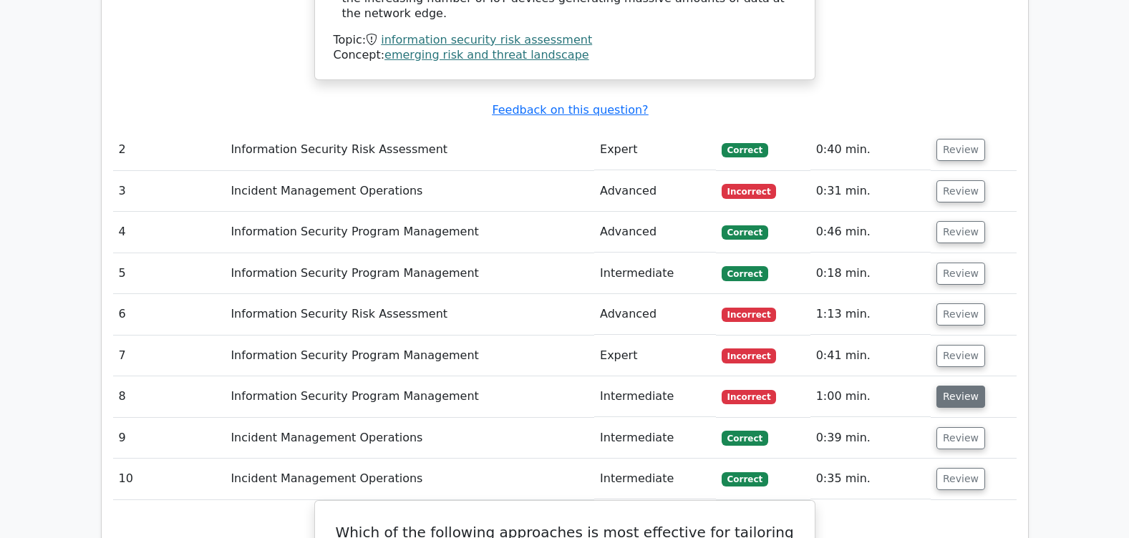
click at [951, 386] on button "Review" at bounding box center [960, 397] width 49 height 22
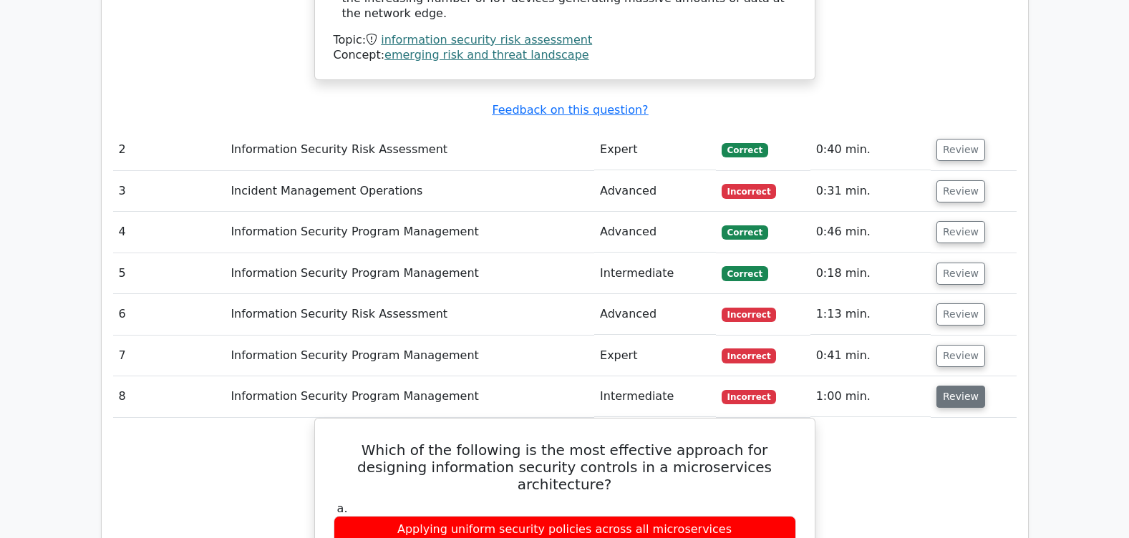
click at [956, 386] on button "Review" at bounding box center [960, 397] width 49 height 22
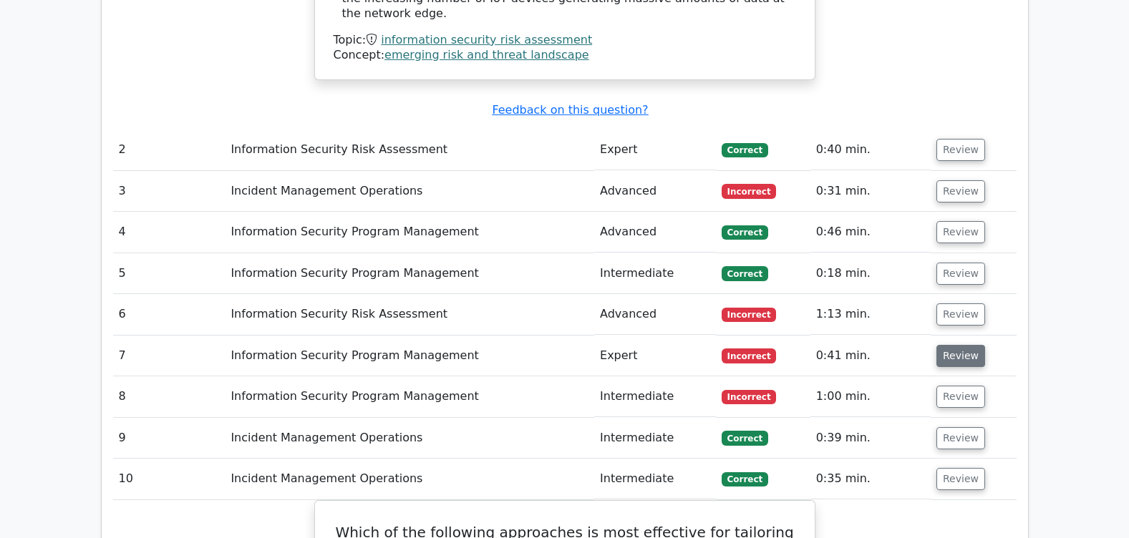
click at [949, 345] on button "Review" at bounding box center [960, 356] width 49 height 22
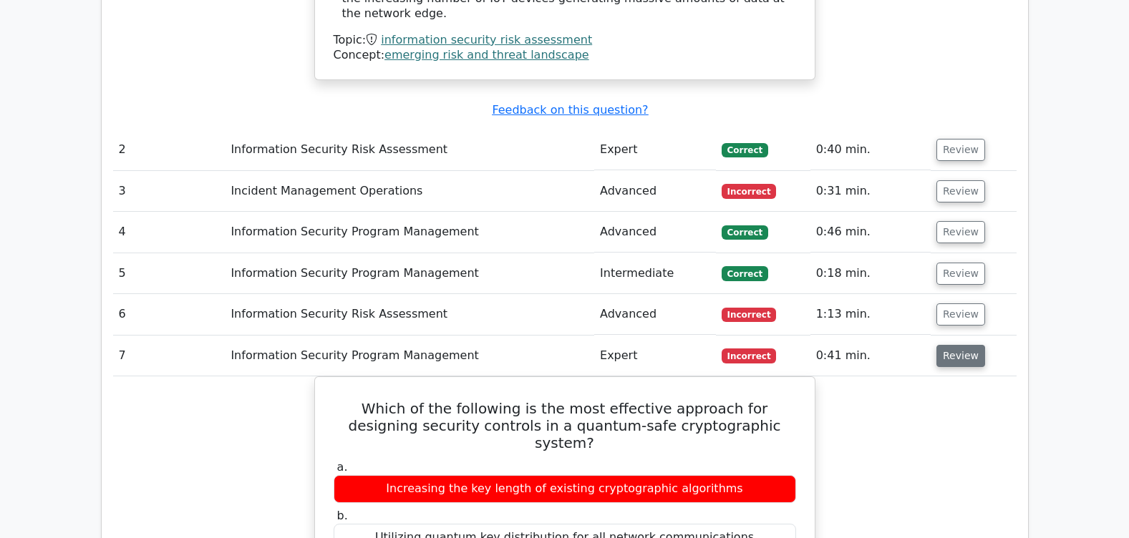
click at [951, 345] on button "Review" at bounding box center [960, 356] width 49 height 22
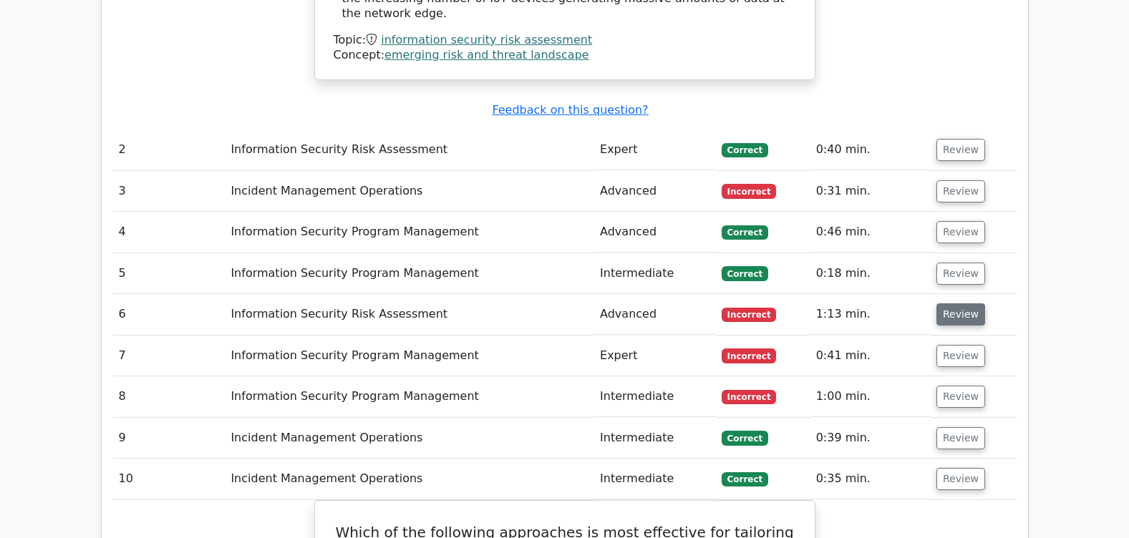
click at [951, 303] on button "Review" at bounding box center [960, 314] width 49 height 22
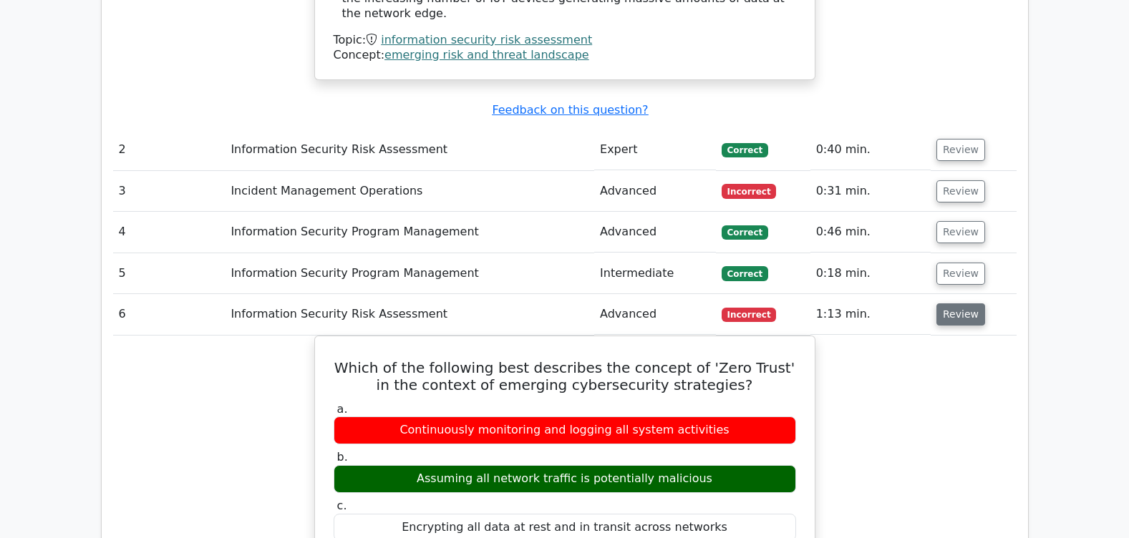
click at [948, 303] on button "Review" at bounding box center [960, 314] width 49 height 22
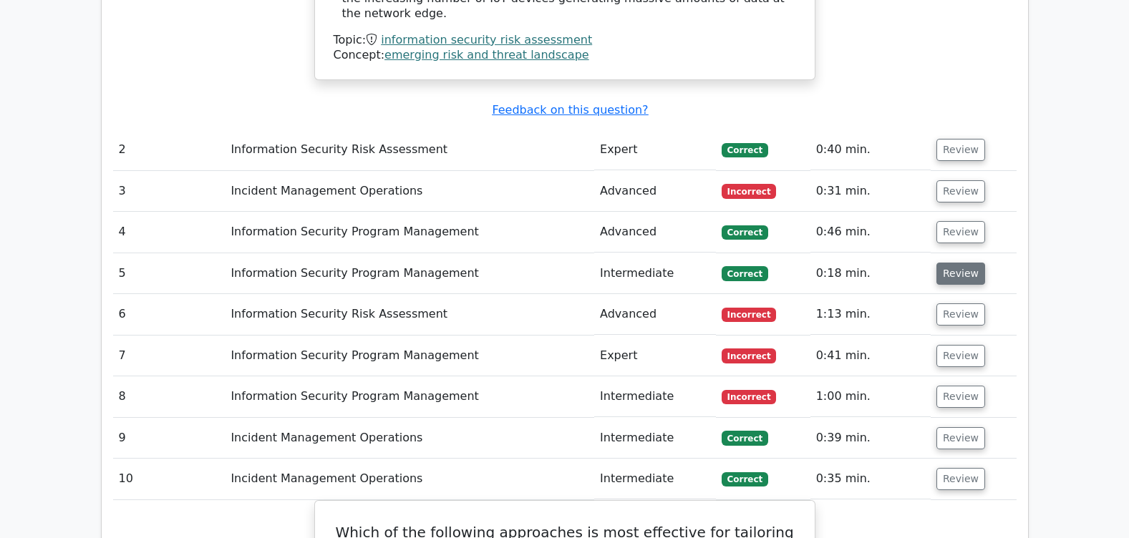
click at [953, 263] on button "Review" at bounding box center [960, 274] width 49 height 22
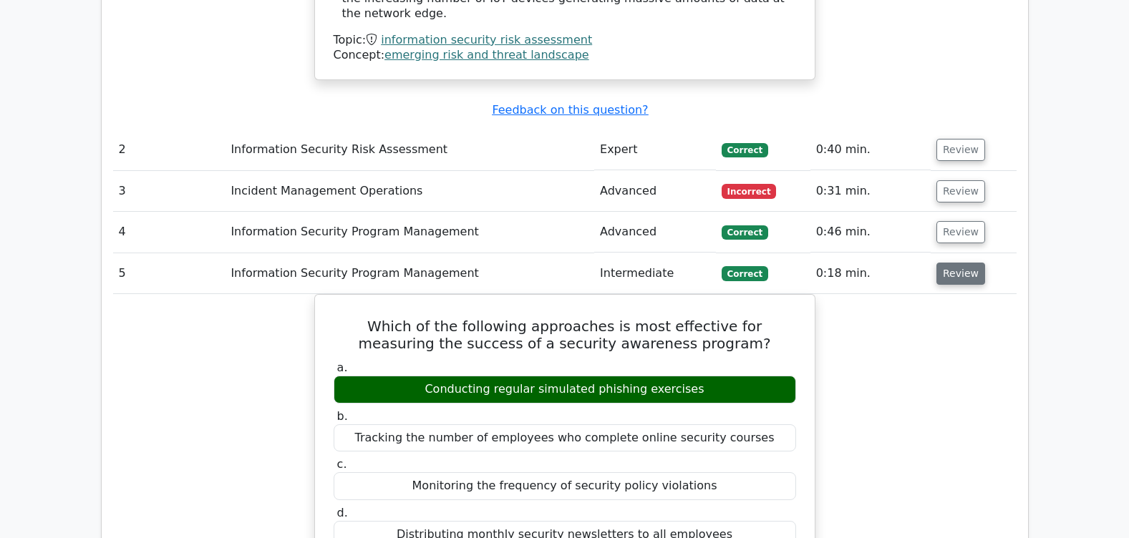
click at [953, 263] on button "Review" at bounding box center [960, 274] width 49 height 22
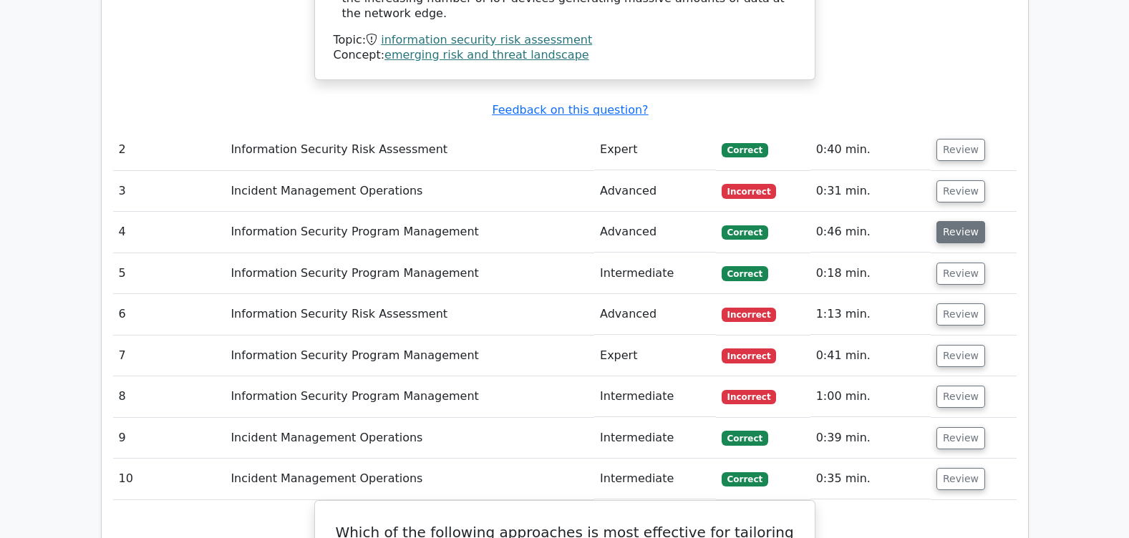
click at [945, 221] on button "Review" at bounding box center [960, 232] width 49 height 22
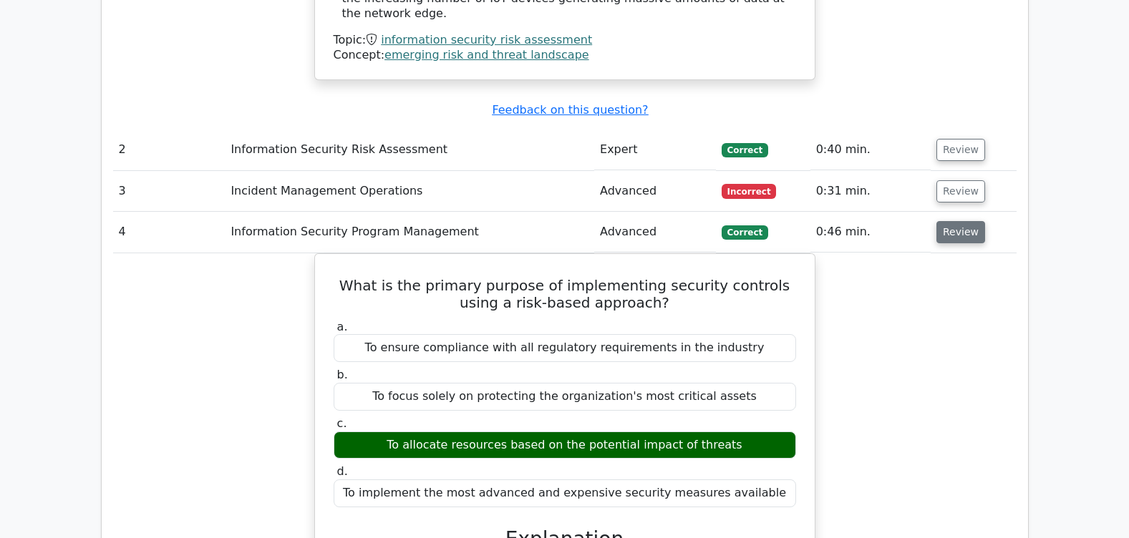
click at [949, 221] on button "Review" at bounding box center [960, 232] width 49 height 22
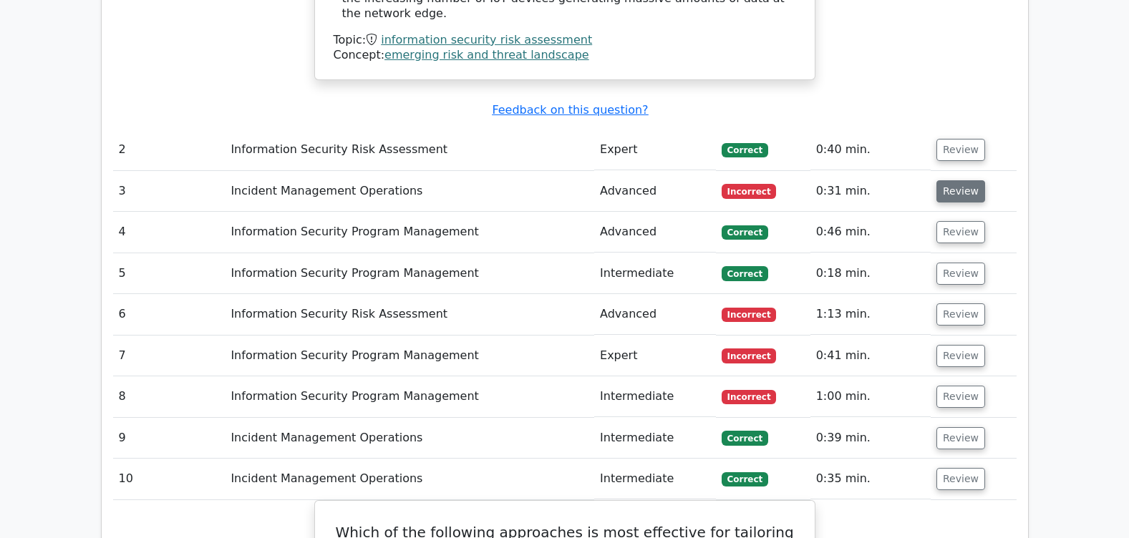
click at [956, 180] on button "Review" at bounding box center [960, 191] width 49 height 22
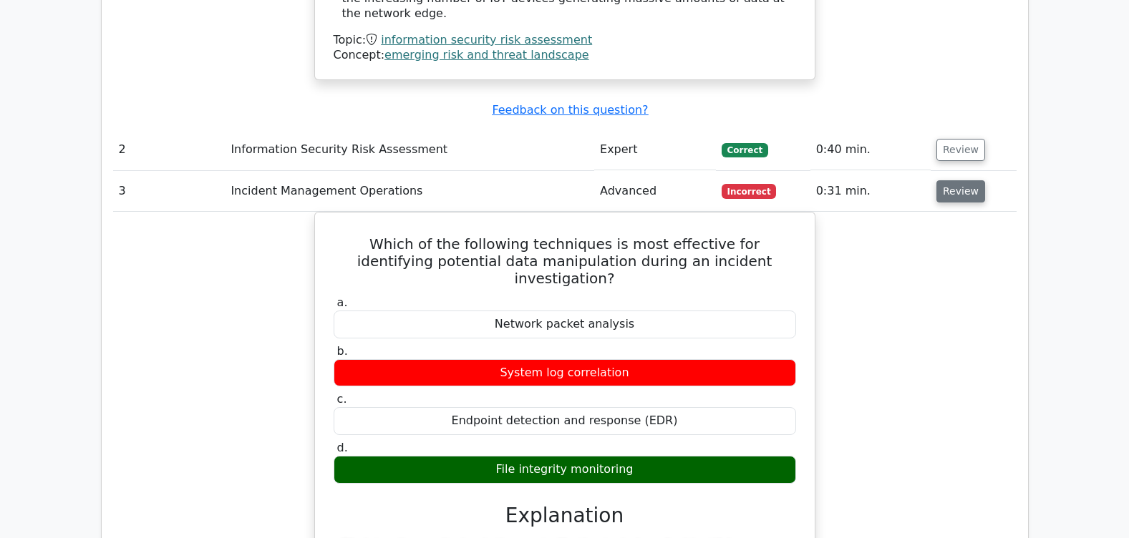
click at [956, 180] on button "Review" at bounding box center [960, 191] width 49 height 22
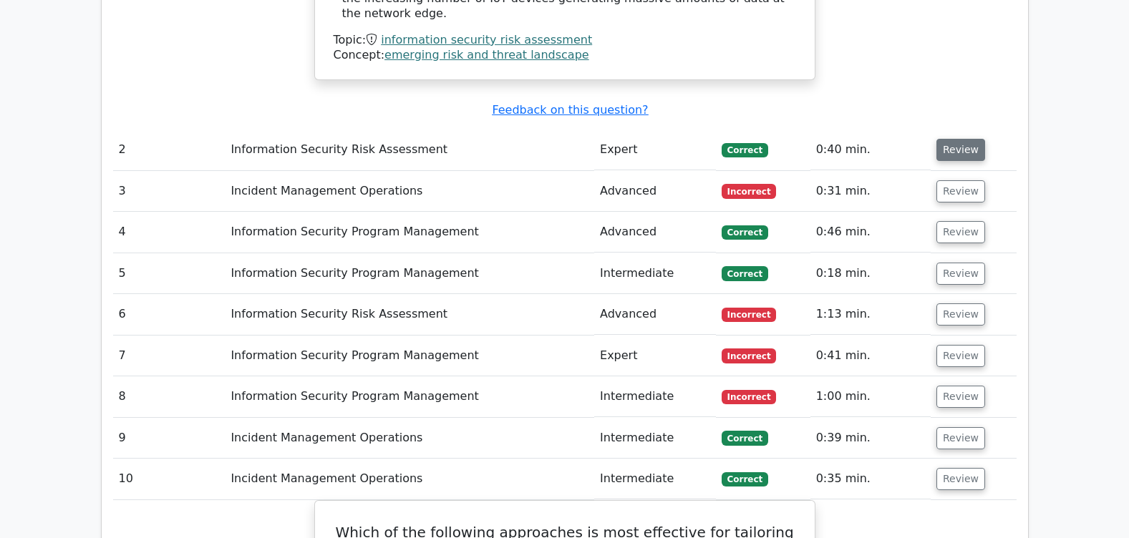
click at [948, 139] on button "Review" at bounding box center [960, 150] width 49 height 22
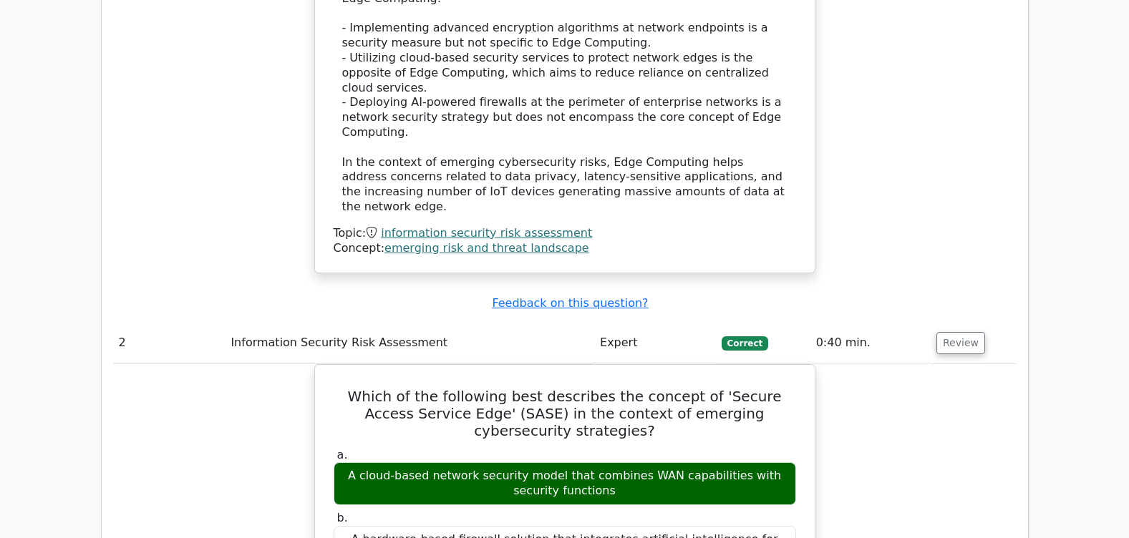
scroll to position [1704, 0]
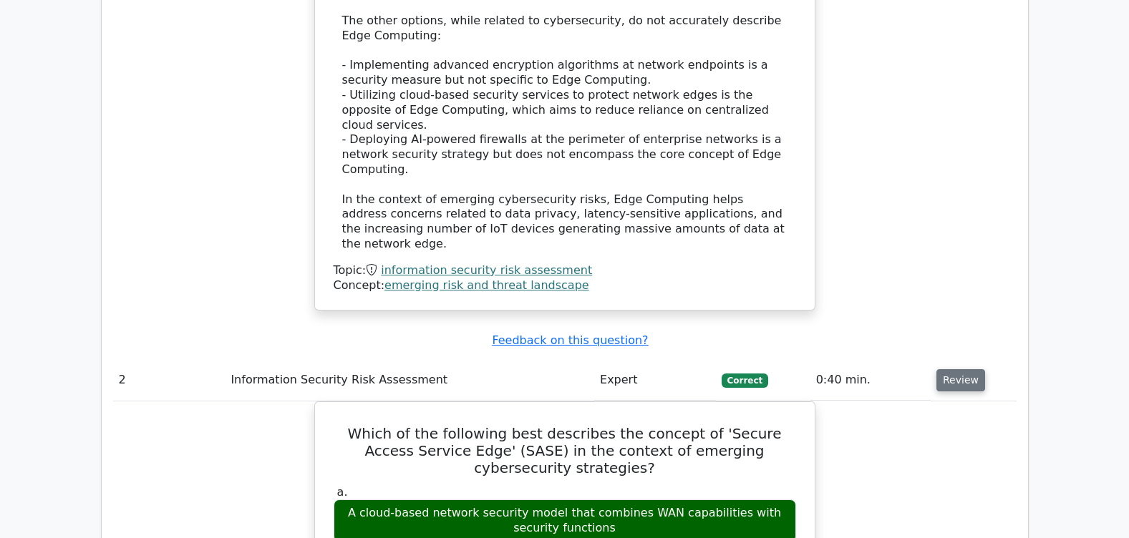
click at [958, 369] on button "Review" at bounding box center [960, 380] width 49 height 22
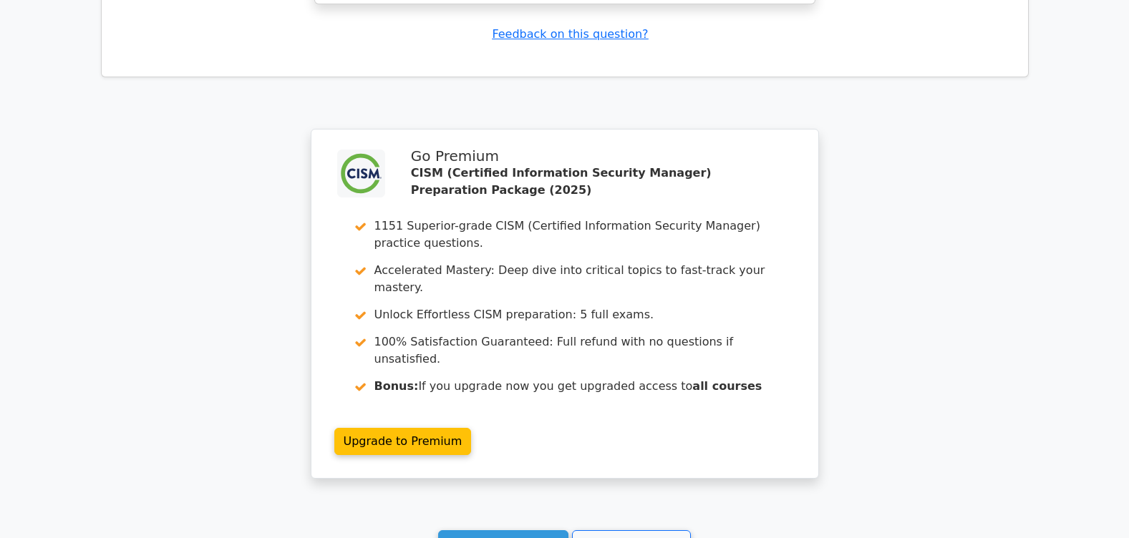
scroll to position [3325, 0]
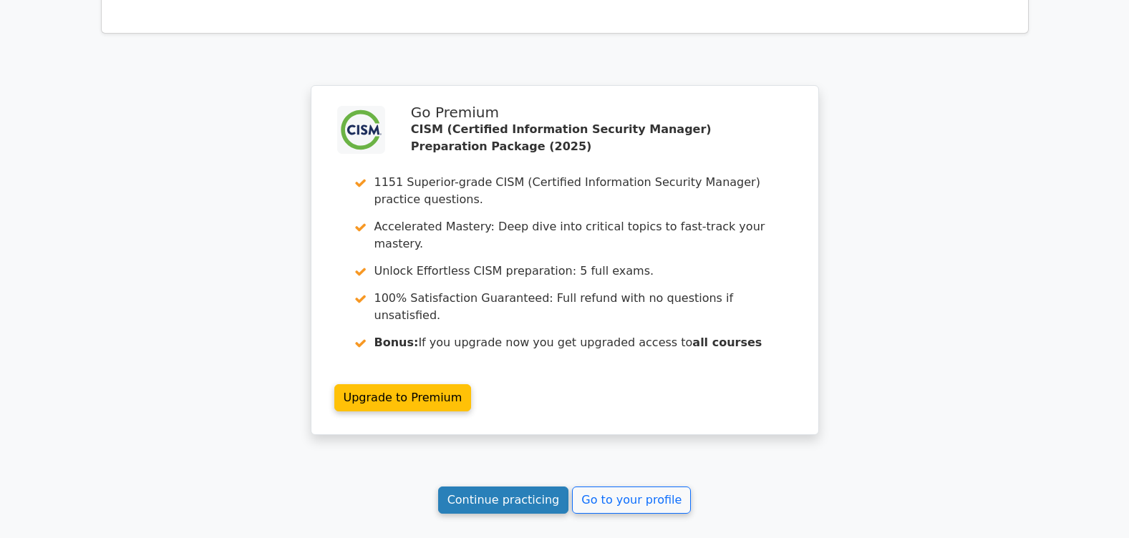
click at [516, 487] on link "Continue practicing" at bounding box center [503, 500] width 131 height 27
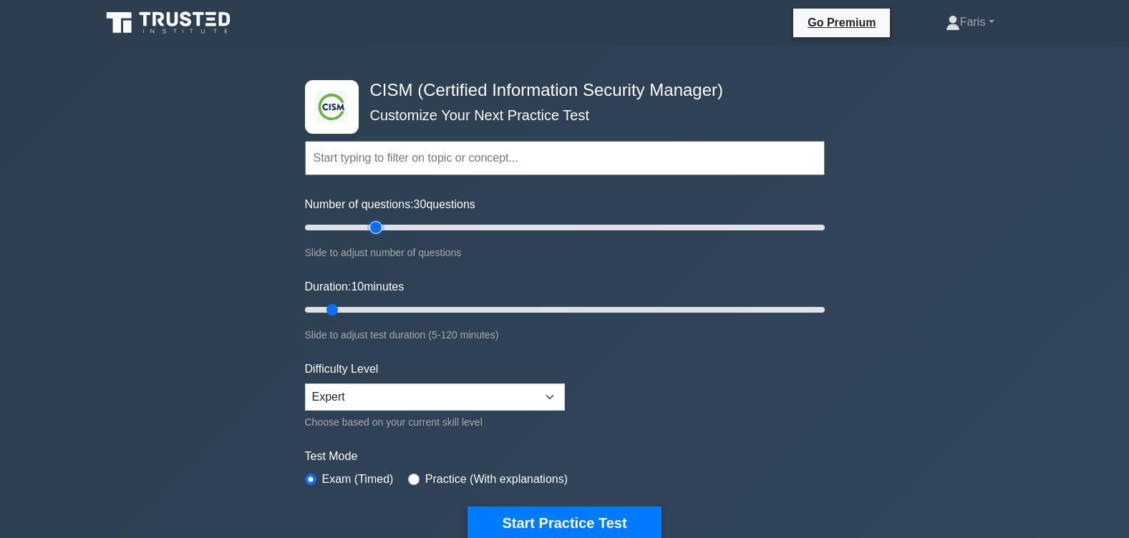
type input "30"
click at [369, 228] on input "Number of questions: 30 questions" at bounding box center [565, 227] width 520 height 17
click at [368, 308] on input "Duration: 10 minutes" at bounding box center [565, 309] width 520 height 17
click at [386, 308] on input "Duration: 20 minutes" at bounding box center [565, 309] width 520 height 17
click at [378, 309] on input "Duration: 20 minutes" at bounding box center [565, 309] width 520 height 17
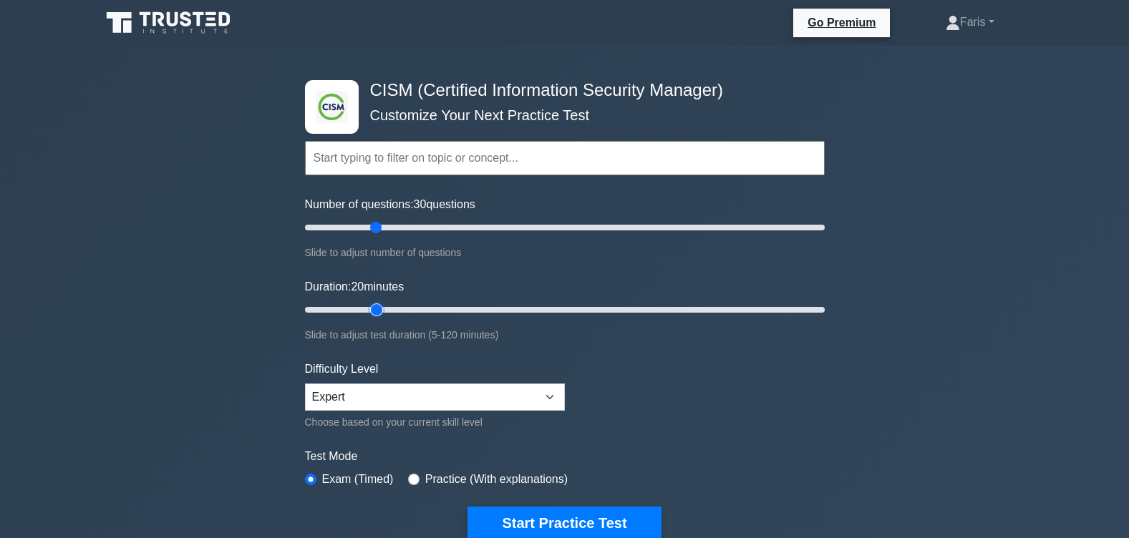
drag, startPoint x: 378, startPoint y: 309, endPoint x: 387, endPoint y: 311, distance: 9.4
click at [387, 311] on input "Duration: 20 minutes" at bounding box center [565, 309] width 520 height 17
drag, startPoint x: 376, startPoint y: 311, endPoint x: 412, endPoint y: 316, distance: 36.1
type input "30"
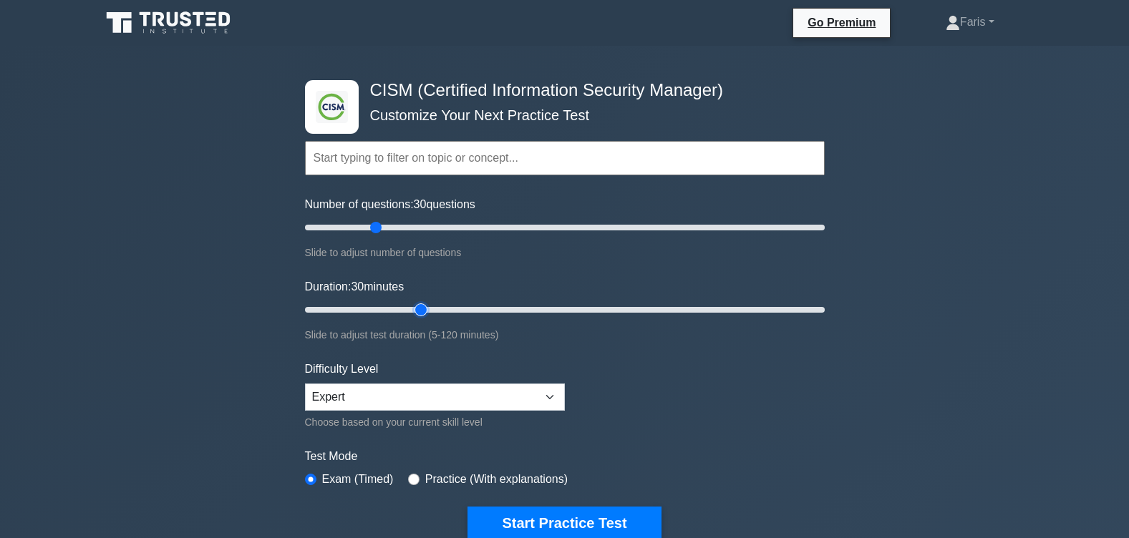
click at [412, 316] on input "Duration: 30 minutes" at bounding box center [565, 309] width 520 height 17
click at [548, 524] on button "Start Practice Test" at bounding box center [563, 523] width 193 height 33
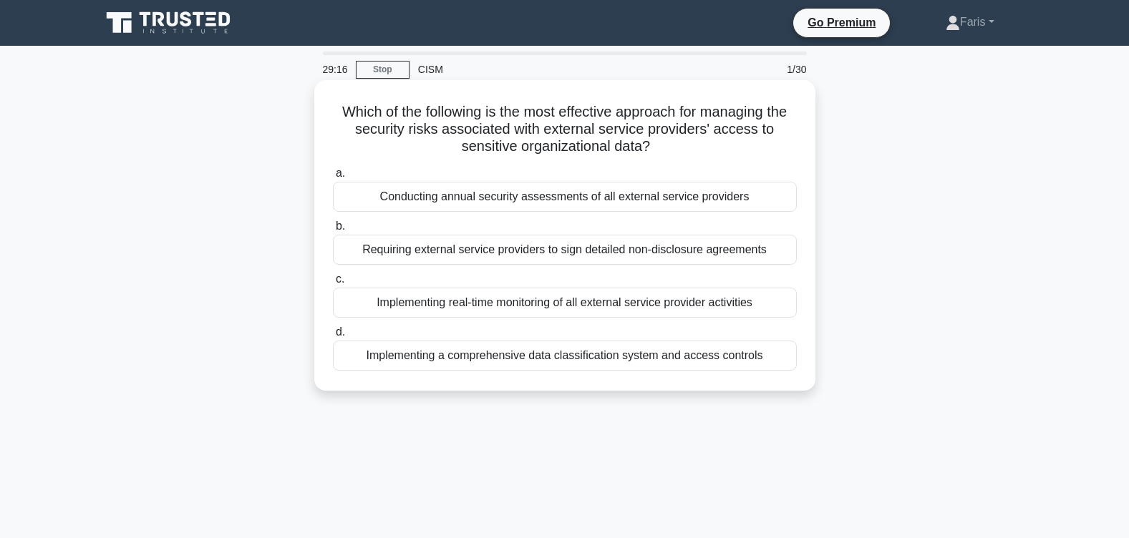
click at [572, 360] on div "Implementing a comprehensive data classification system and access controls" at bounding box center [565, 356] width 464 height 30
click at [333, 337] on input "d. Implementing a comprehensive data classification system and access controls" at bounding box center [333, 332] width 0 height 9
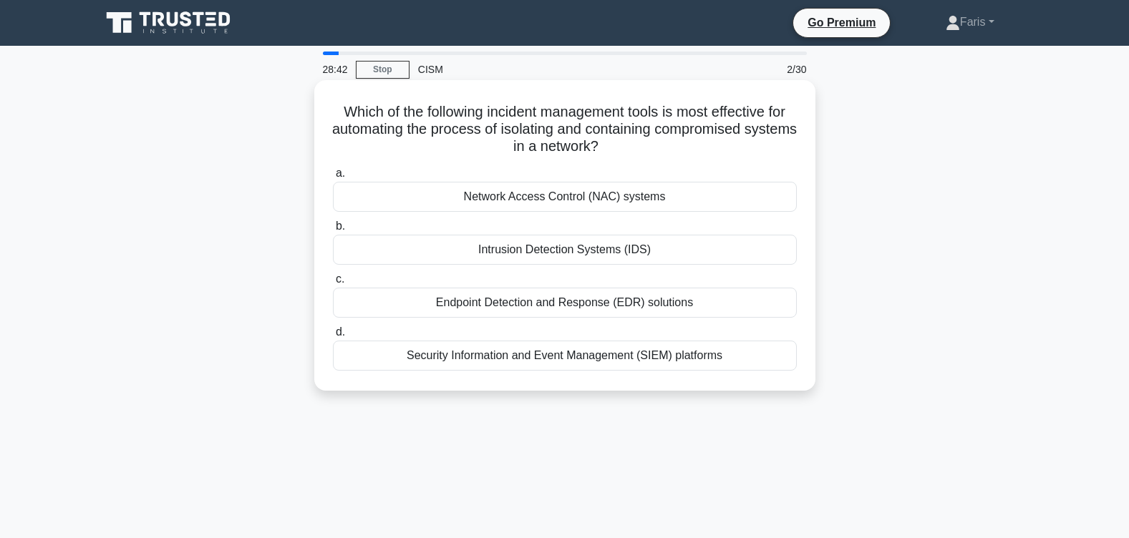
click at [572, 359] on div "Security Information and Event Management (SIEM) platforms" at bounding box center [565, 356] width 464 height 30
click at [333, 337] on input "d. Security Information and Event Management (SIEM) platforms" at bounding box center [333, 332] width 0 height 9
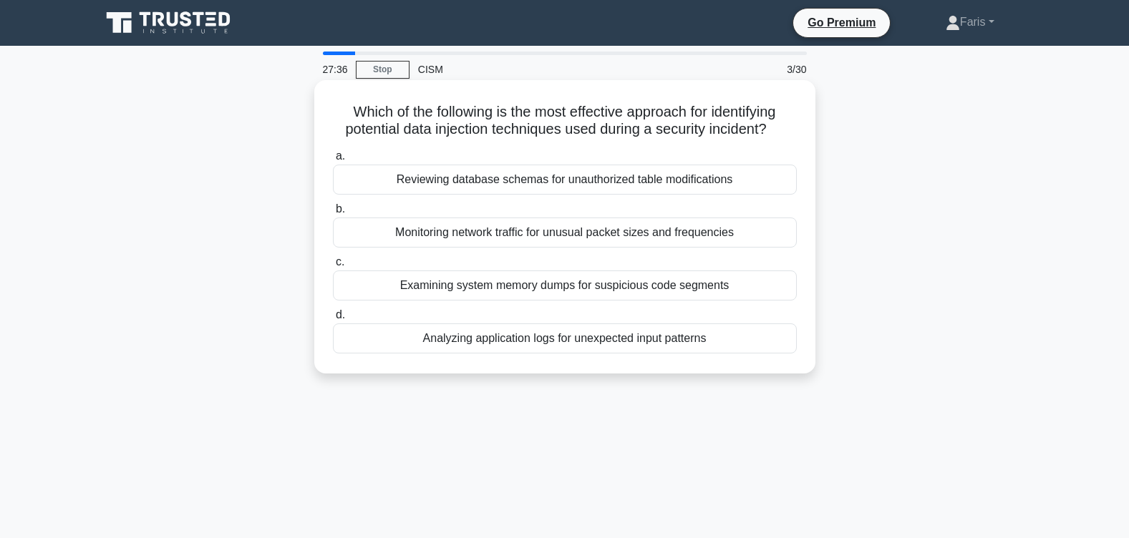
click at [589, 287] on div "Examining system memory dumps for suspicious code segments" at bounding box center [565, 286] width 464 height 30
click at [333, 267] on input "c. Examining system memory dumps for suspicious code segments" at bounding box center [333, 262] width 0 height 9
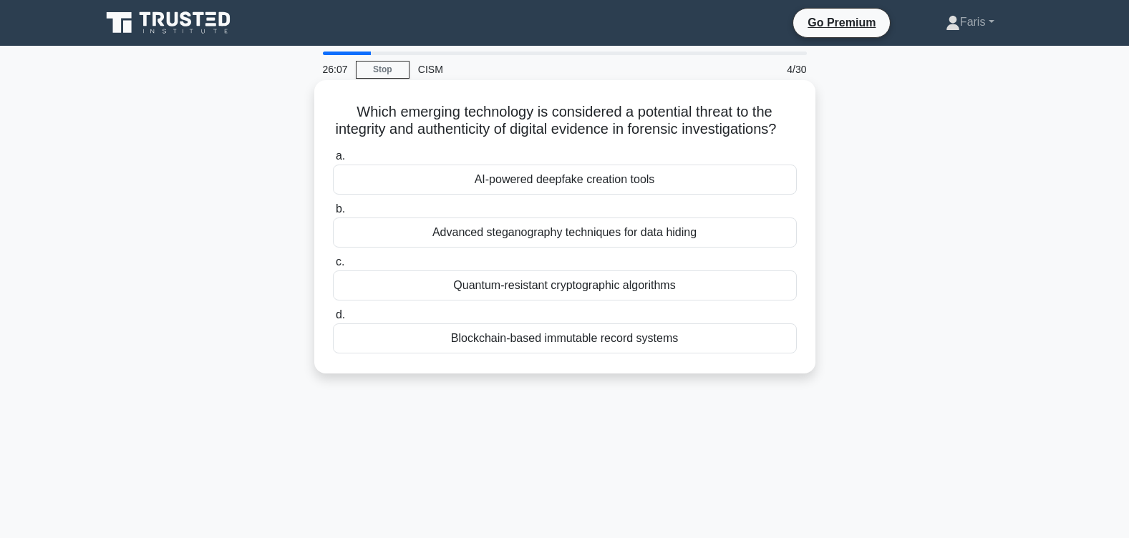
click at [533, 195] on div "AI-powered deepfake creation tools" at bounding box center [565, 180] width 464 height 30
click at [333, 161] on input "a. AI-powered deepfake creation tools" at bounding box center [333, 156] width 0 height 9
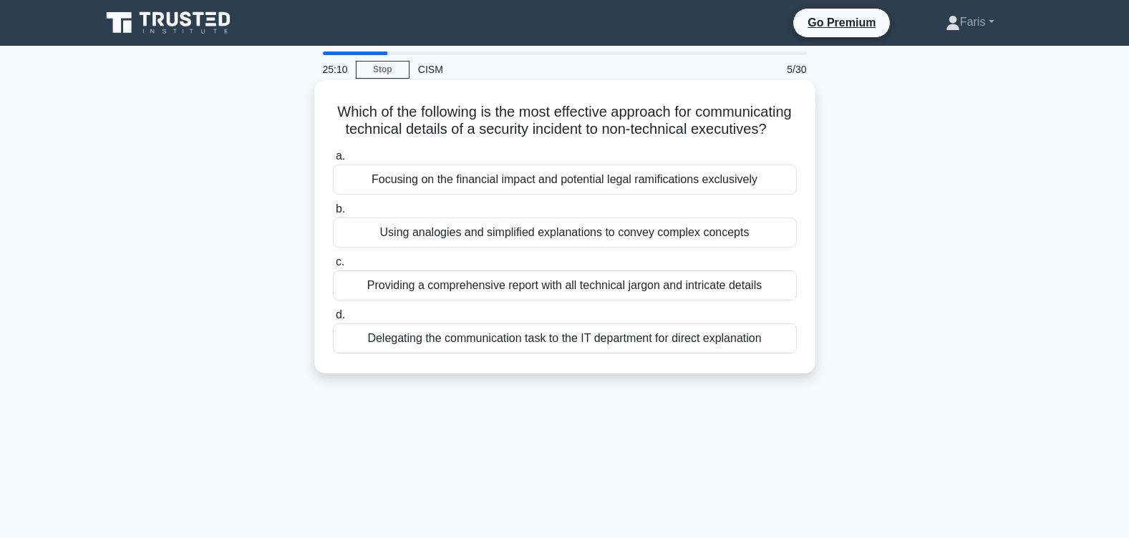
click at [573, 195] on div "Focusing on the financial impact and potential legal ramifications exclusively" at bounding box center [565, 180] width 464 height 30
click at [333, 161] on input "a. Focusing on the financial impact and potential legal ramifications exclusive…" at bounding box center [333, 156] width 0 height 9
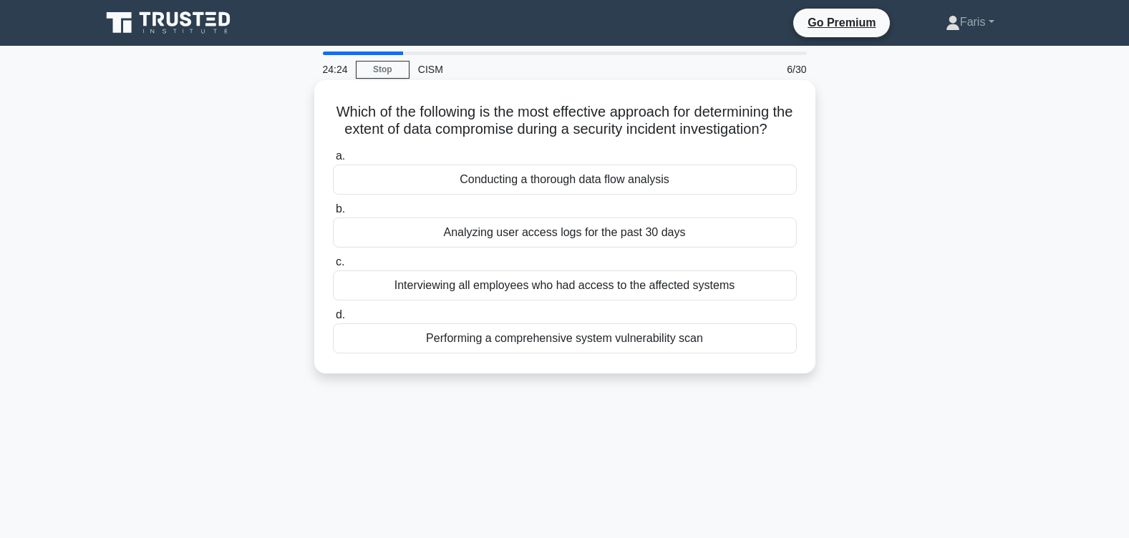
click at [567, 195] on div "Conducting a thorough data flow analysis" at bounding box center [565, 180] width 464 height 30
click at [333, 161] on input "a. Conducting a thorough data flow analysis" at bounding box center [333, 156] width 0 height 9
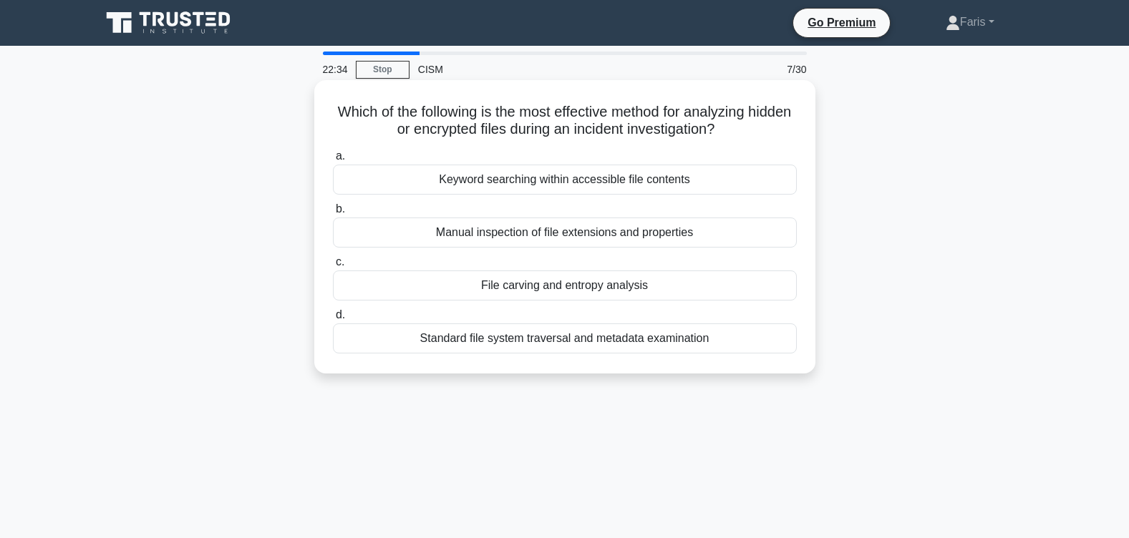
click at [548, 339] on div "Standard file system traversal and metadata examination" at bounding box center [565, 339] width 464 height 30
click at [333, 320] on input "d. Standard file system traversal and metadata examination" at bounding box center [333, 315] width 0 height 9
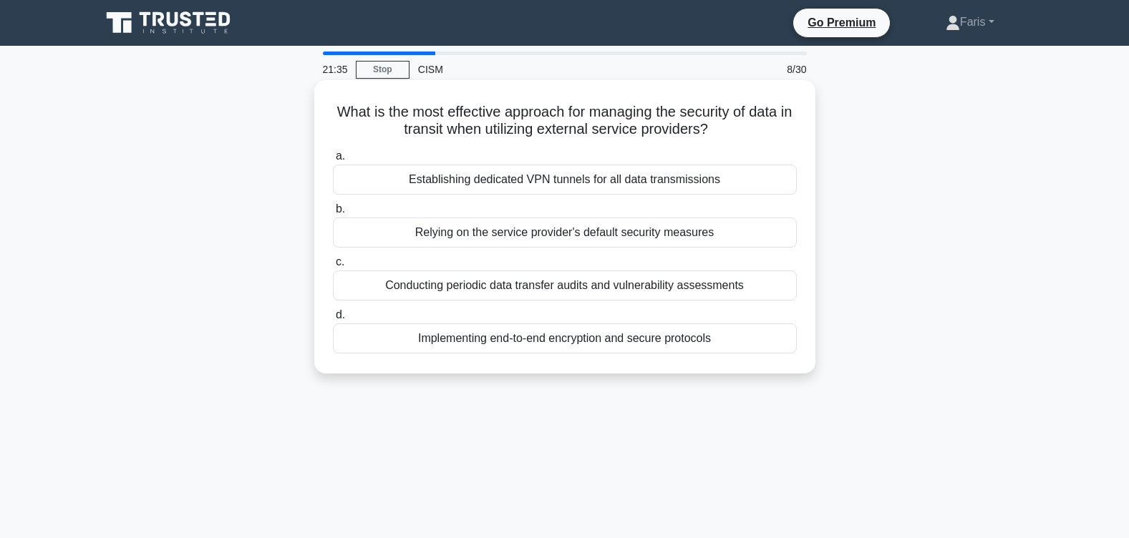
click at [542, 287] on div "Conducting periodic data transfer audits and vulnerability assessments" at bounding box center [565, 286] width 464 height 30
click at [333, 267] on input "c. Conducting periodic data transfer audits and vulnerability assessments" at bounding box center [333, 262] width 0 height 9
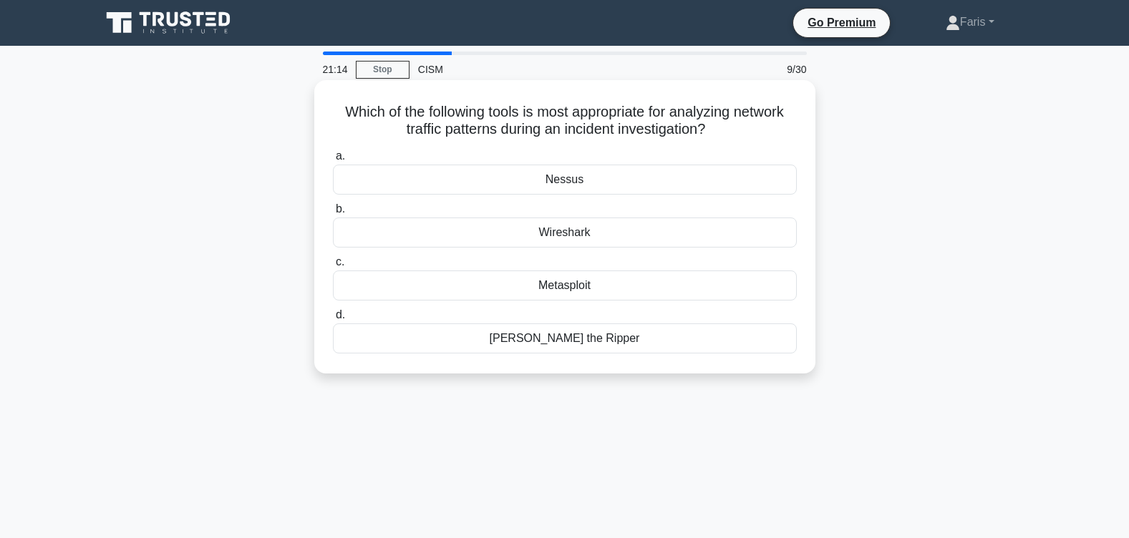
click at [587, 235] on div "Wireshark" at bounding box center [565, 233] width 464 height 30
click at [333, 214] on input "b. Wireshark" at bounding box center [333, 209] width 0 height 9
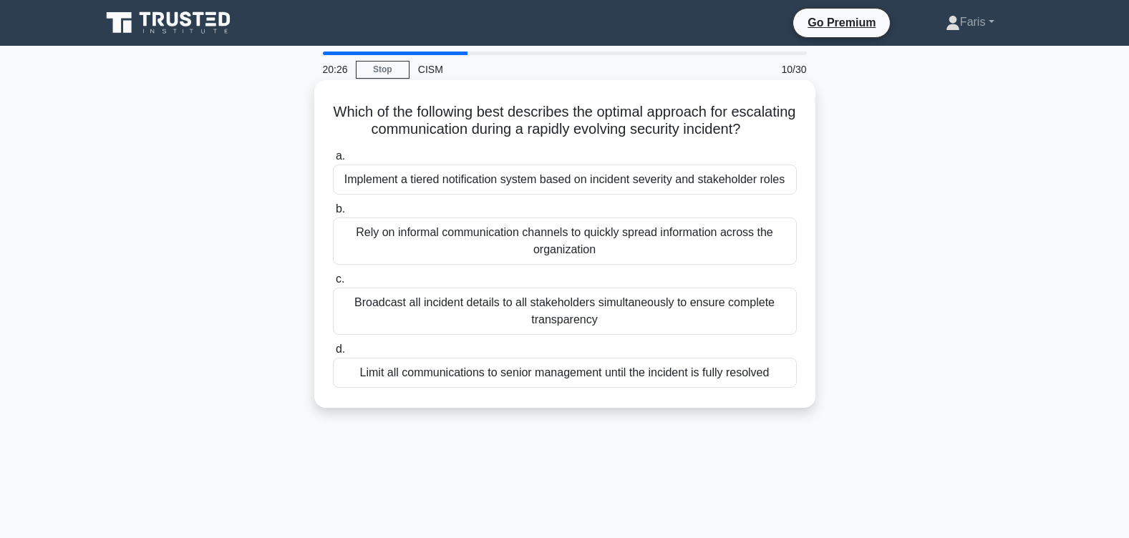
click at [548, 195] on div "Implement a tiered notification system based on incident severity and stakehold…" at bounding box center [565, 180] width 464 height 30
click at [333, 161] on input "a. Implement a tiered notification system based on incident severity and stakeh…" at bounding box center [333, 156] width 0 height 9
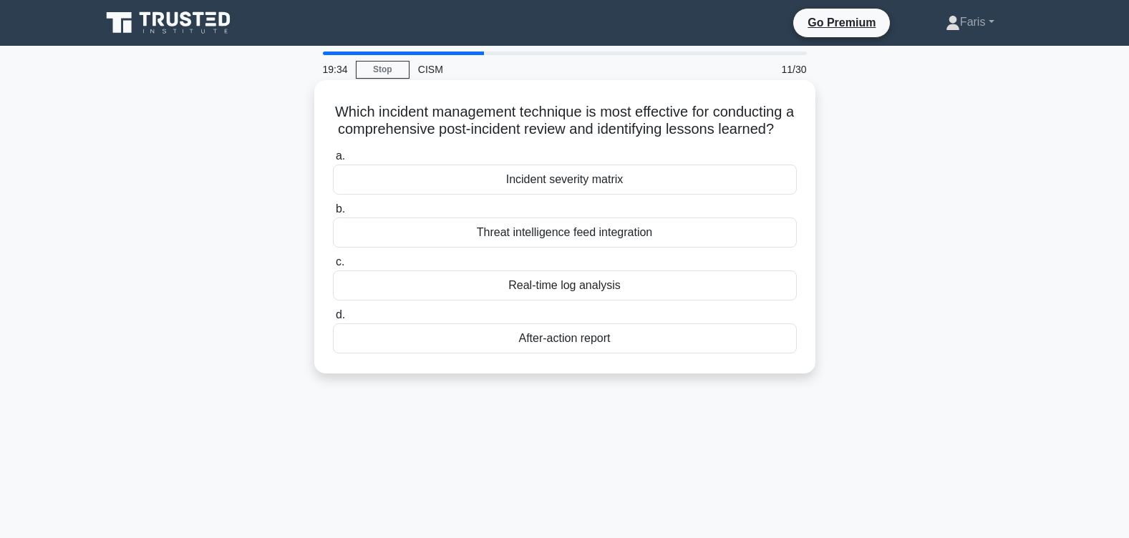
click at [564, 354] on div "After-action report" at bounding box center [565, 339] width 464 height 30
click at [333, 320] on input "d. After-action report" at bounding box center [333, 315] width 0 height 9
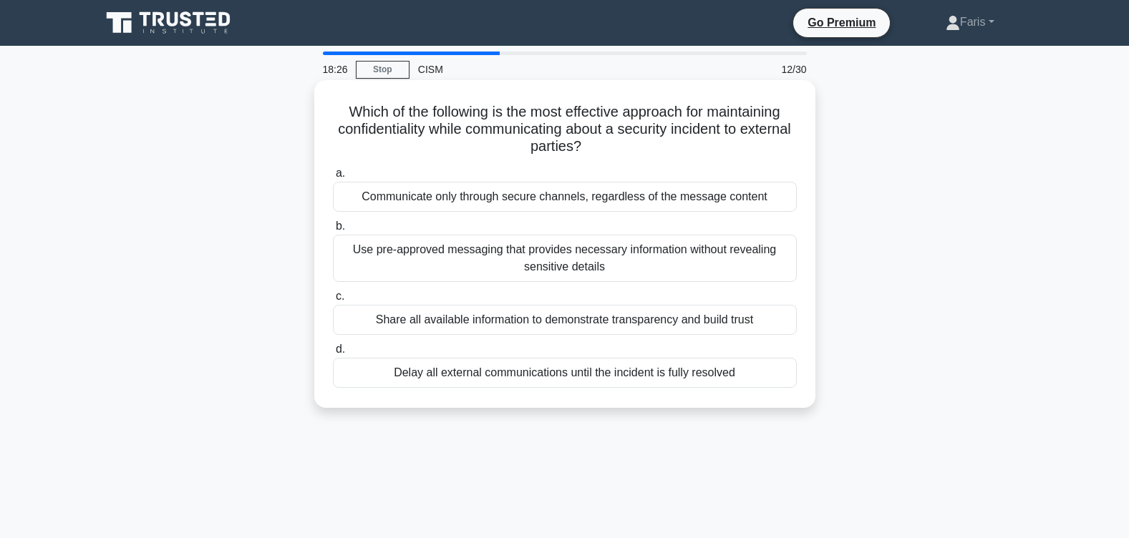
click at [565, 253] on div "Use pre-approved messaging that provides necessary information without revealin…" at bounding box center [565, 258] width 464 height 47
click at [333, 231] on input "b. Use pre-approved messaging that provides necessary information without revea…" at bounding box center [333, 226] width 0 height 9
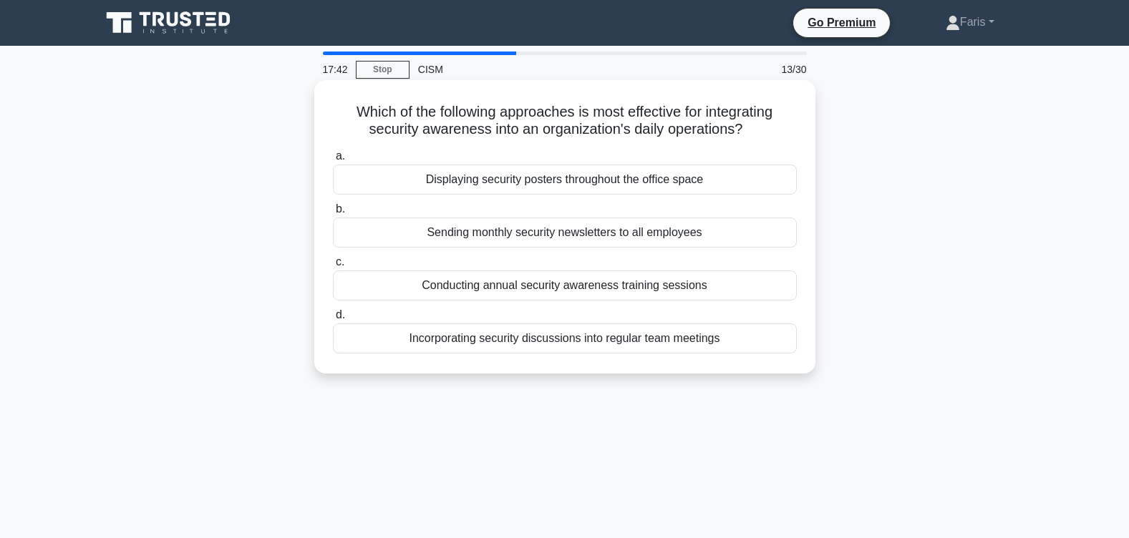
click at [620, 339] on div "Incorporating security discussions into regular team meetings" at bounding box center [565, 339] width 464 height 30
click at [333, 320] on input "d. Incorporating security discussions into regular team meetings" at bounding box center [333, 315] width 0 height 9
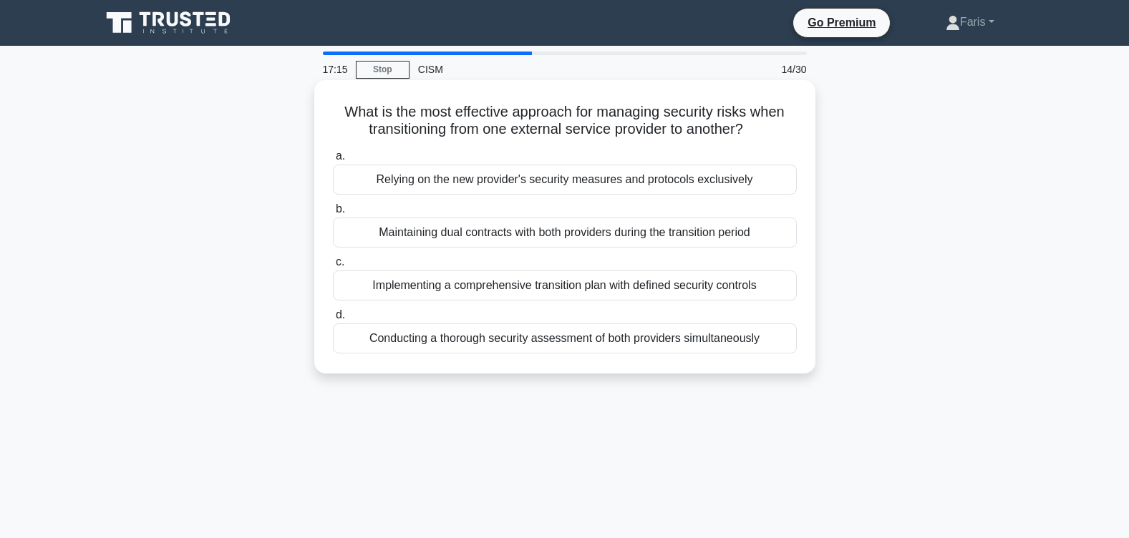
click at [579, 288] on div "Implementing a comprehensive transition plan with defined security controls" at bounding box center [565, 286] width 464 height 30
click at [333, 267] on input "c. Implementing a comprehensive transition plan with defined security controls" at bounding box center [333, 262] width 0 height 9
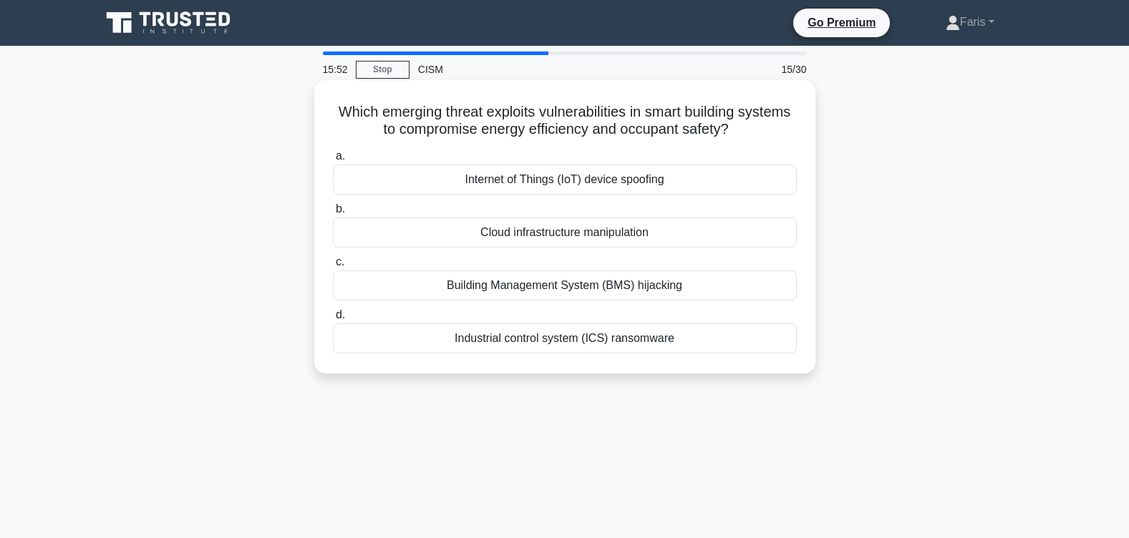
click at [560, 290] on div "Building Management System (BMS) hijacking" at bounding box center [565, 286] width 464 height 30
click at [333, 267] on input "c. Building Management System (BMS) hijacking" at bounding box center [333, 262] width 0 height 9
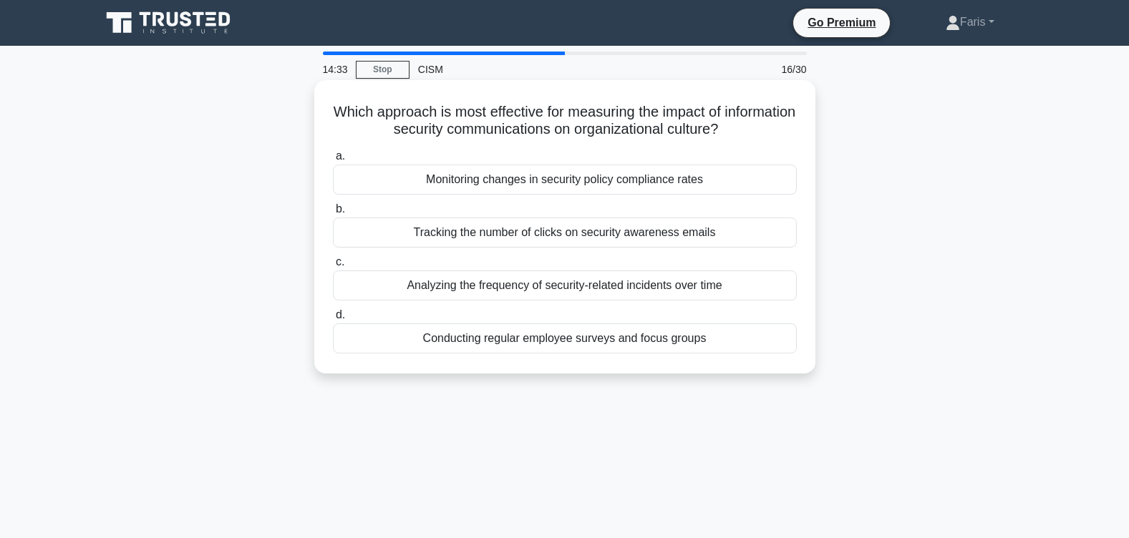
click at [583, 342] on div "Conducting regular employee surveys and focus groups" at bounding box center [565, 339] width 464 height 30
click at [333, 320] on input "d. Conducting regular employee surveys and focus groups" at bounding box center [333, 315] width 0 height 9
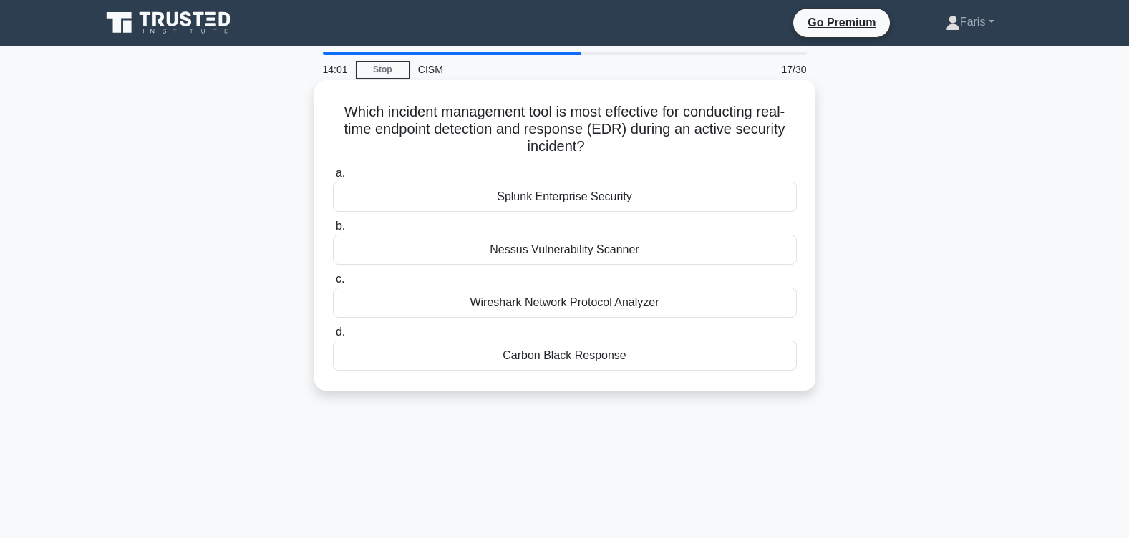
click at [540, 306] on div "Wireshark Network Protocol Analyzer" at bounding box center [565, 303] width 464 height 30
click at [333, 284] on input "c. Wireshark Network Protocol Analyzer" at bounding box center [333, 279] width 0 height 9
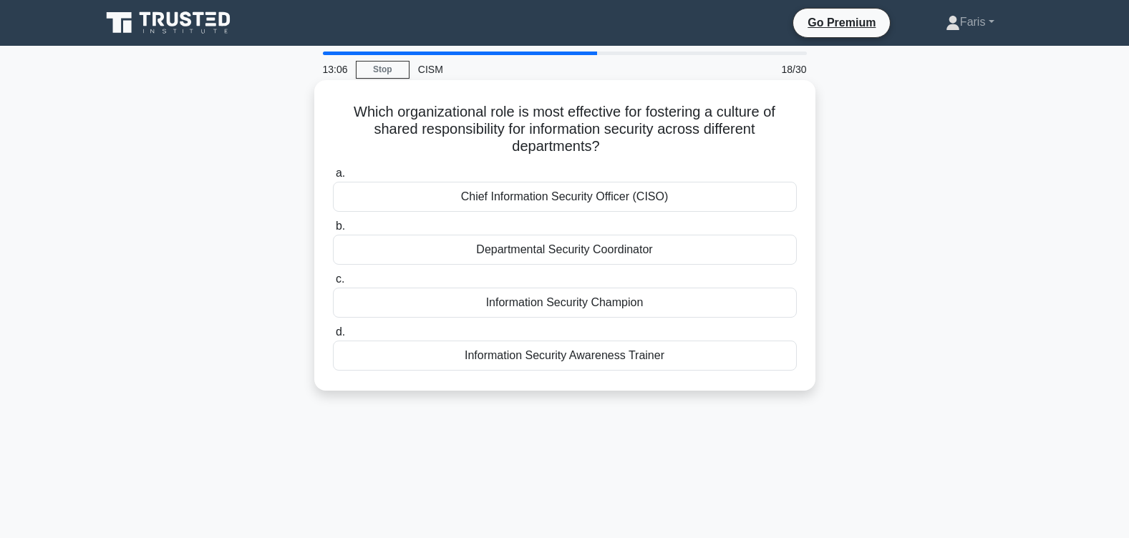
click at [578, 307] on div "Information Security Champion" at bounding box center [565, 303] width 464 height 30
click at [333, 284] on input "c. Information Security Champion" at bounding box center [333, 279] width 0 height 9
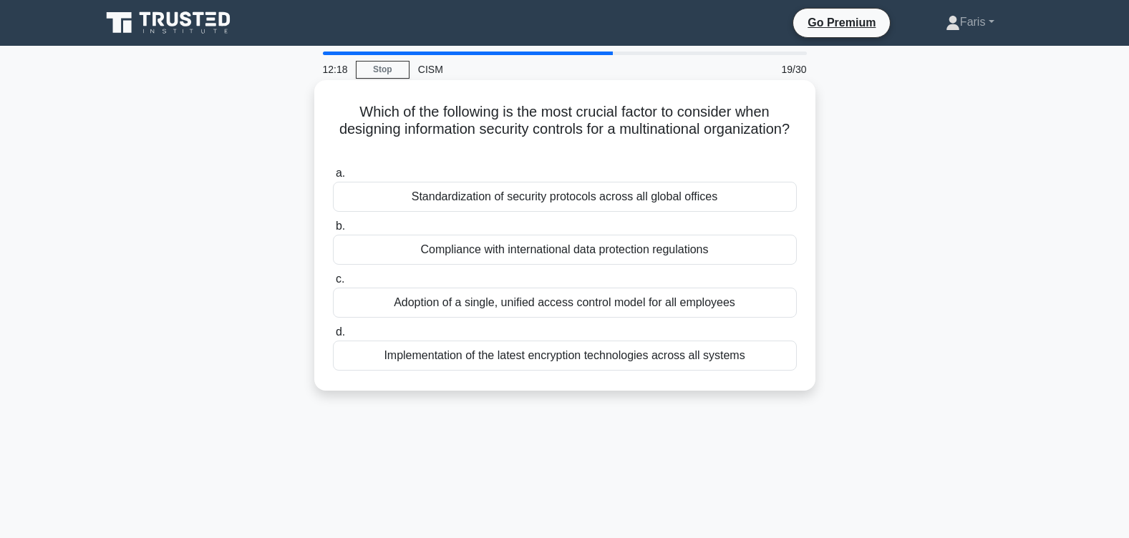
click at [550, 254] on div "Compliance with international data protection regulations" at bounding box center [565, 250] width 464 height 30
click at [333, 231] on input "b. Compliance with international data protection regulations" at bounding box center [333, 226] width 0 height 9
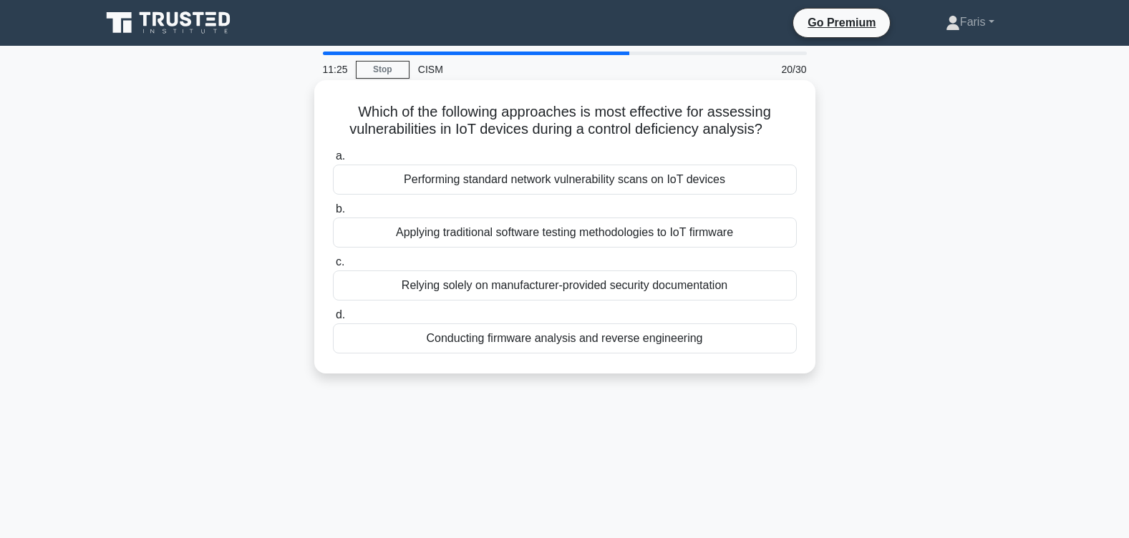
click at [572, 183] on div "Performing standard network vulnerability scans on IoT devices" at bounding box center [565, 180] width 464 height 30
click at [333, 161] on input "a. Performing standard network vulnerability scans on IoT devices" at bounding box center [333, 156] width 0 height 9
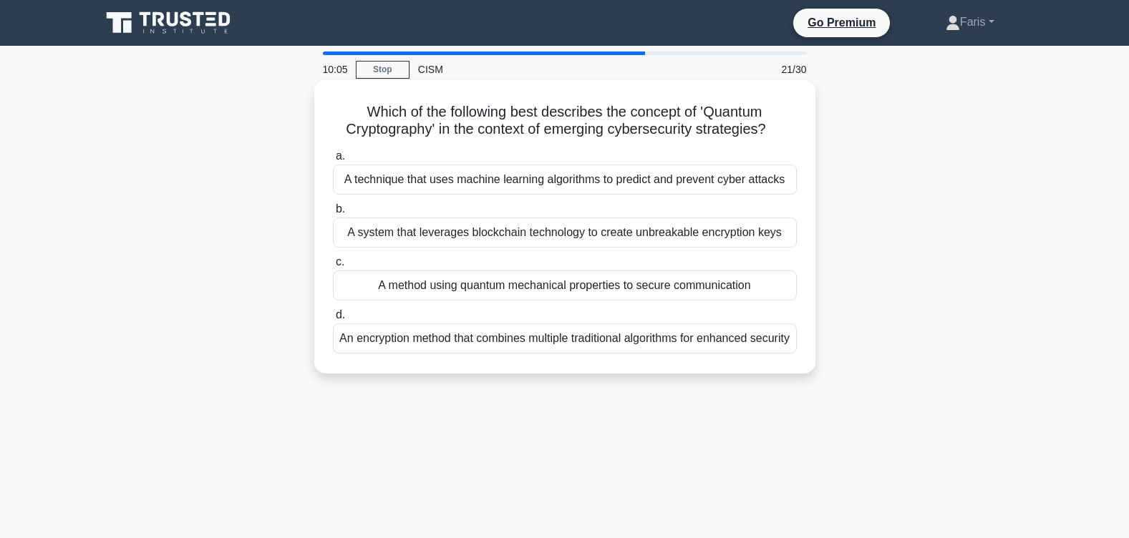
click at [544, 238] on div "A system that leverages blockchain technology to create unbreakable encryption …" at bounding box center [565, 233] width 464 height 30
click at [333, 214] on input "b. A system that leverages blockchain technology to create unbreakable encrypti…" at bounding box center [333, 209] width 0 height 9
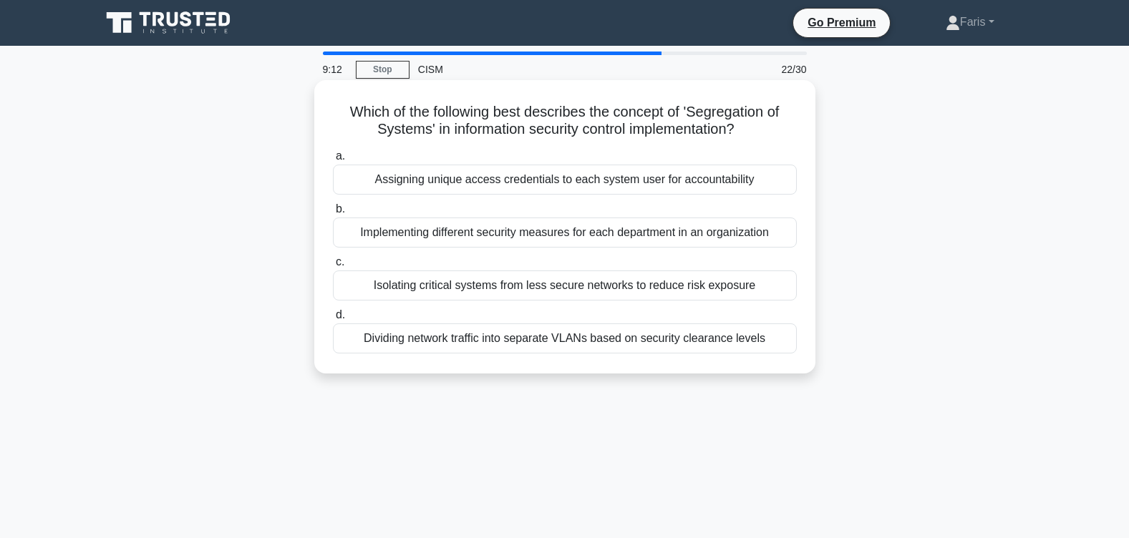
click at [559, 339] on div "Dividing network traffic into separate VLANs based on security clearance levels" at bounding box center [565, 339] width 464 height 30
click at [333, 320] on input "d. Dividing network traffic into separate VLANs based on security clearance lev…" at bounding box center [333, 315] width 0 height 9
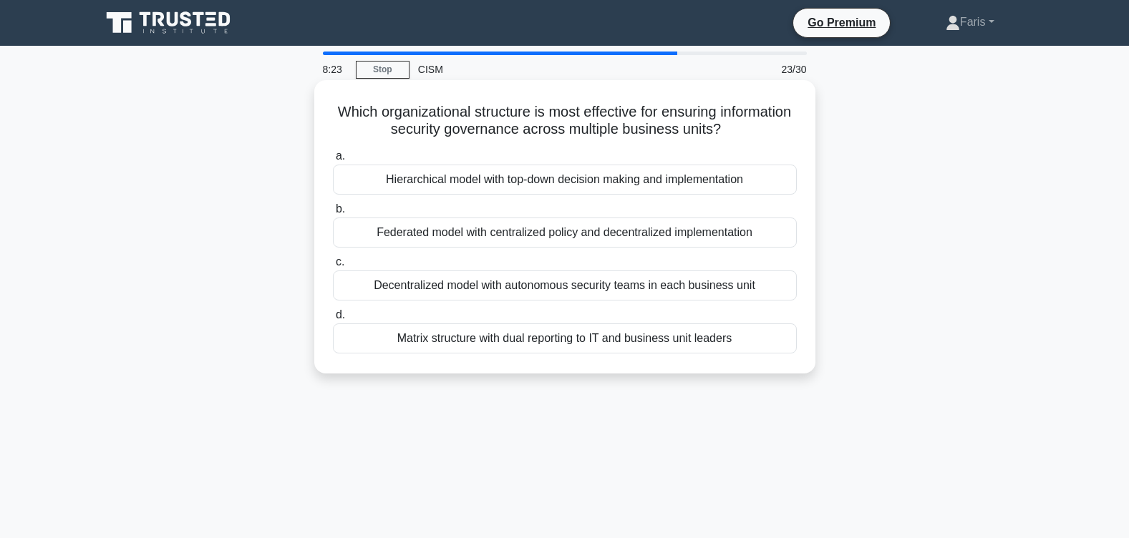
click at [555, 185] on div "Hierarchical model with top-down decision making and implementation" at bounding box center [565, 180] width 464 height 30
click at [333, 161] on input "a. Hierarchical model with top-down decision making and implementation" at bounding box center [333, 156] width 0 height 9
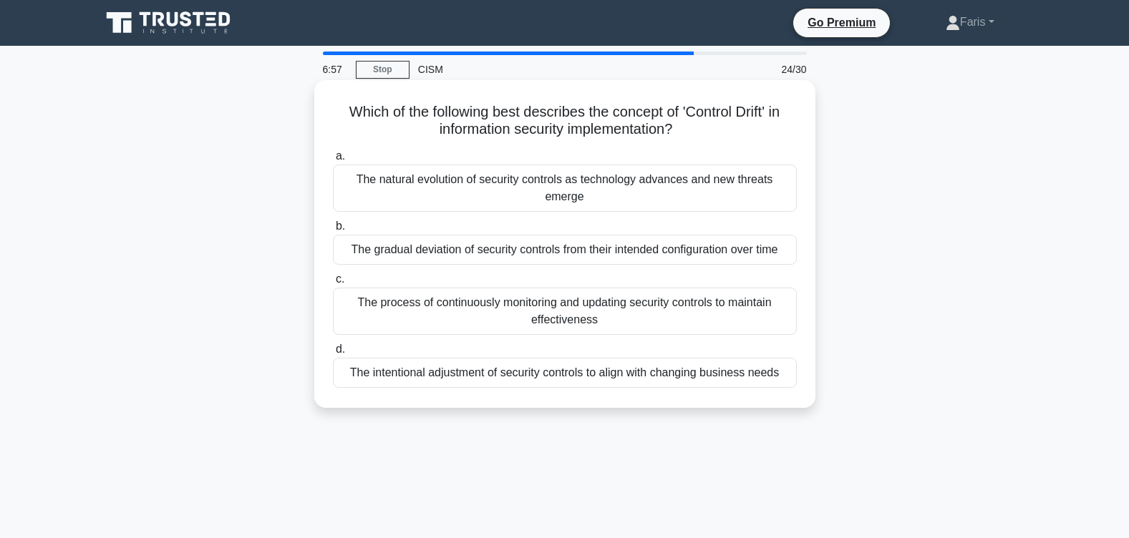
click at [562, 185] on div "The natural evolution of security controls as technology advances and new threa…" at bounding box center [565, 188] width 464 height 47
click at [333, 161] on input "a. The natural evolution of security controls as technology advances and new th…" at bounding box center [333, 156] width 0 height 9
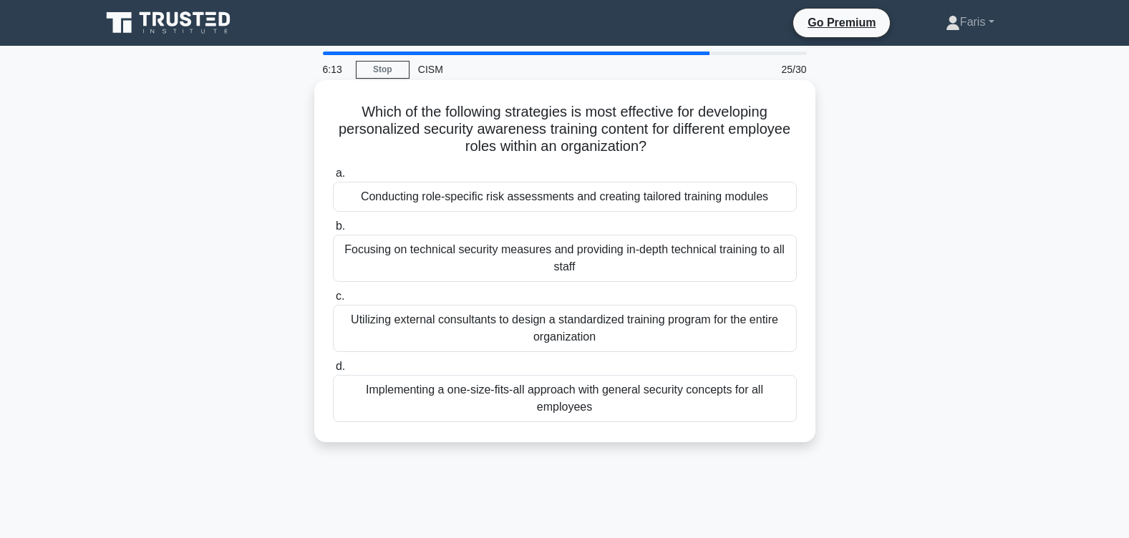
click at [569, 198] on div "Conducting role-specific risk assessments and creating tailored training modules" at bounding box center [565, 197] width 464 height 30
click at [333, 178] on input "a. Conducting role-specific risk assessments and creating tailored training mod…" at bounding box center [333, 173] width 0 height 9
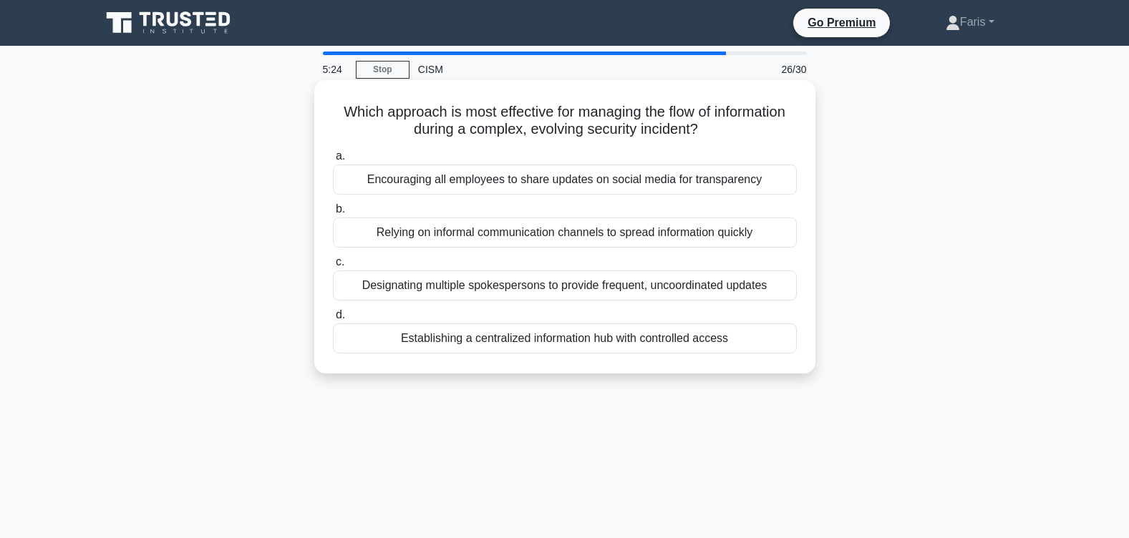
click at [629, 341] on div "Establishing a centralized information hub with controlled access" at bounding box center [565, 339] width 464 height 30
click at [333, 320] on input "d. Establishing a centralized information hub with controlled access" at bounding box center [333, 315] width 0 height 9
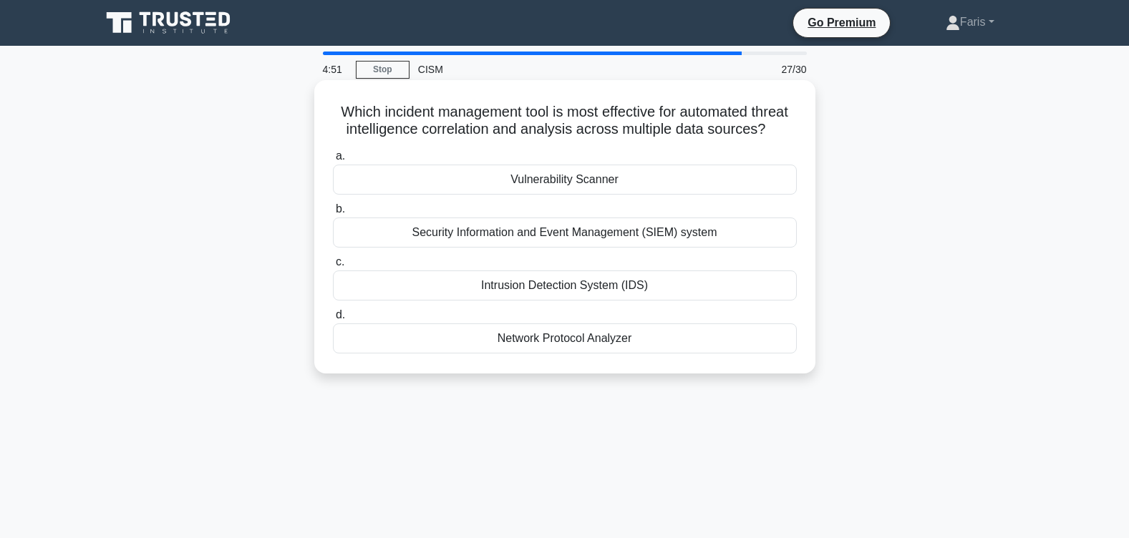
click at [660, 248] on div "Security Information and Event Management (SIEM) system" at bounding box center [565, 233] width 464 height 30
click at [333, 214] on input "b. Security Information and Event Management (SIEM) system" at bounding box center [333, 209] width 0 height 9
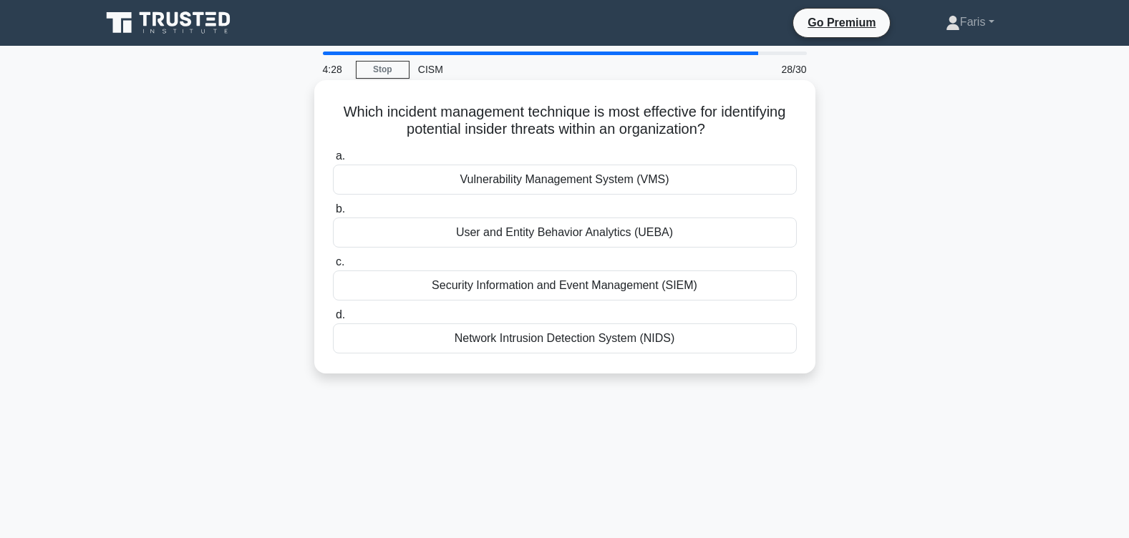
click at [560, 237] on div "User and Entity Behavior Analytics (UEBA)" at bounding box center [565, 233] width 464 height 30
click at [333, 214] on input "b. User and Entity Behavior Analytics (UEBA)" at bounding box center [333, 209] width 0 height 9
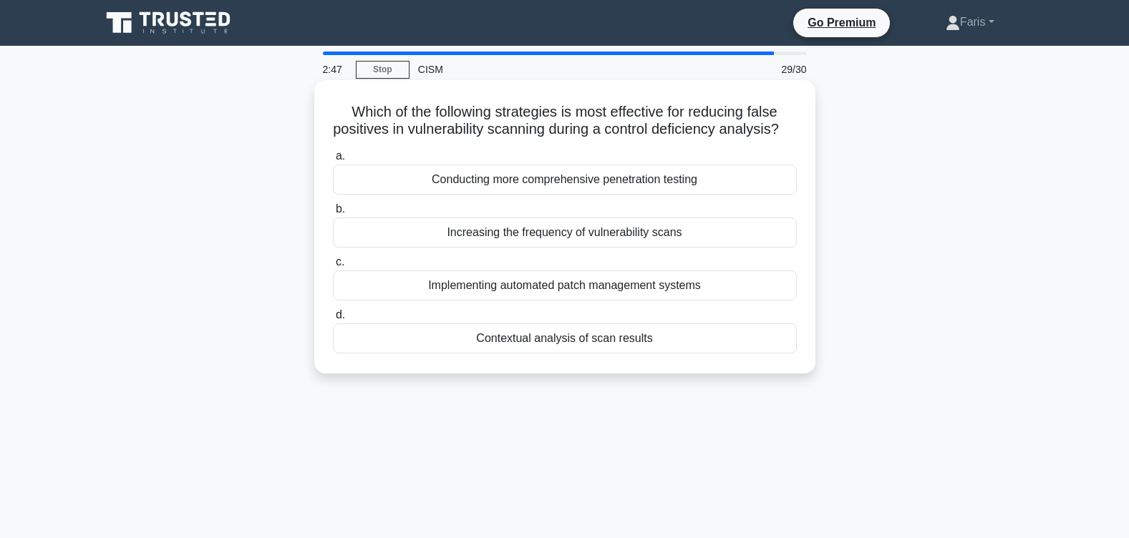
click at [527, 195] on div "Conducting more comprehensive penetration testing" at bounding box center [565, 180] width 464 height 30
click at [333, 161] on input "a. Conducting more comprehensive penetration testing" at bounding box center [333, 156] width 0 height 9
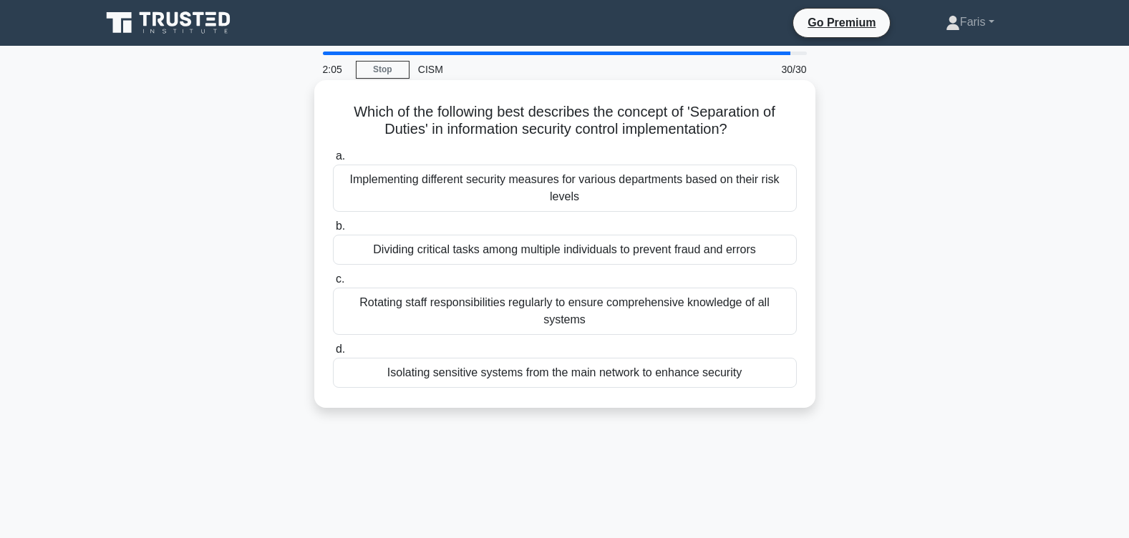
click at [558, 254] on div "Dividing critical tasks among multiple individuals to prevent fraud and errors" at bounding box center [565, 250] width 464 height 30
click at [333, 231] on input "b. Dividing critical tasks among multiple individuals to prevent fraud and erro…" at bounding box center [333, 226] width 0 height 9
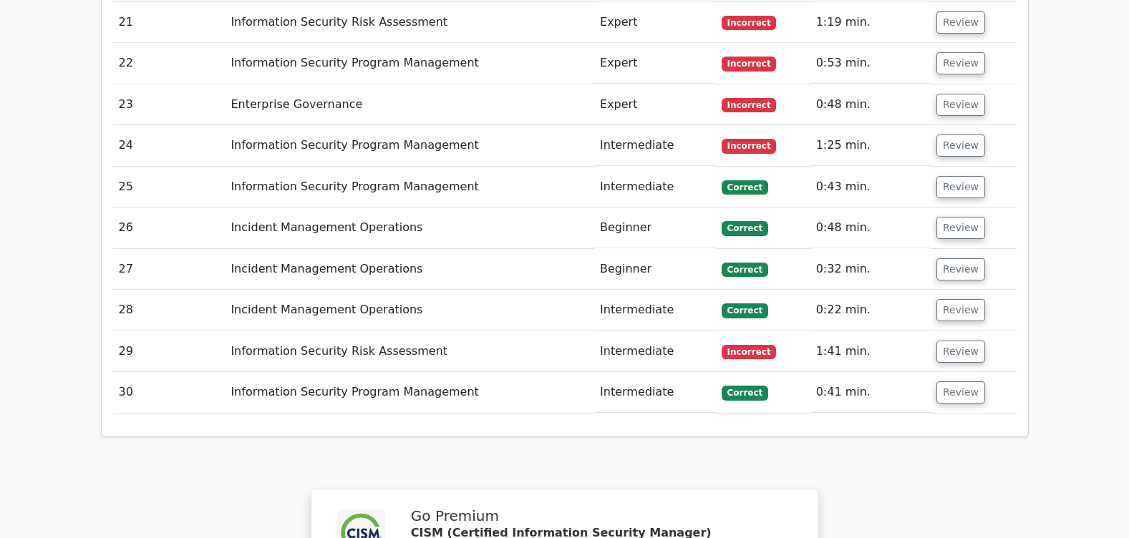
scroll to position [2829, 0]
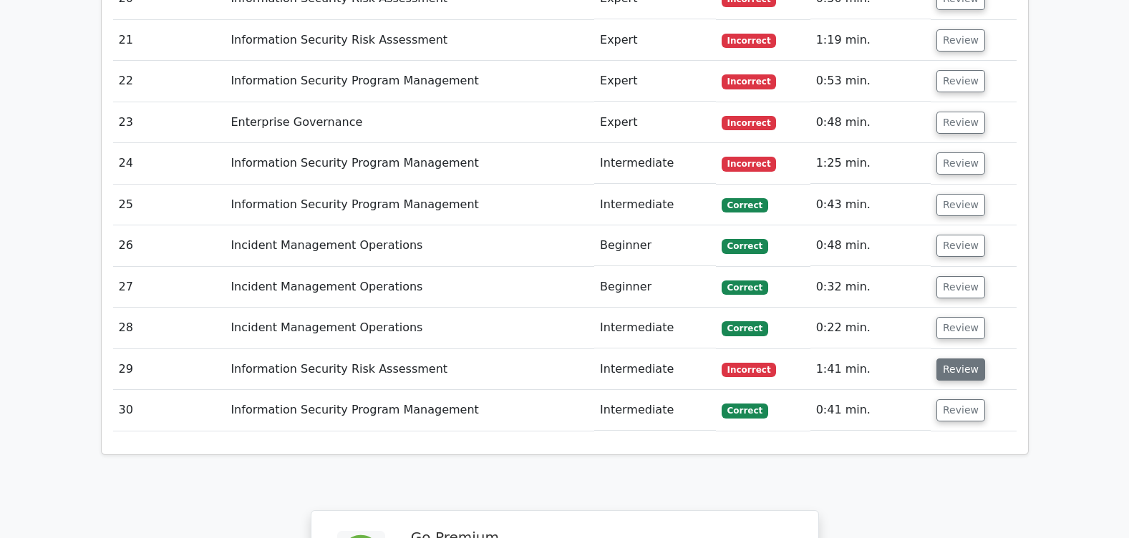
click at [959, 359] on button "Review" at bounding box center [960, 370] width 49 height 22
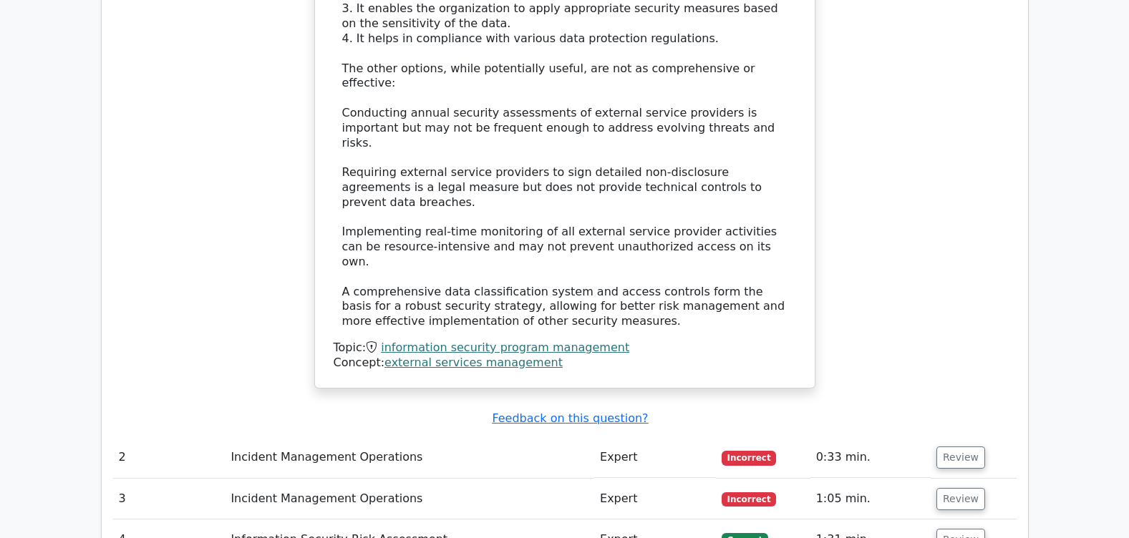
scroll to position [1653, 0]
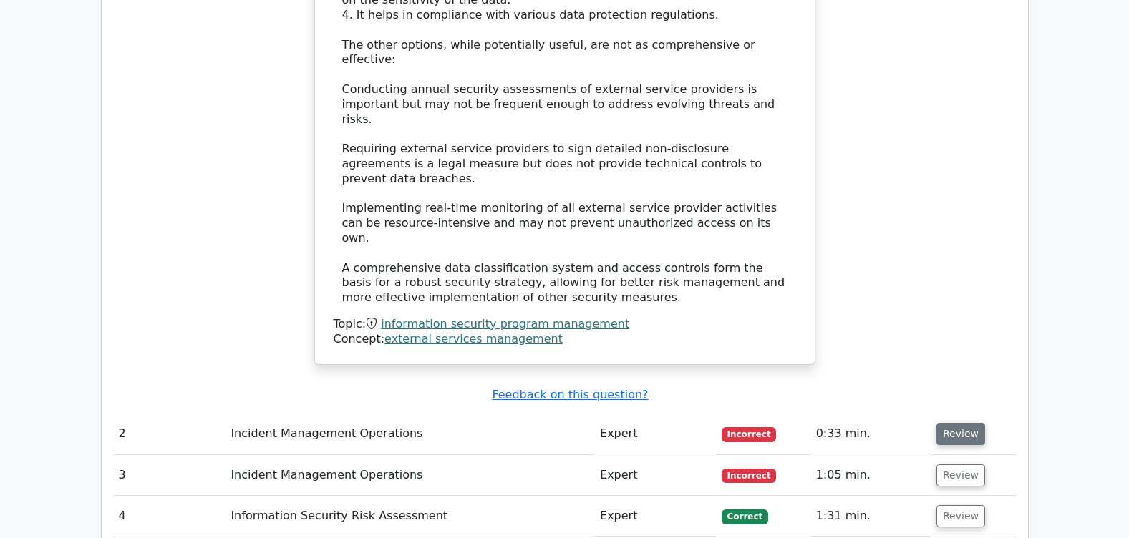
click at [947, 423] on button "Review" at bounding box center [960, 434] width 49 height 22
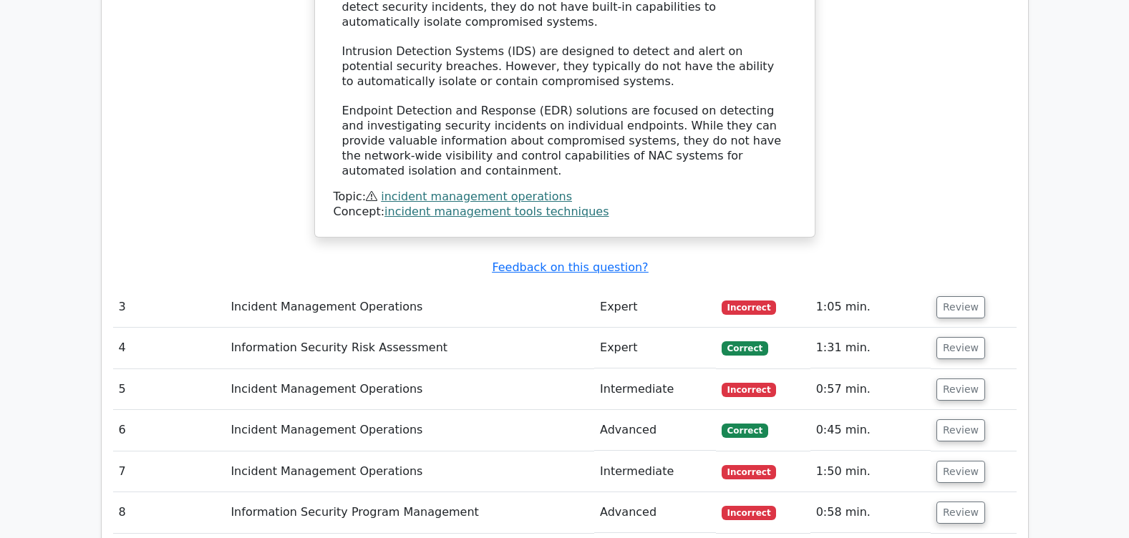
scroll to position [2713, 0]
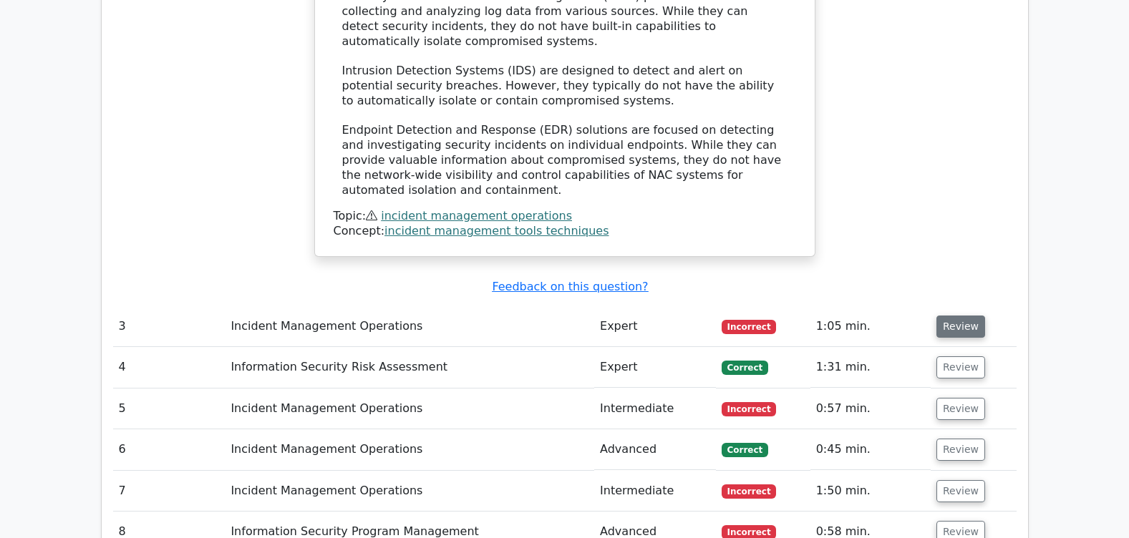
click at [955, 316] on button "Review" at bounding box center [960, 327] width 49 height 22
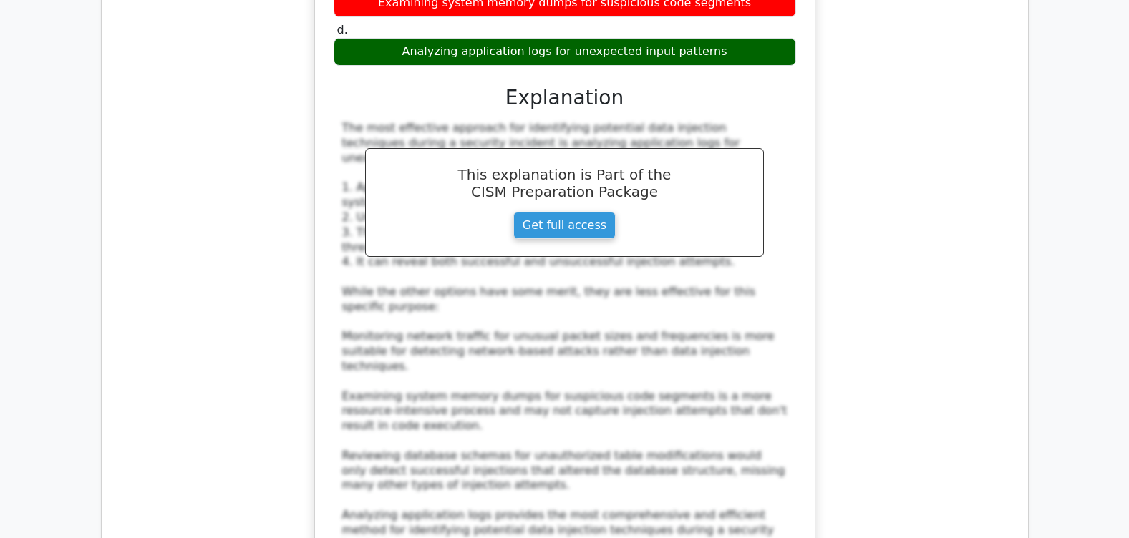
scroll to position [3307, 0]
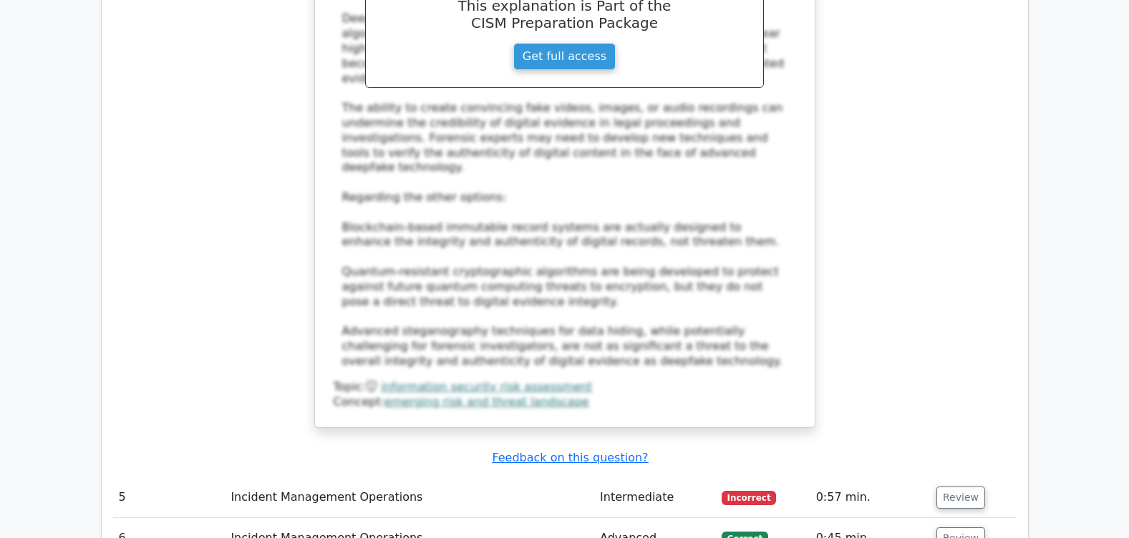
scroll to position [4398, 0]
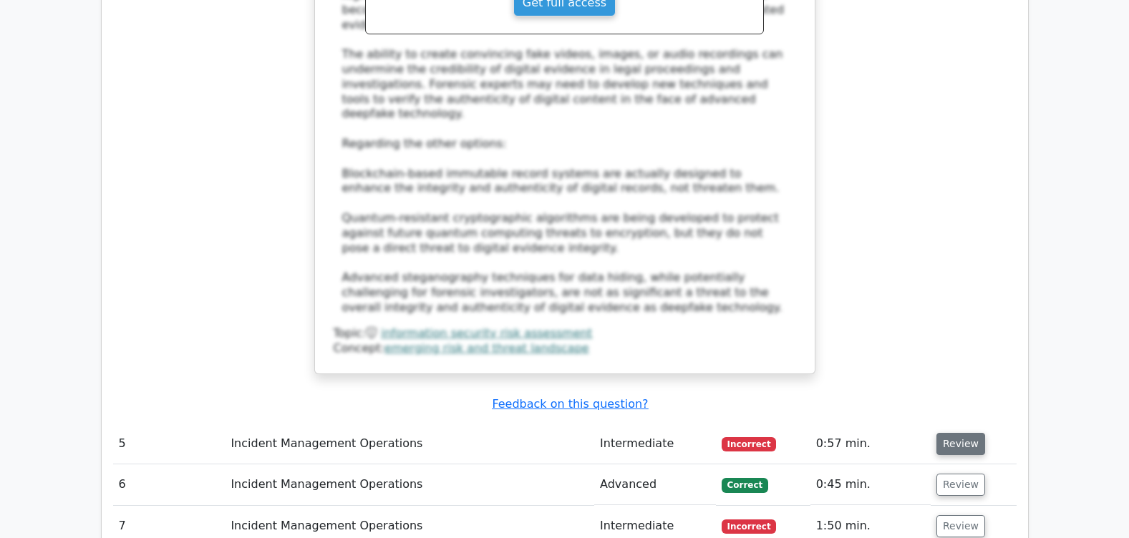
click at [948, 433] on button "Review" at bounding box center [960, 444] width 49 height 22
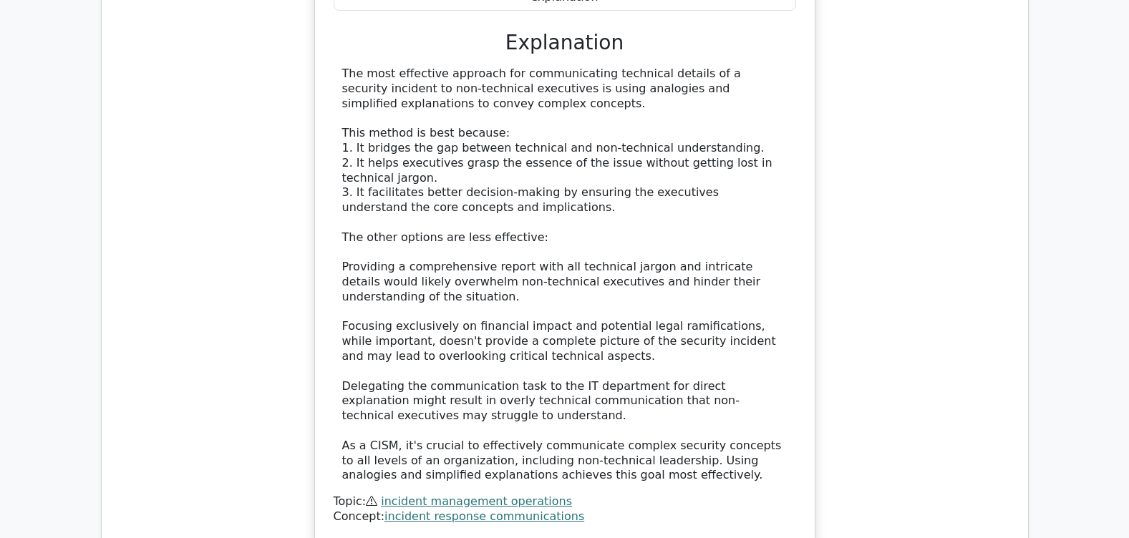
scroll to position [5247, 0]
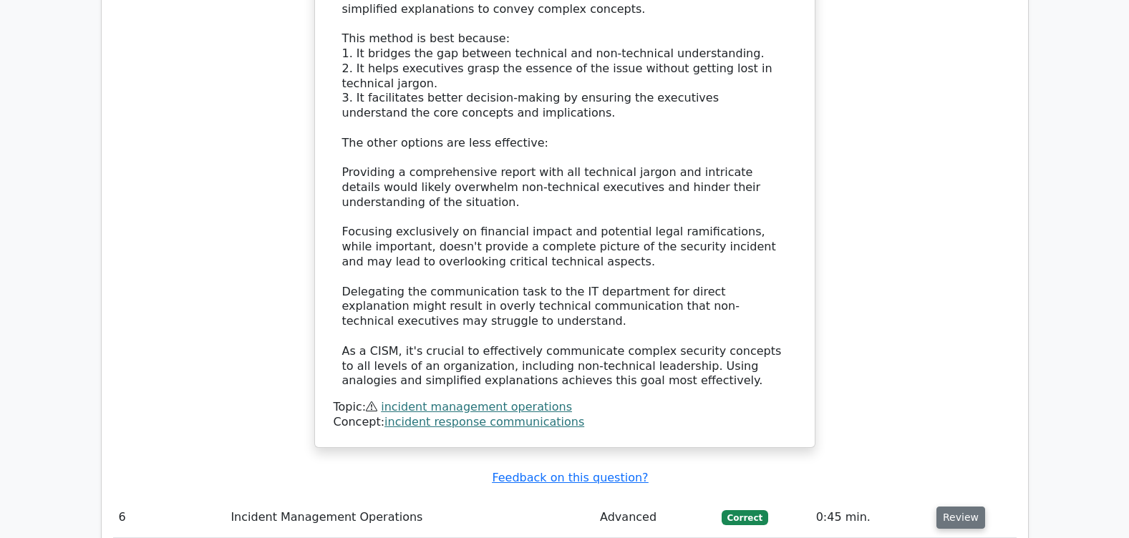
click at [960, 507] on button "Review" at bounding box center [960, 518] width 49 height 22
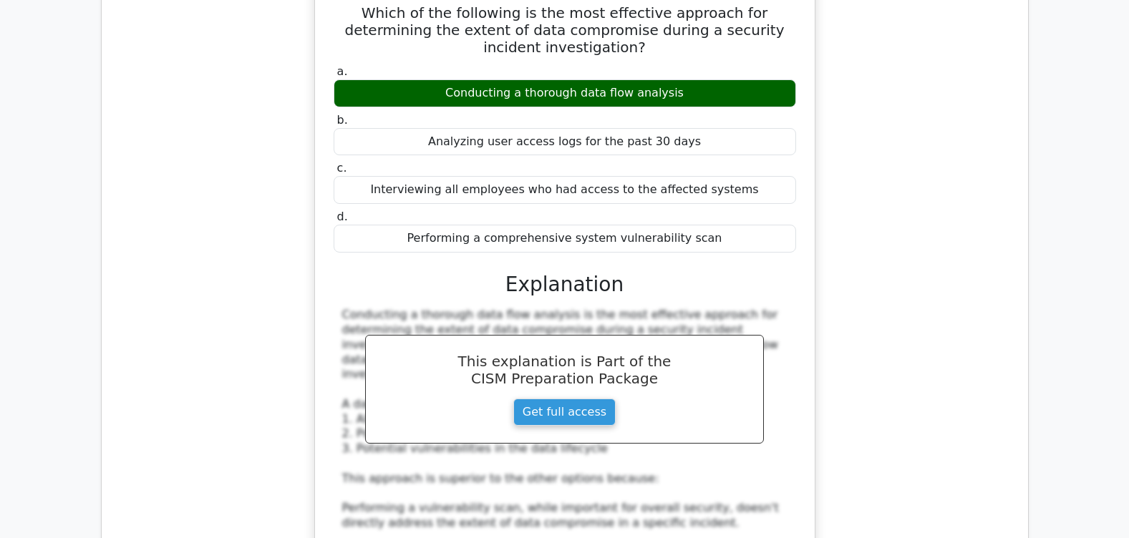
scroll to position [5933, 0]
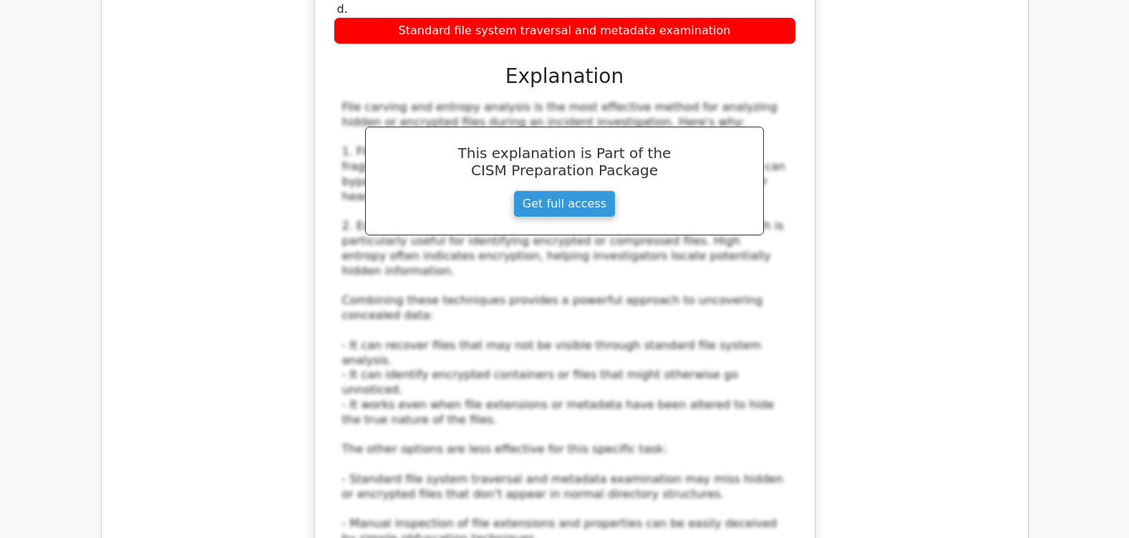
scroll to position [7021, 0]
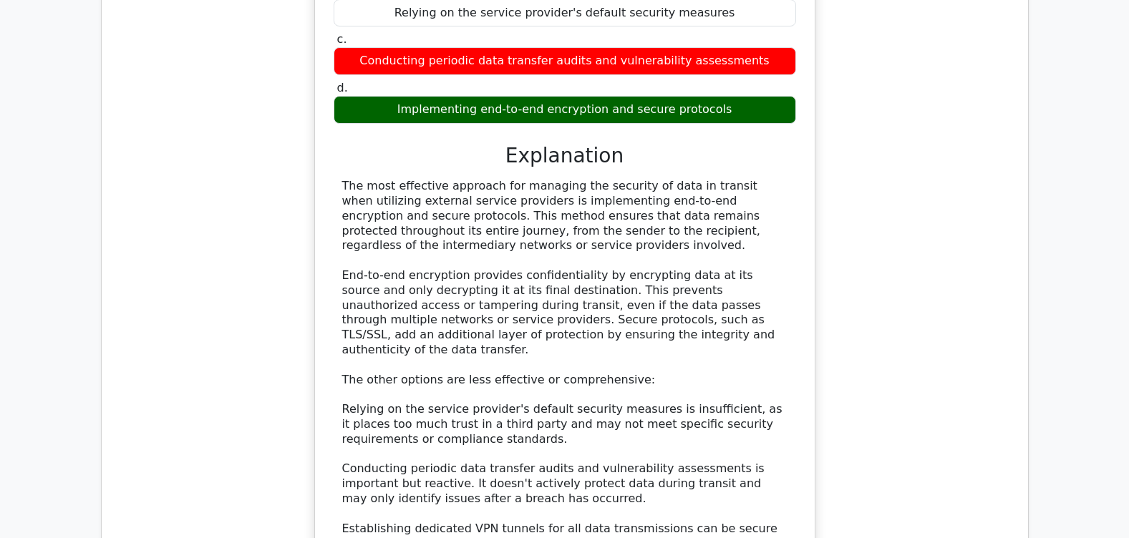
scroll to position [7885, 0]
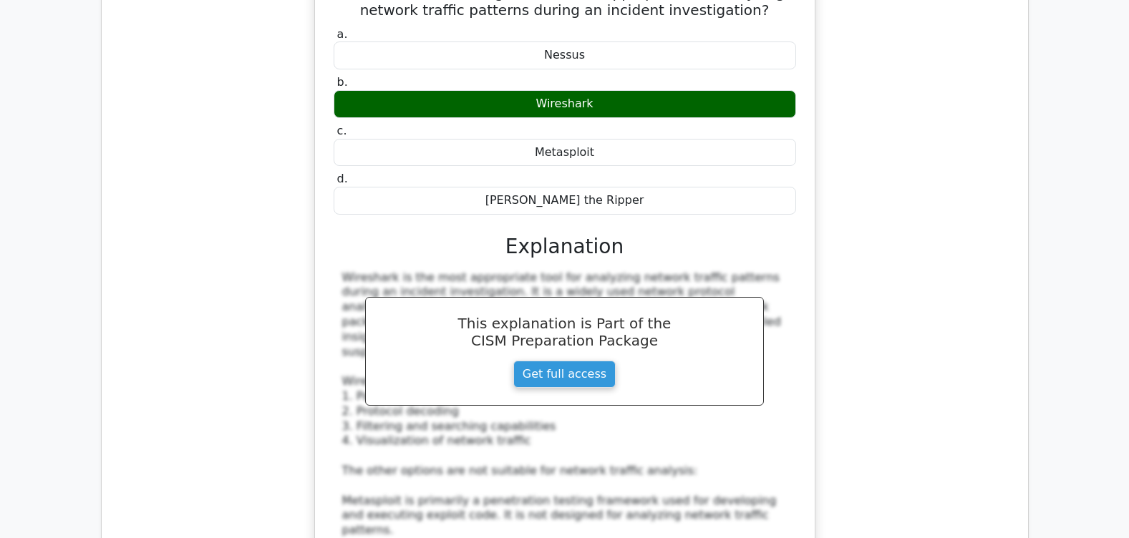
scroll to position [8737, 0]
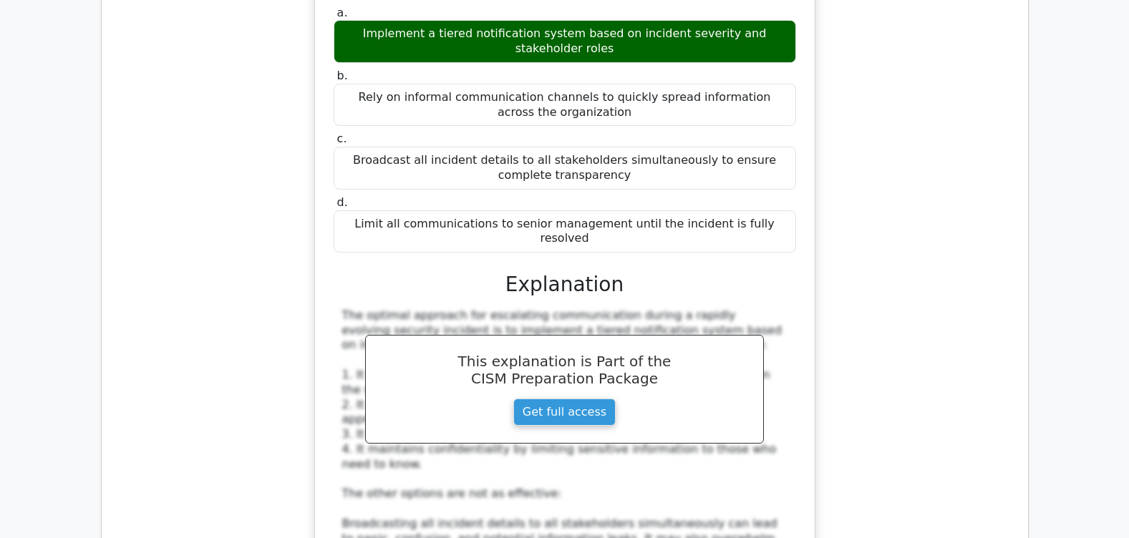
scroll to position [9605, 0]
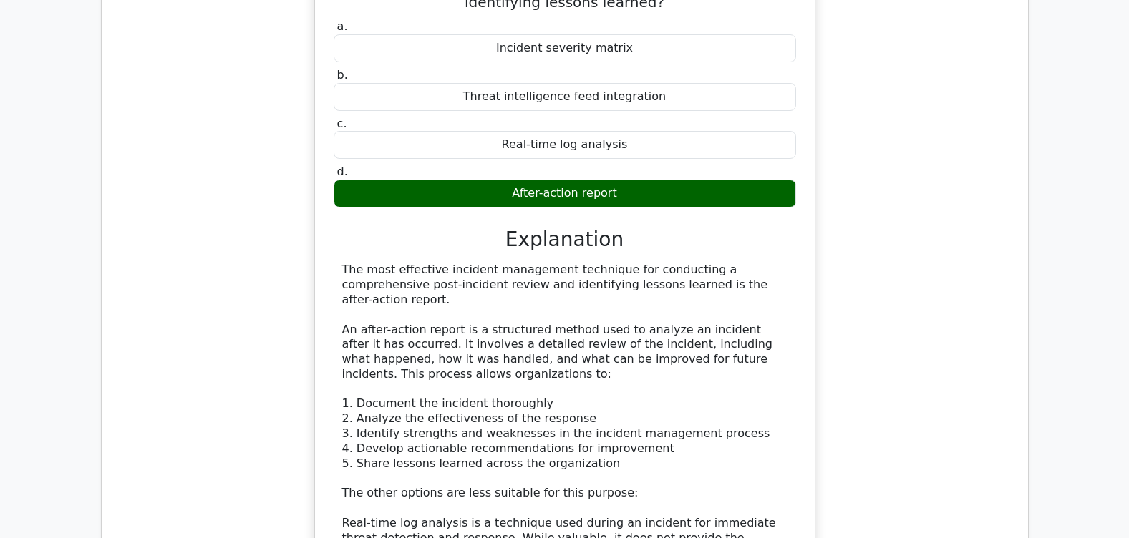
scroll to position [10572, 0]
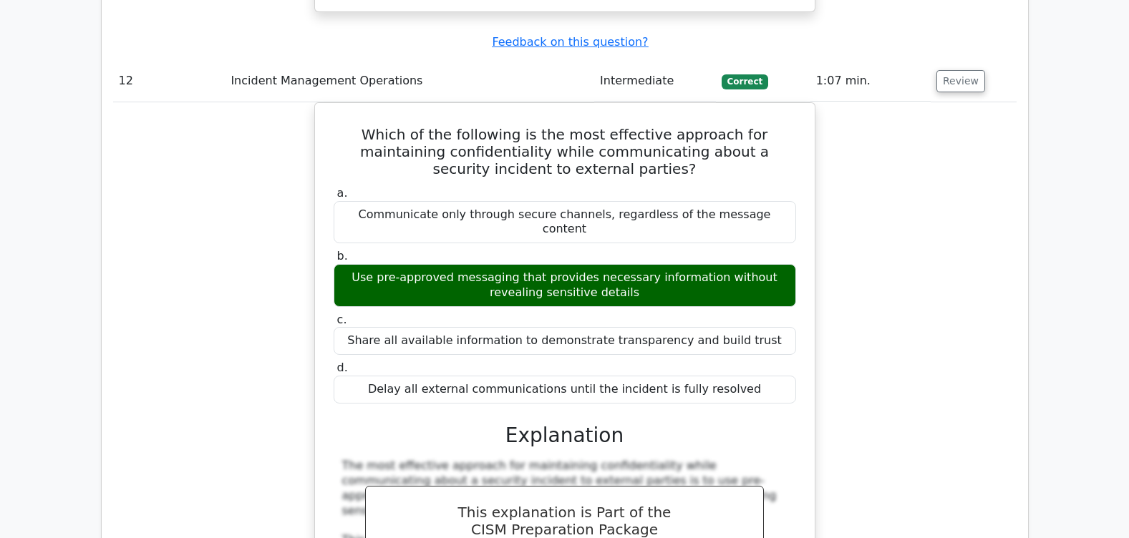
scroll to position [11458, 0]
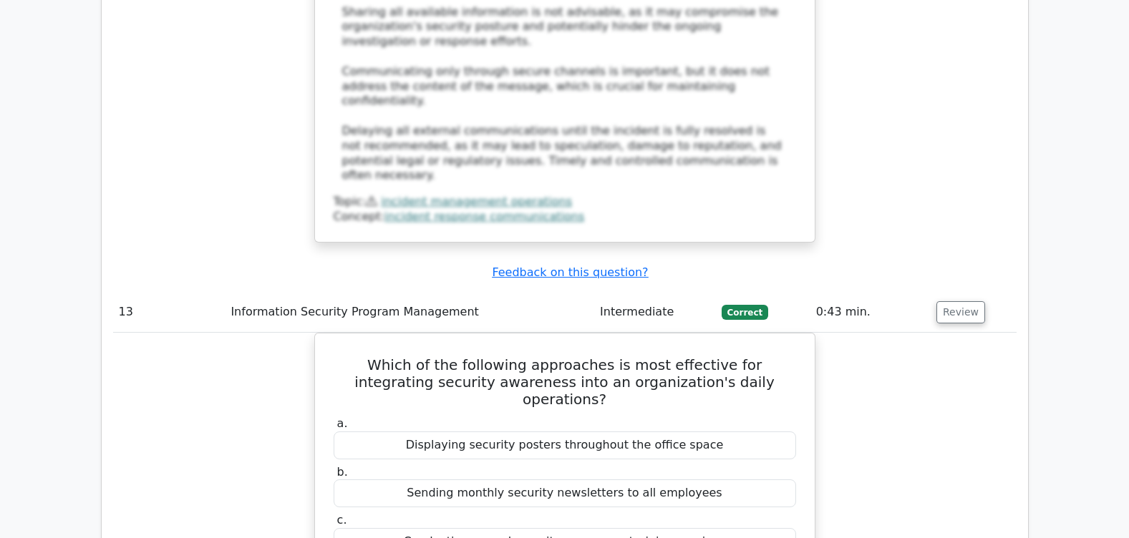
scroll to position [12188, 0]
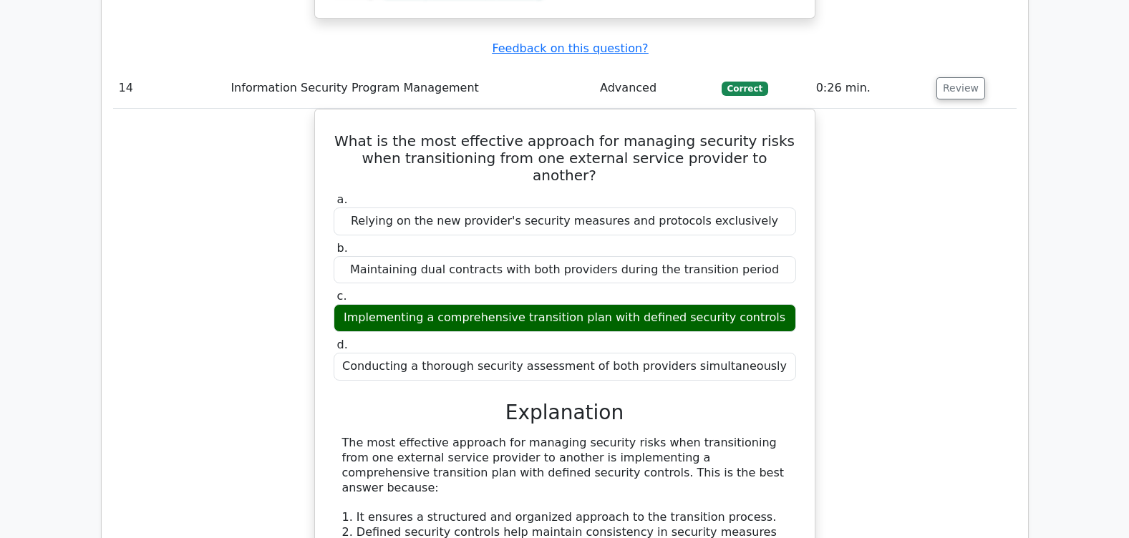
scroll to position [13202, 0]
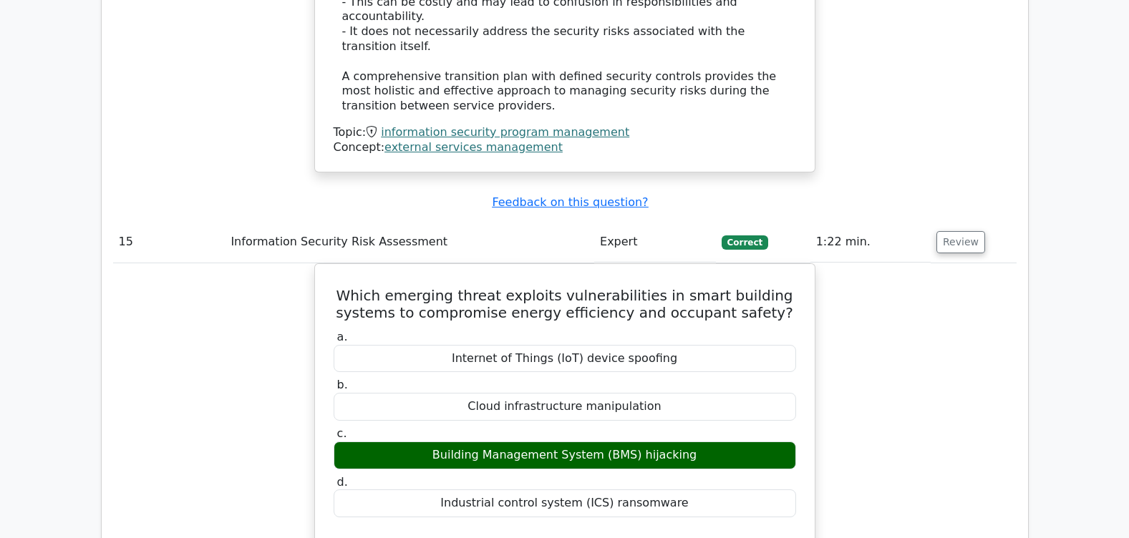
scroll to position [14061, 0]
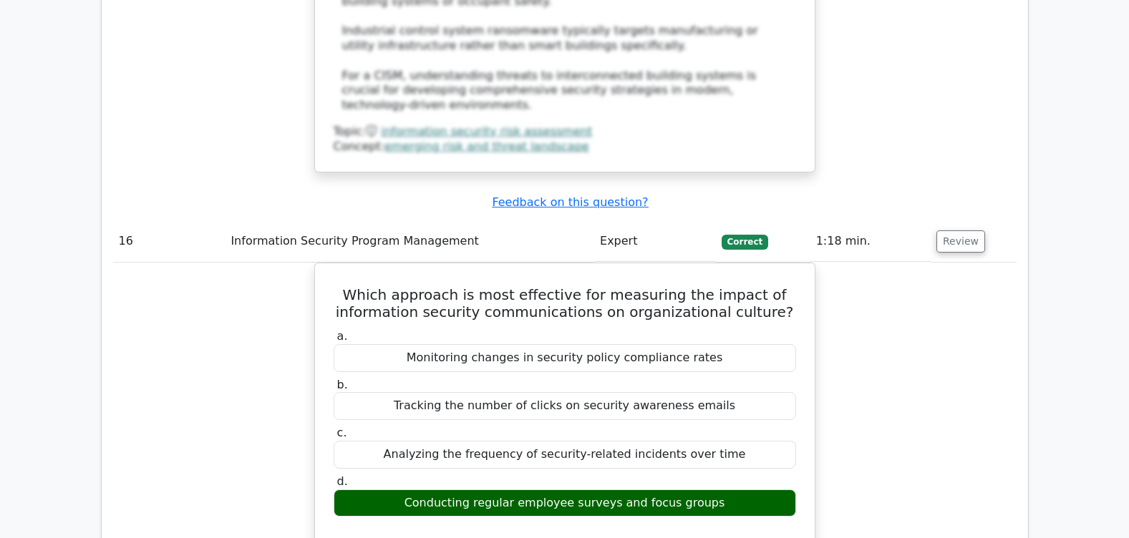
scroll to position [14939, 0]
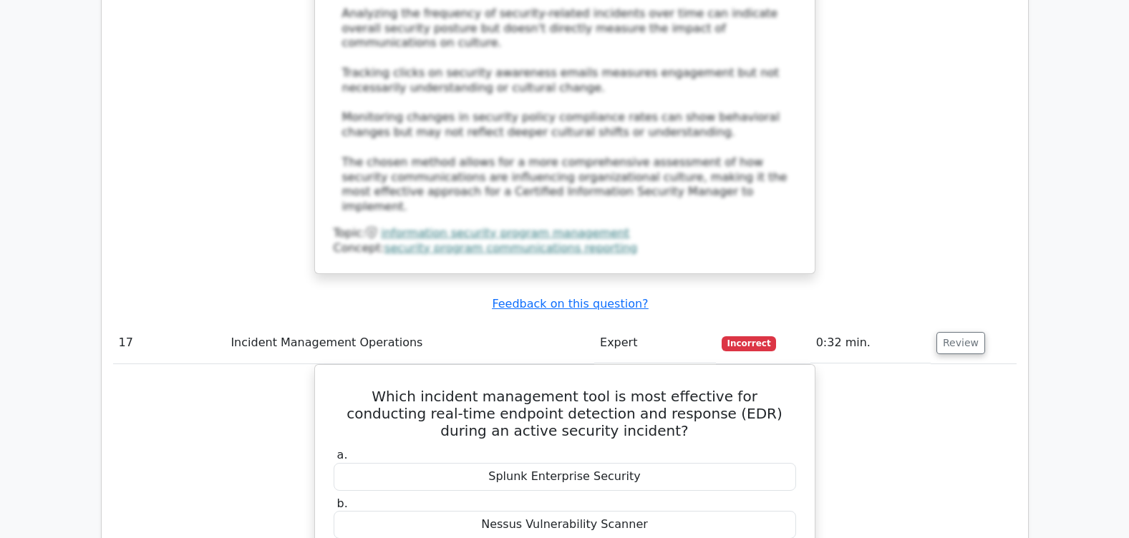
scroll to position [15730, 0]
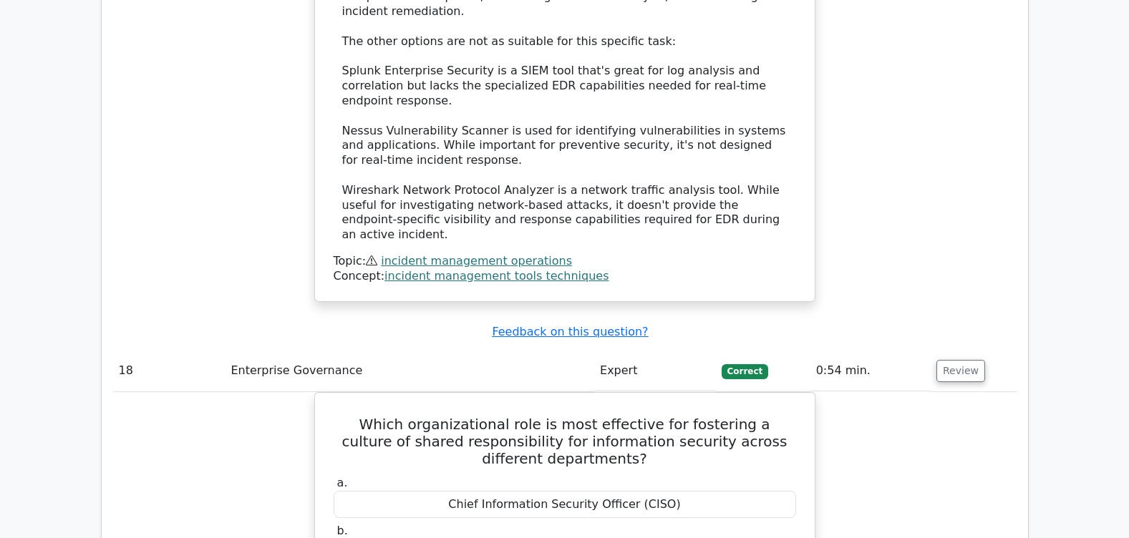
scroll to position [16638, 0]
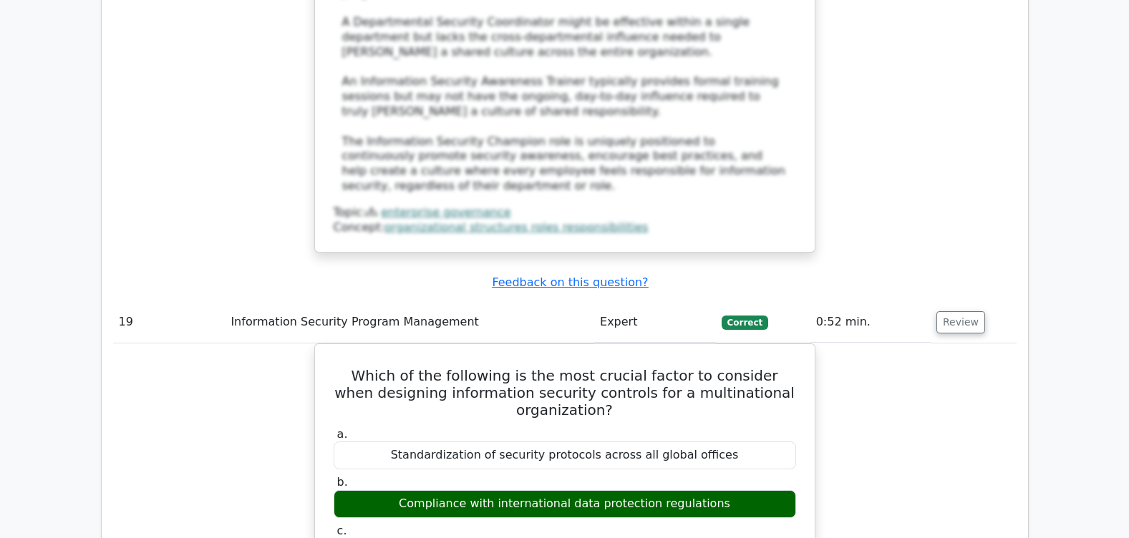
scroll to position [17528, 0]
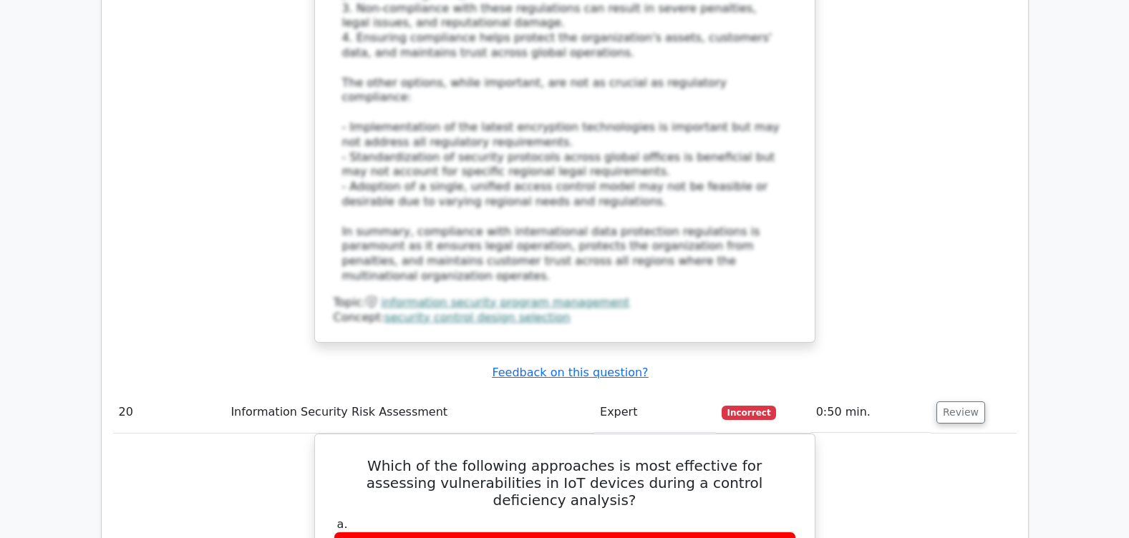
scroll to position [18346, 0]
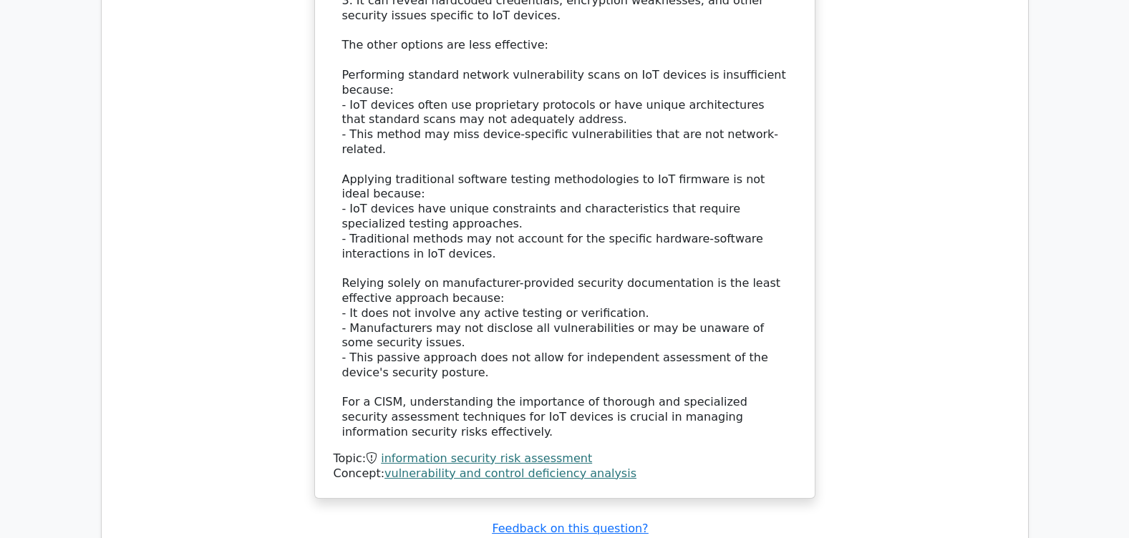
scroll to position [19413, 0]
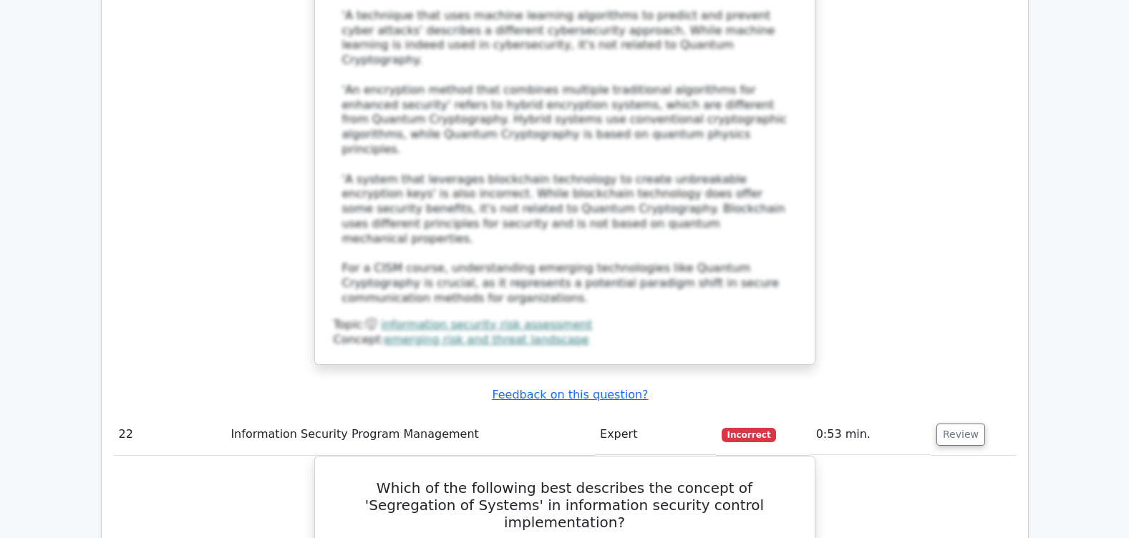
scroll to position [20451, 0]
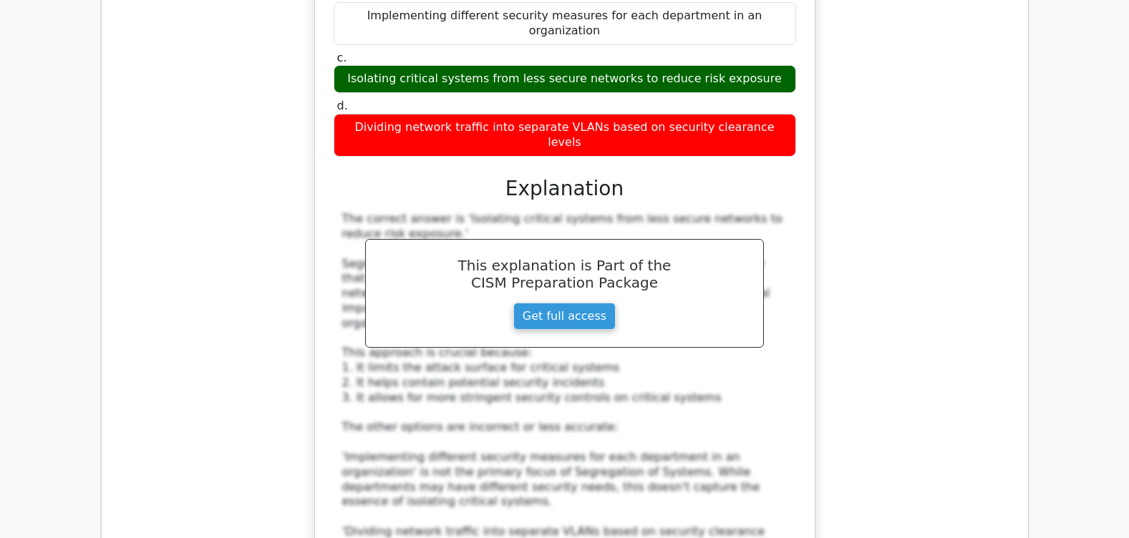
scroll to position [21109, 0]
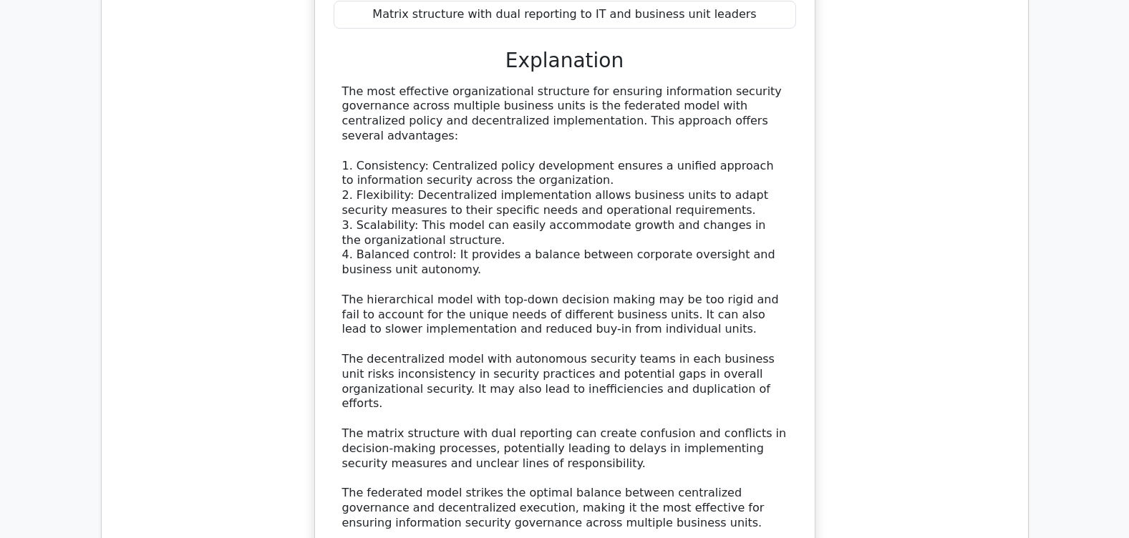
scroll to position [22106, 0]
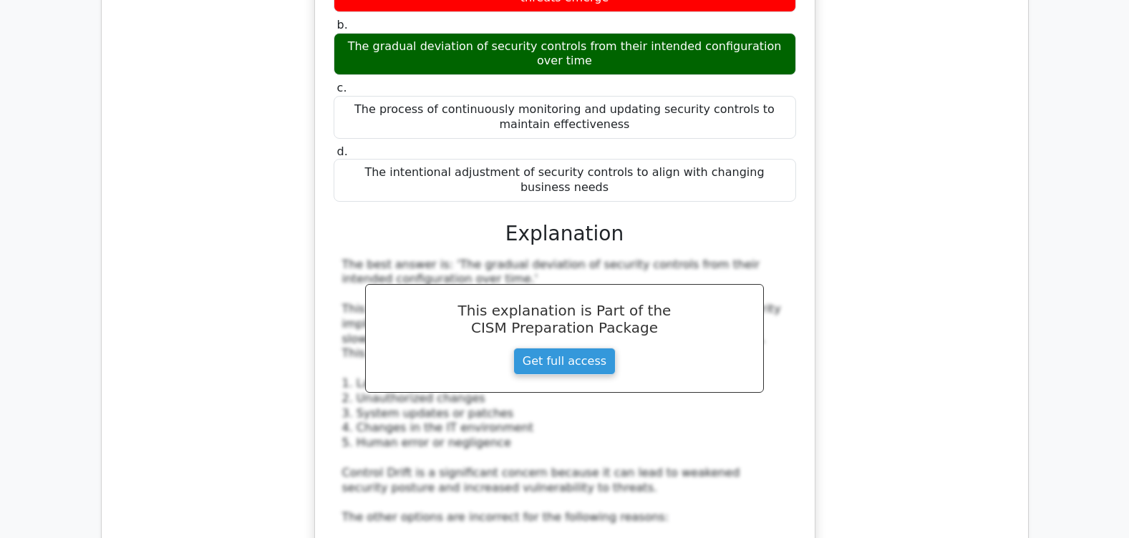
scroll to position [23042, 0]
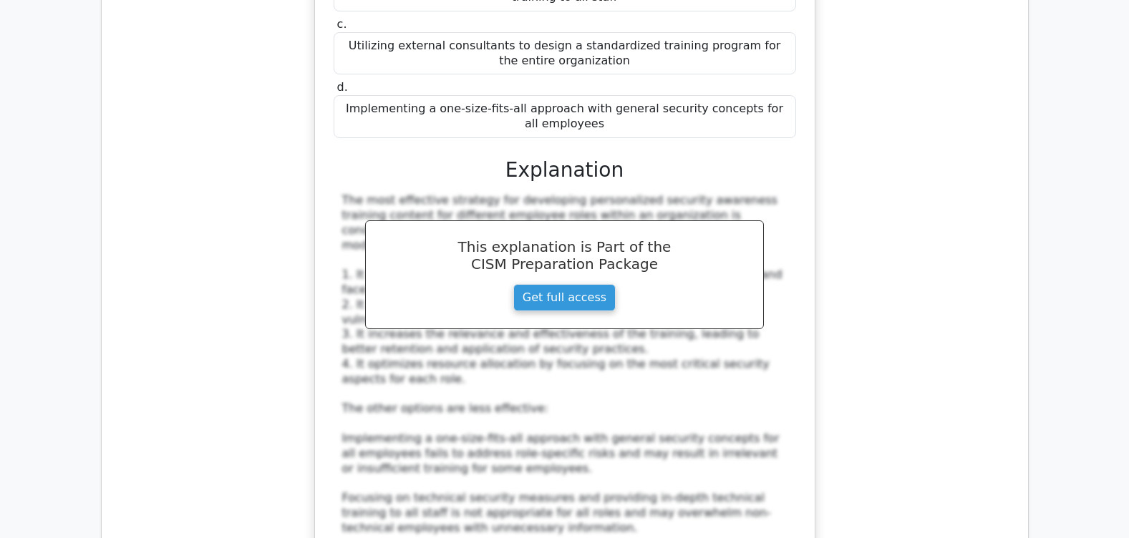
scroll to position [24063, 0]
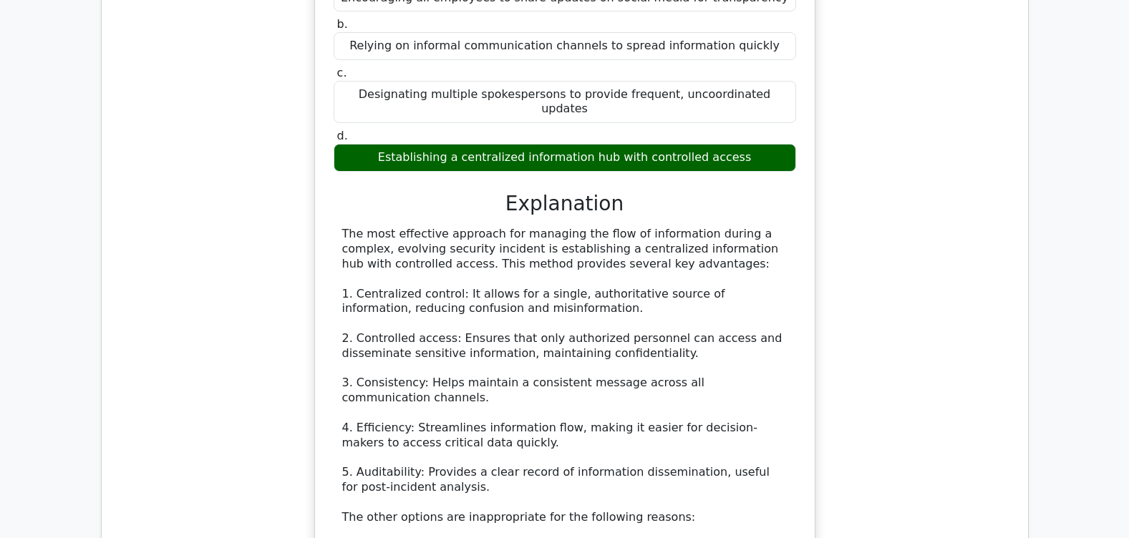
scroll to position [24999, 0]
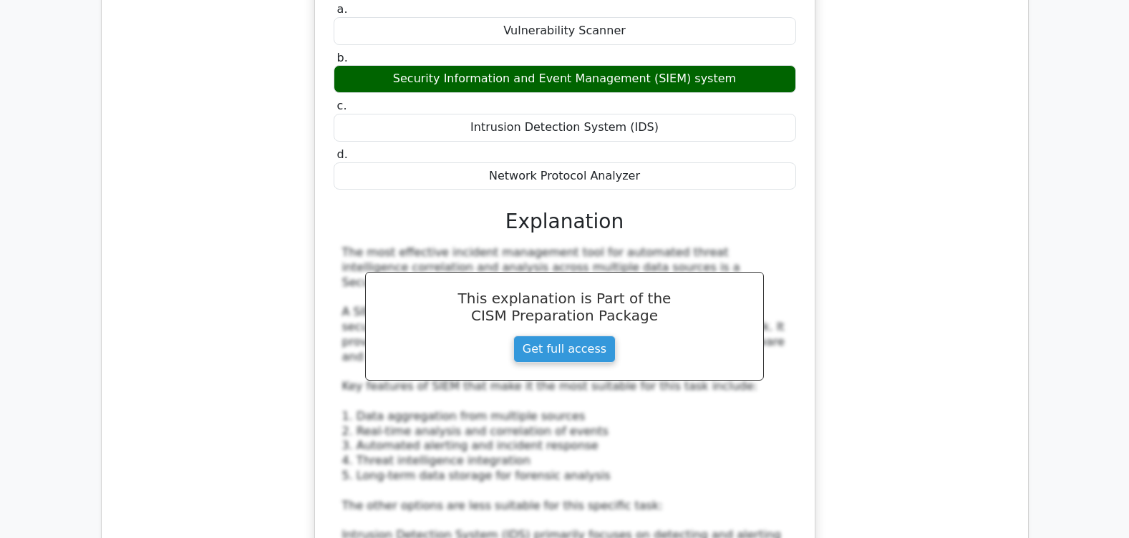
scroll to position [25972, 0]
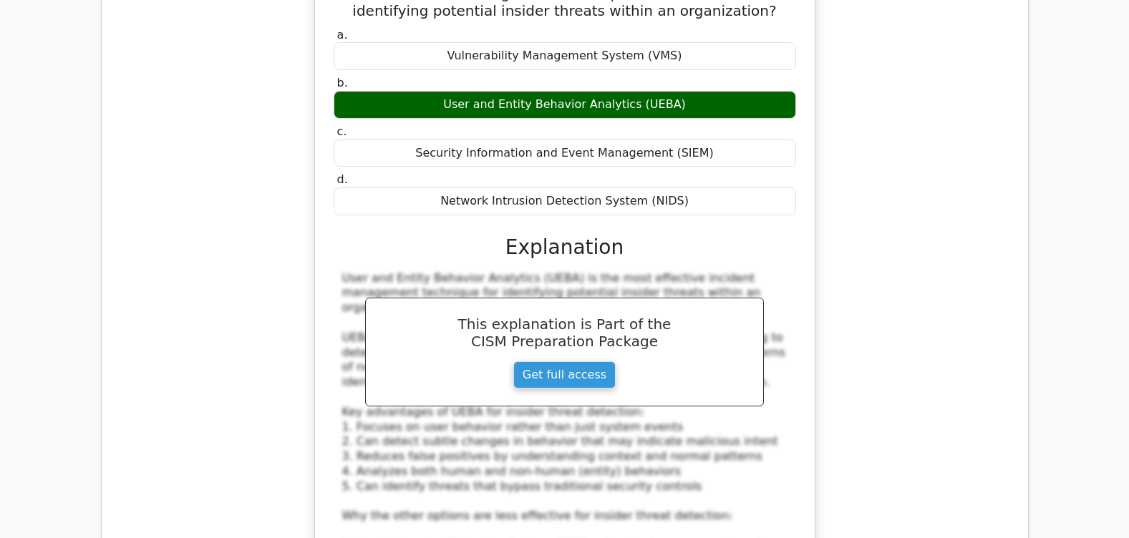
scroll to position [26918, 0]
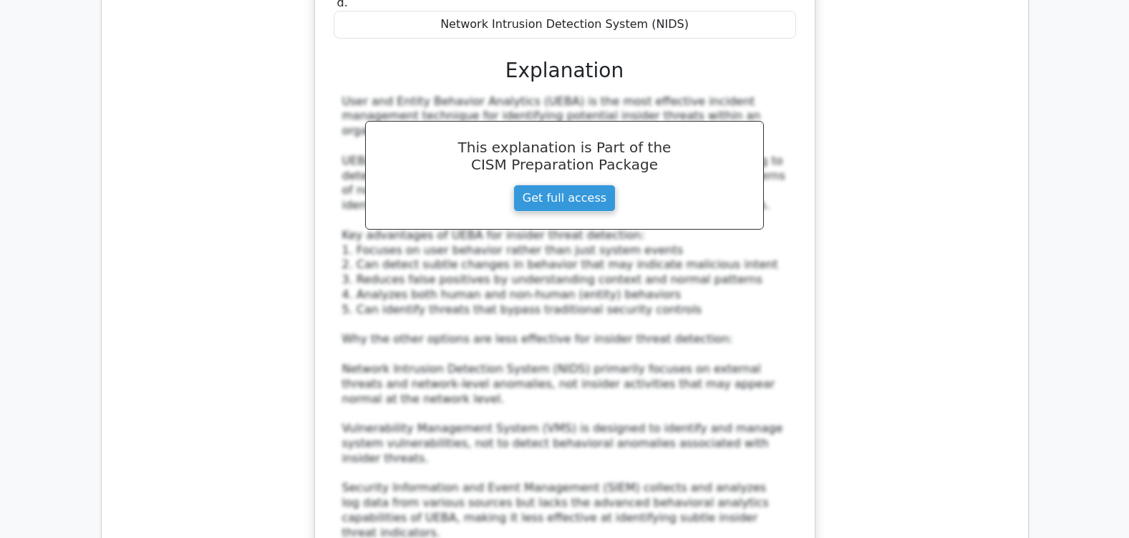
scroll to position [27065, 0]
